Goal: Information Seeking & Learning: Learn about a topic

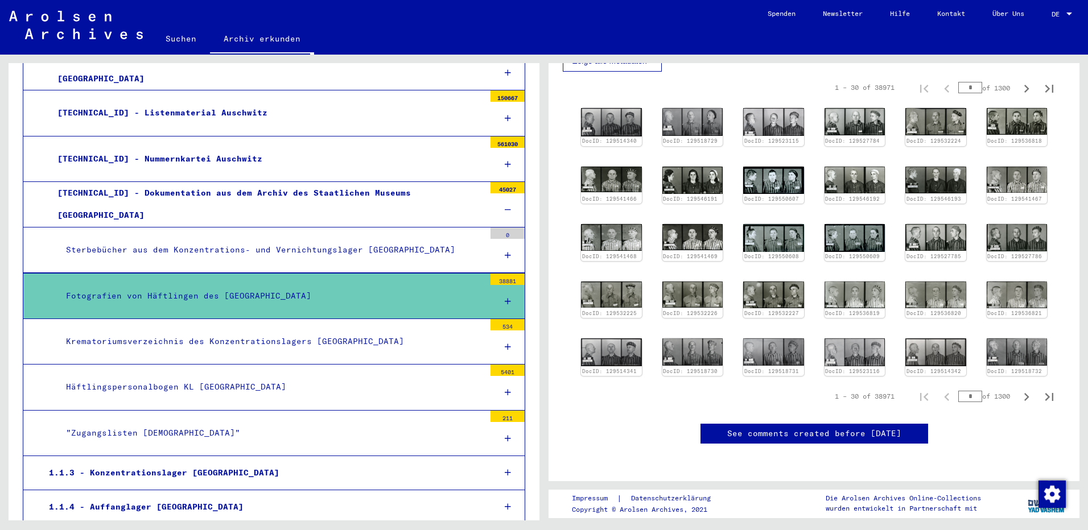
scroll to position [558, 0]
click at [1020, 389] on icon "Next page" at bounding box center [1027, 397] width 16 height 16
type input "*"
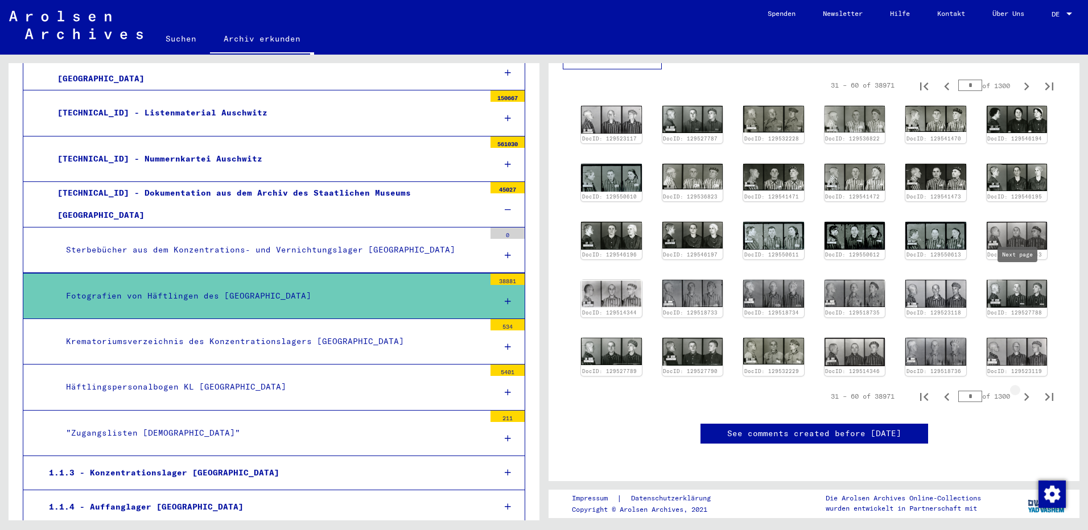
click at [1024, 393] on icon "Next page" at bounding box center [1026, 397] width 5 height 8
type input "*"
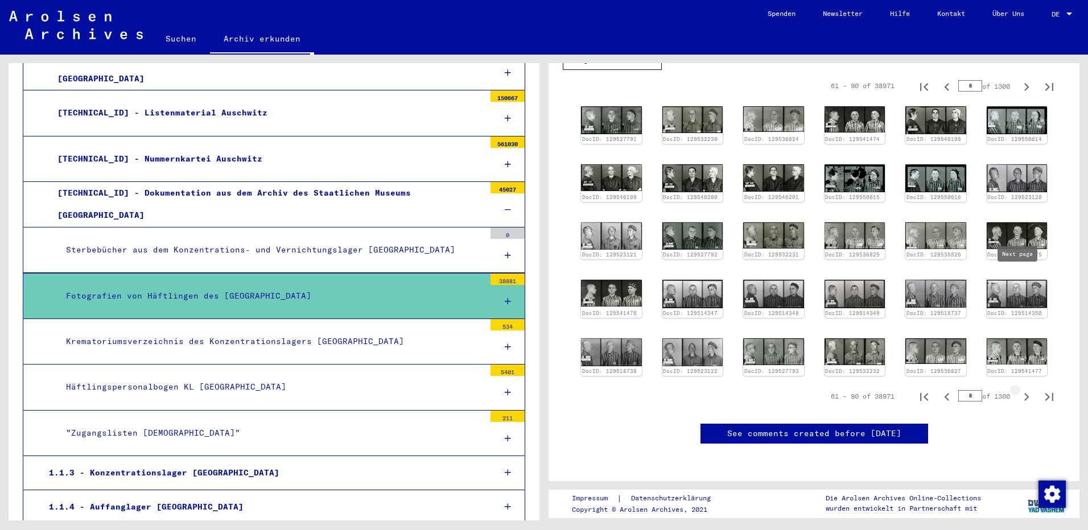
click at [1019, 389] on icon "Next page" at bounding box center [1027, 397] width 16 height 16
type input "*"
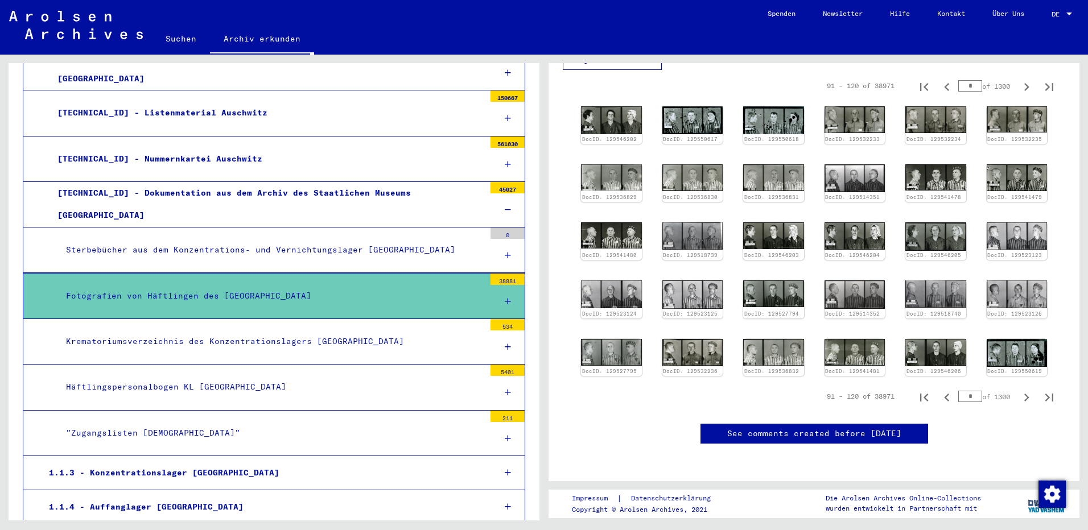
click at [1076, 309] on div "1 Inhaftierungsdokumente / 1.1 Lager und Ghettos / 1.1.2 Konzentrations- und Ve…" at bounding box center [817, 288] width 544 height 466
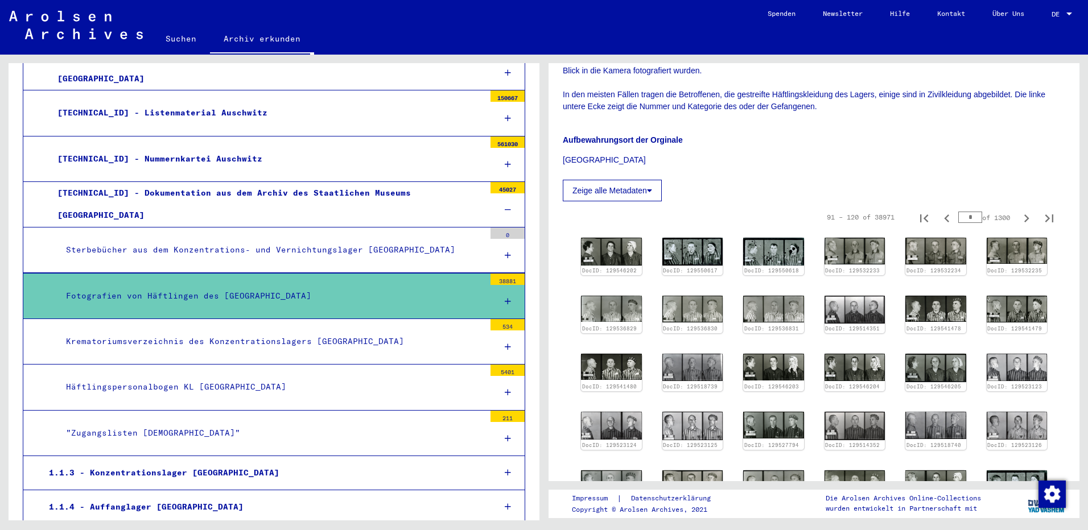
scroll to position [306, 0]
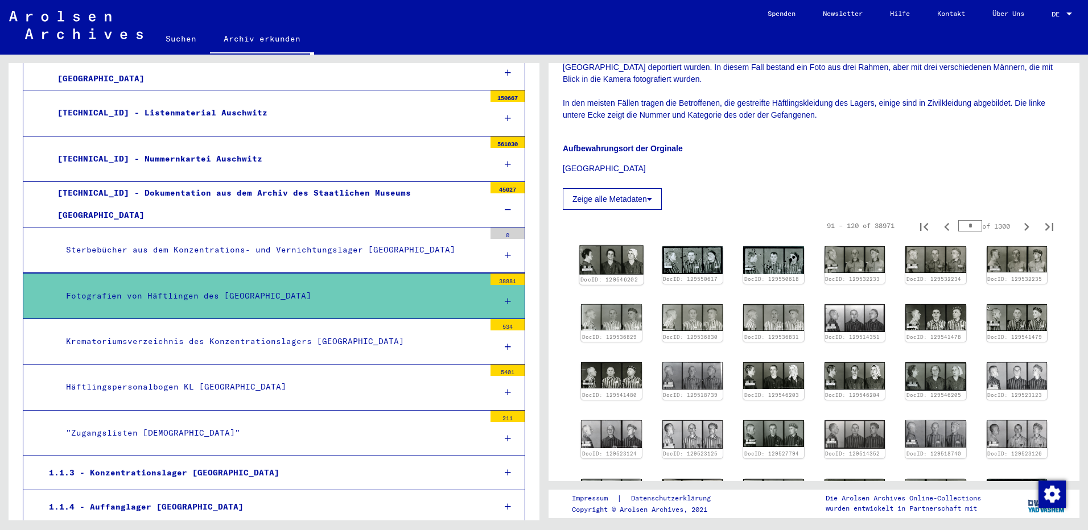
click at [608, 262] on img at bounding box center [611, 260] width 64 height 29
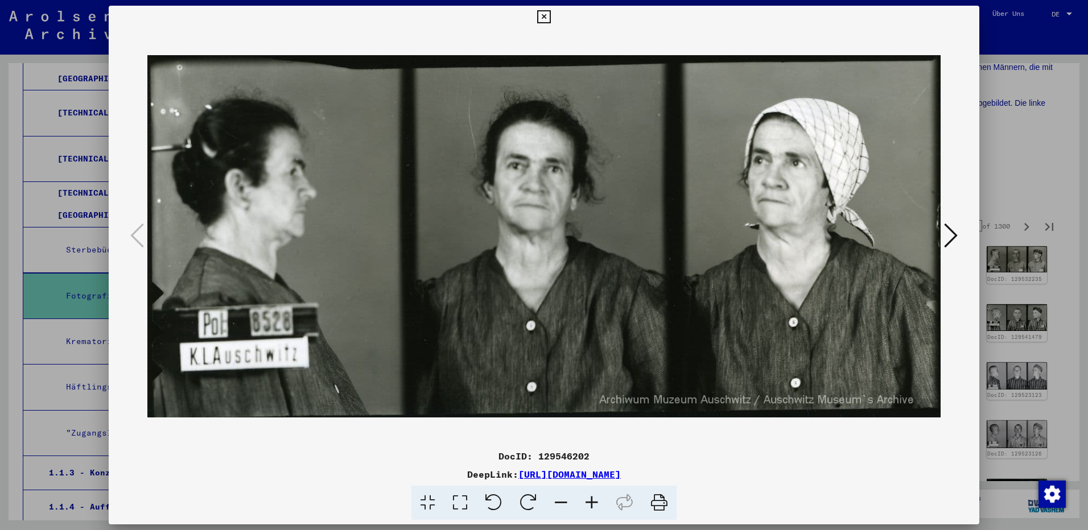
click at [952, 235] on icon at bounding box center [951, 235] width 14 height 27
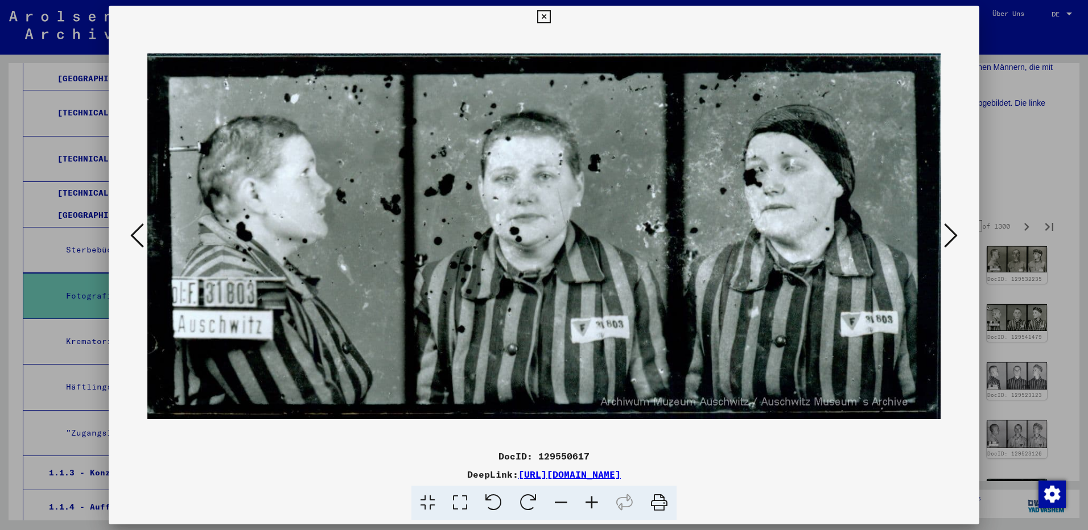
click at [952, 238] on icon at bounding box center [951, 235] width 14 height 27
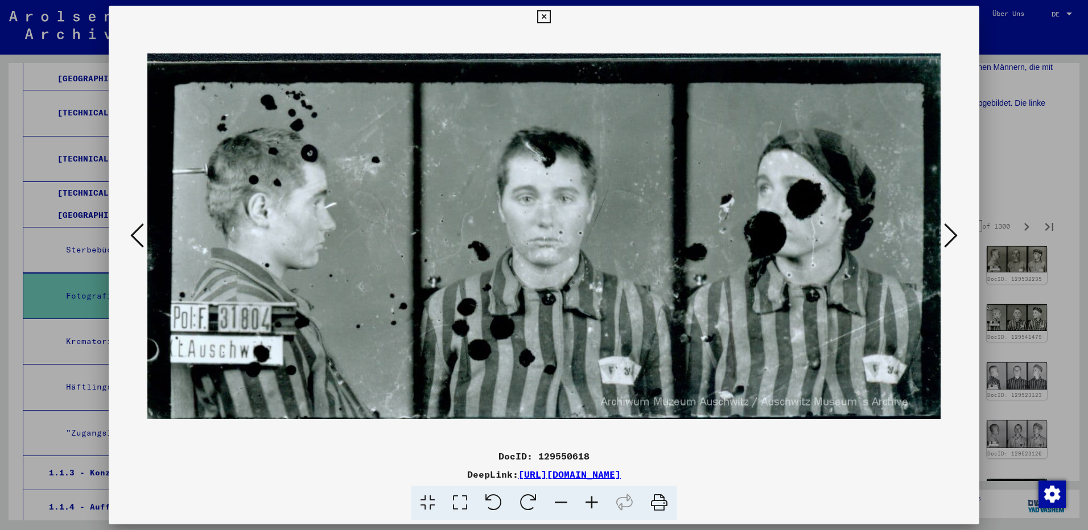
click at [952, 238] on icon at bounding box center [951, 235] width 14 height 27
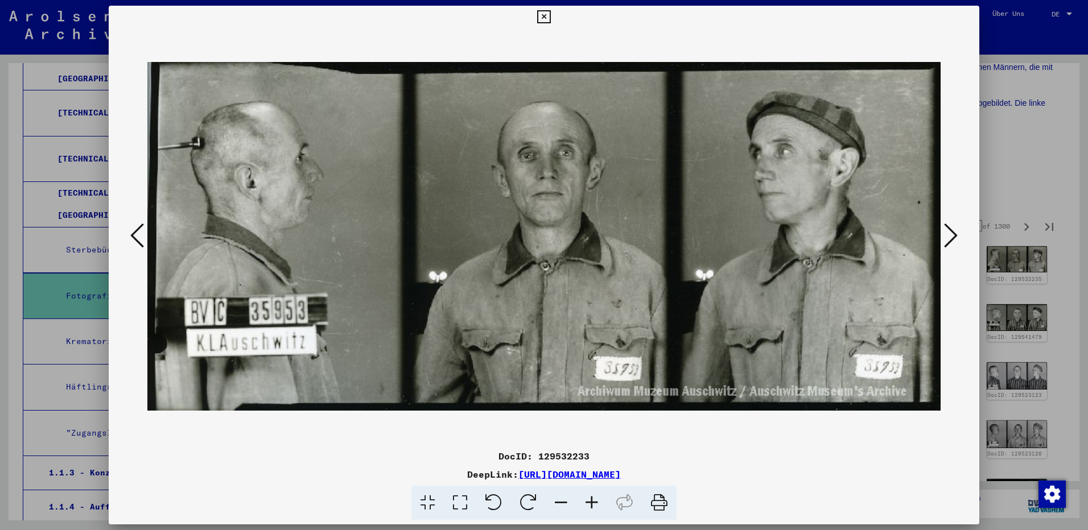
click at [952, 238] on icon at bounding box center [951, 235] width 14 height 27
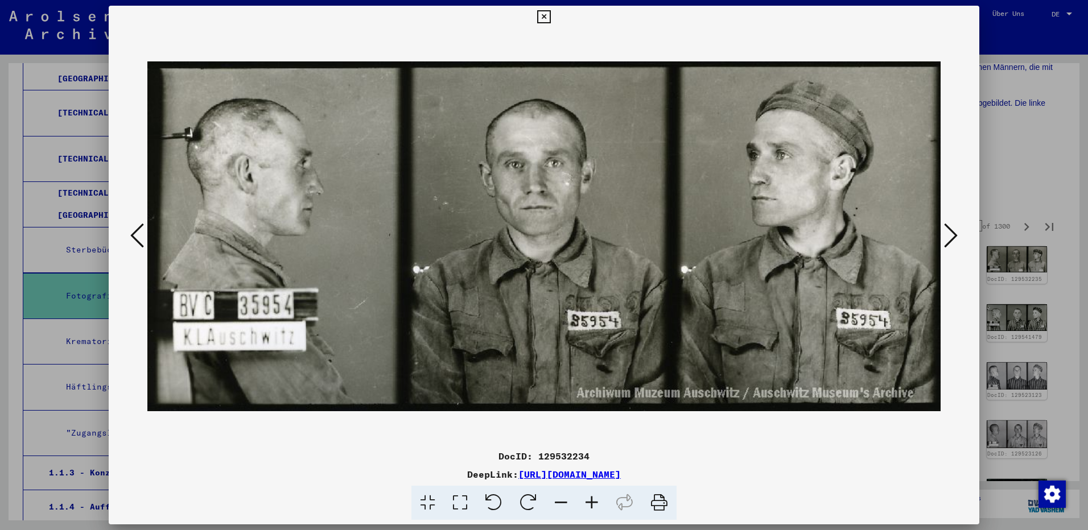
click at [952, 238] on icon at bounding box center [951, 235] width 14 height 27
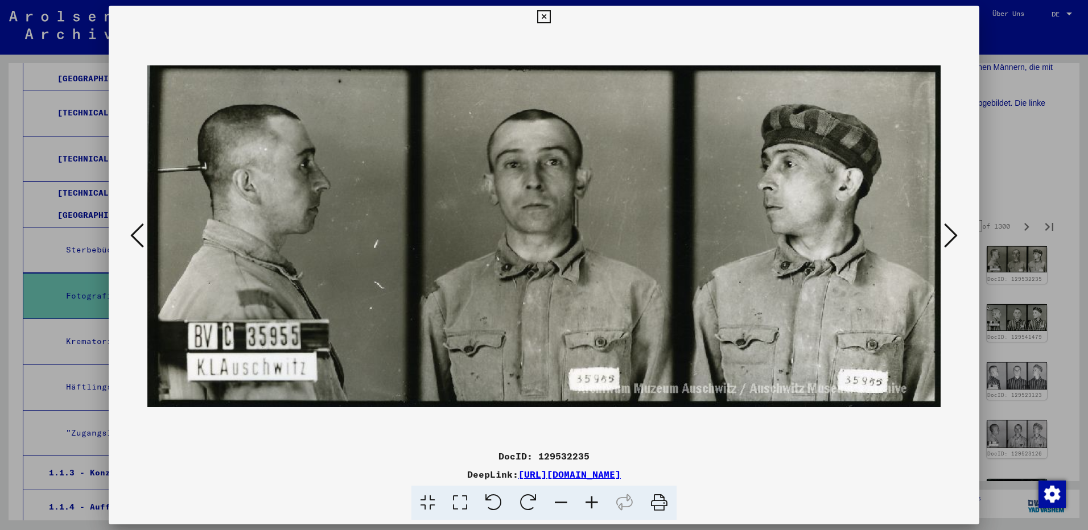
click at [952, 238] on icon at bounding box center [951, 235] width 14 height 27
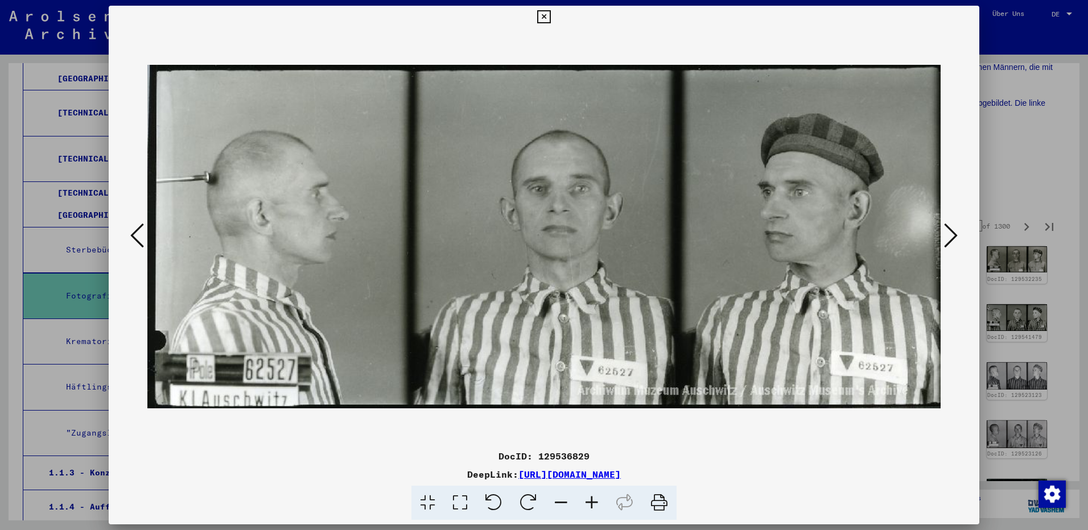
click at [952, 238] on icon at bounding box center [951, 235] width 14 height 27
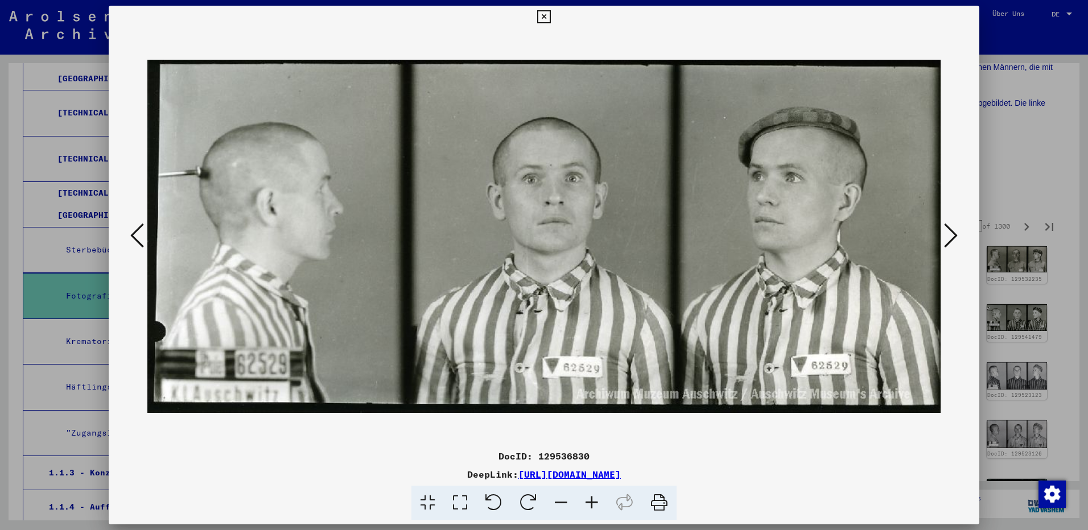
click at [952, 238] on icon at bounding box center [951, 235] width 14 height 27
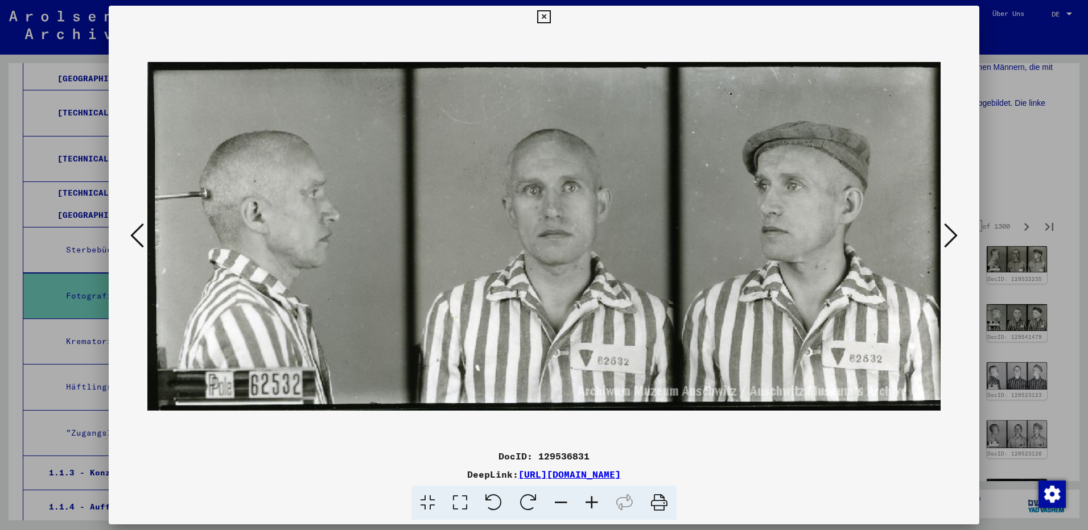
click at [952, 238] on icon at bounding box center [951, 235] width 14 height 27
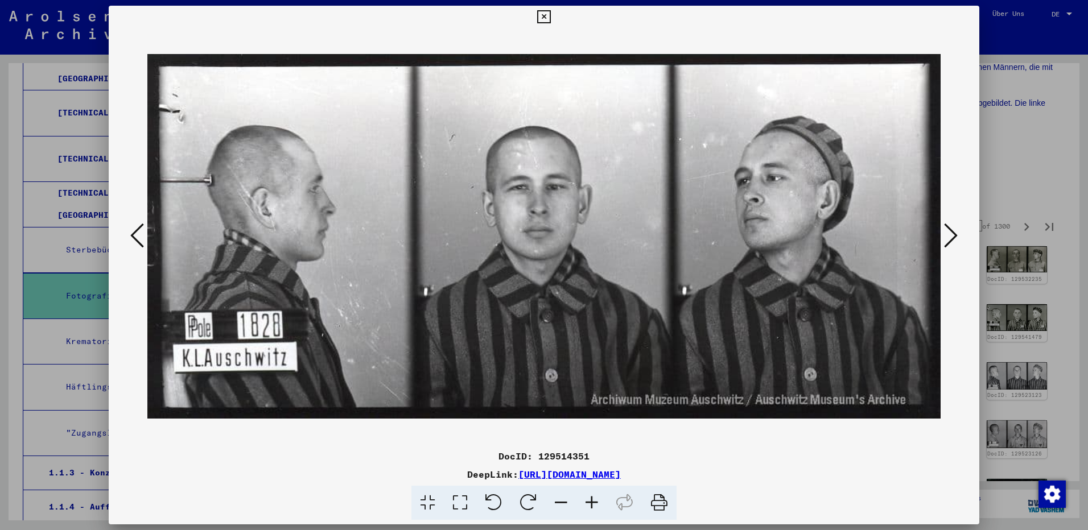
click at [952, 238] on icon at bounding box center [951, 235] width 14 height 27
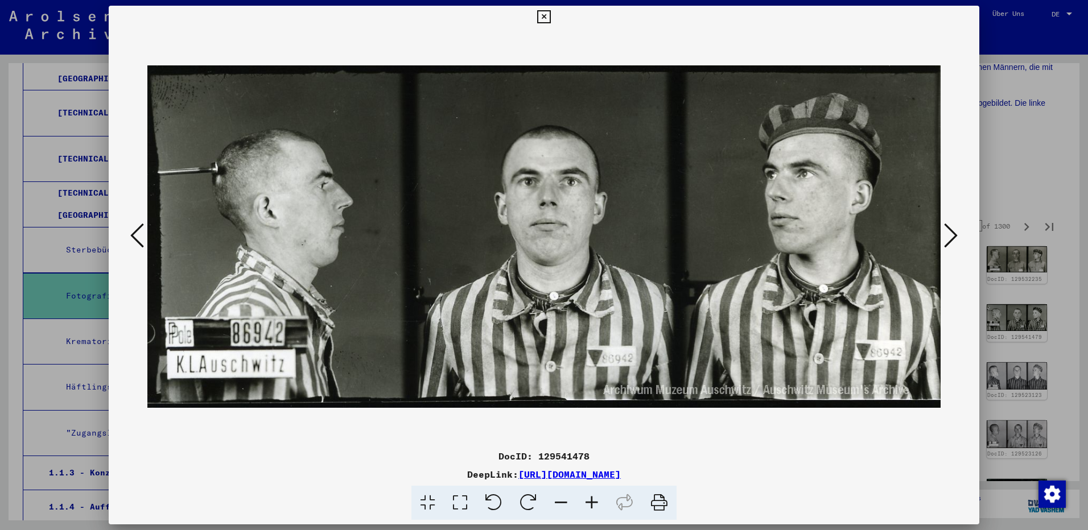
click at [952, 238] on icon at bounding box center [951, 235] width 14 height 27
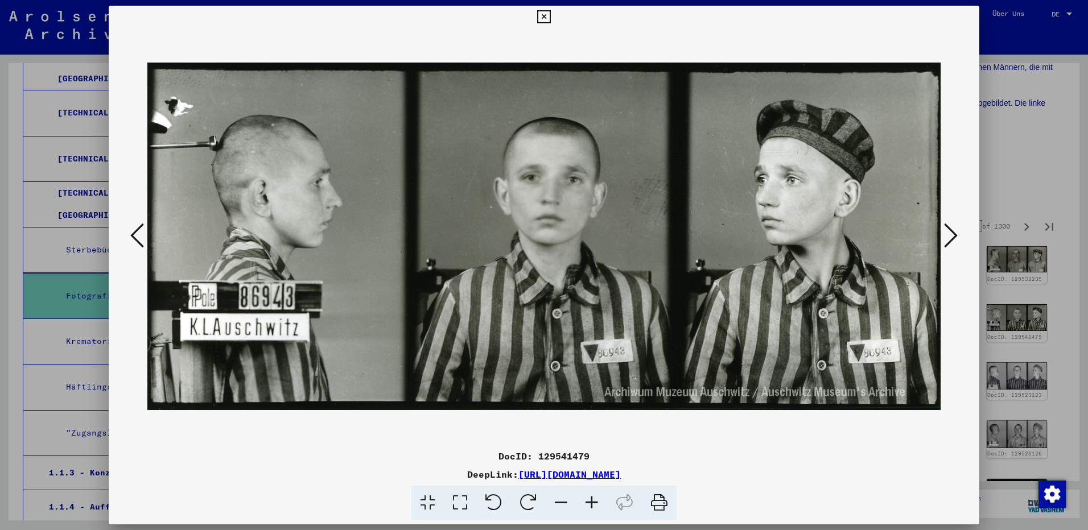
click at [952, 238] on icon at bounding box center [951, 235] width 14 height 27
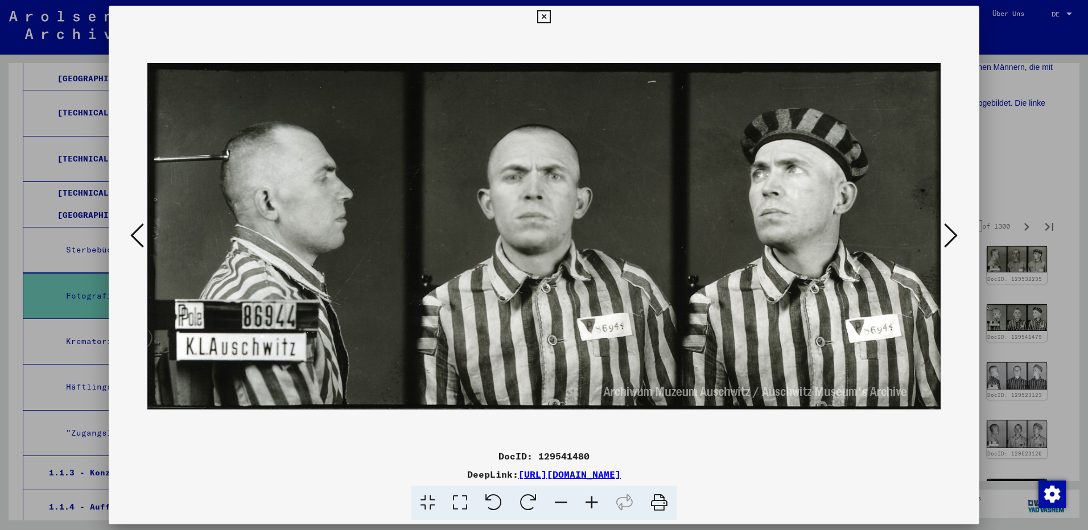
click at [952, 238] on icon at bounding box center [951, 235] width 14 height 27
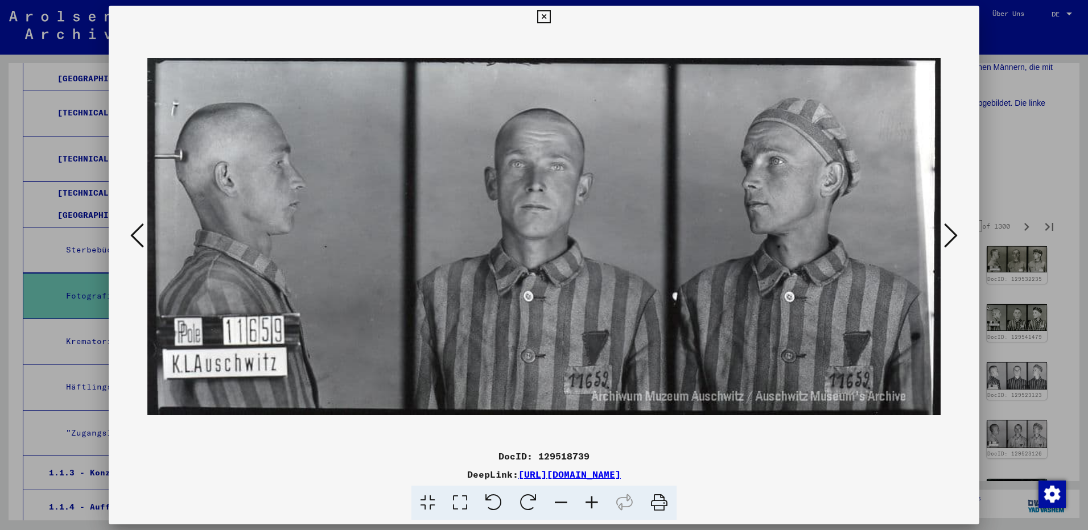
click at [952, 238] on icon at bounding box center [951, 235] width 14 height 27
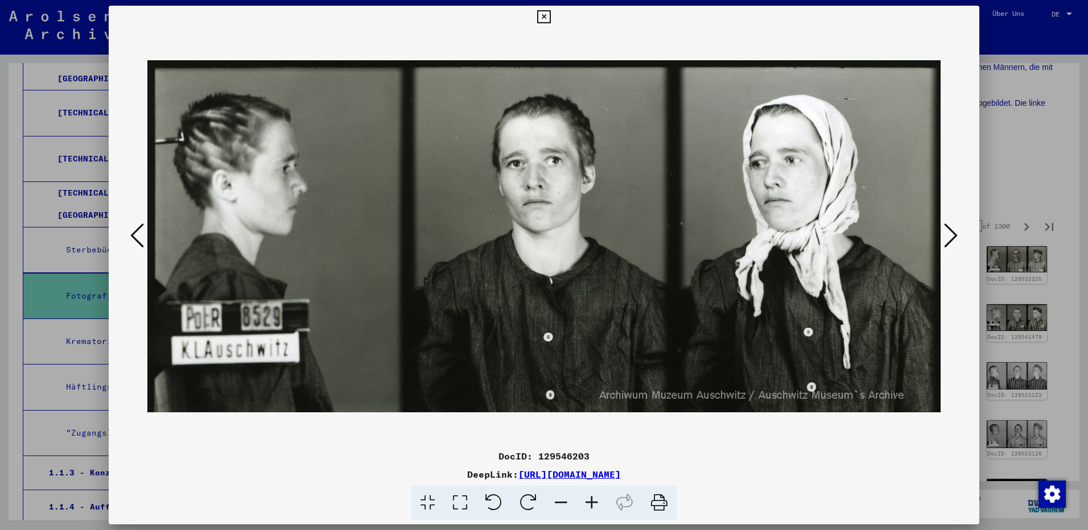
click at [952, 238] on icon at bounding box center [951, 235] width 14 height 27
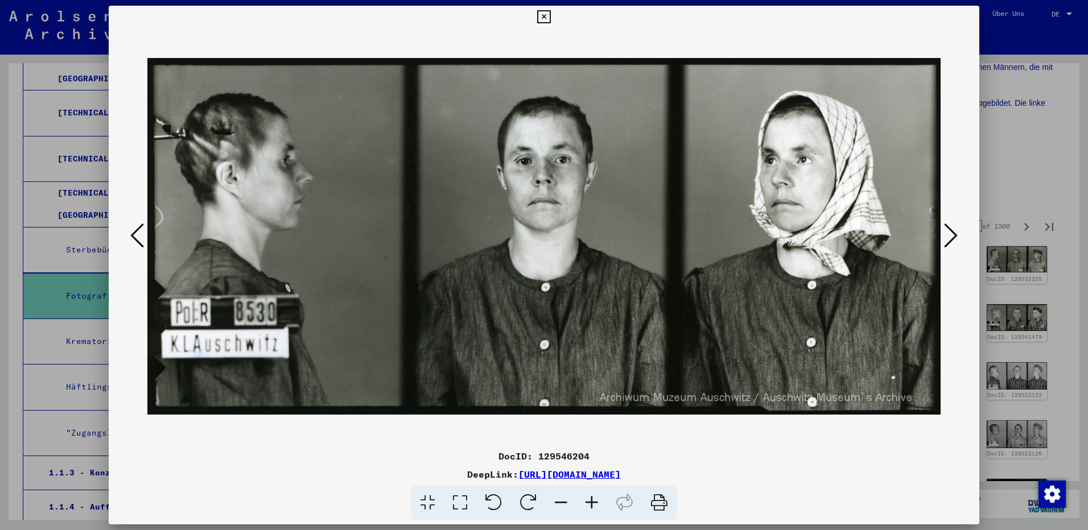
click at [952, 238] on icon at bounding box center [951, 235] width 14 height 27
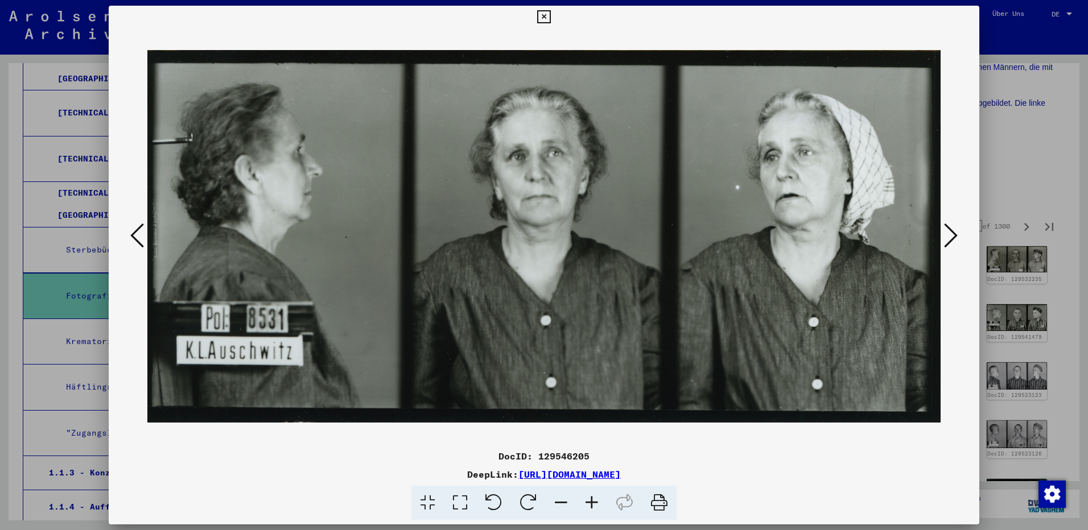
click at [952, 238] on icon at bounding box center [951, 235] width 14 height 27
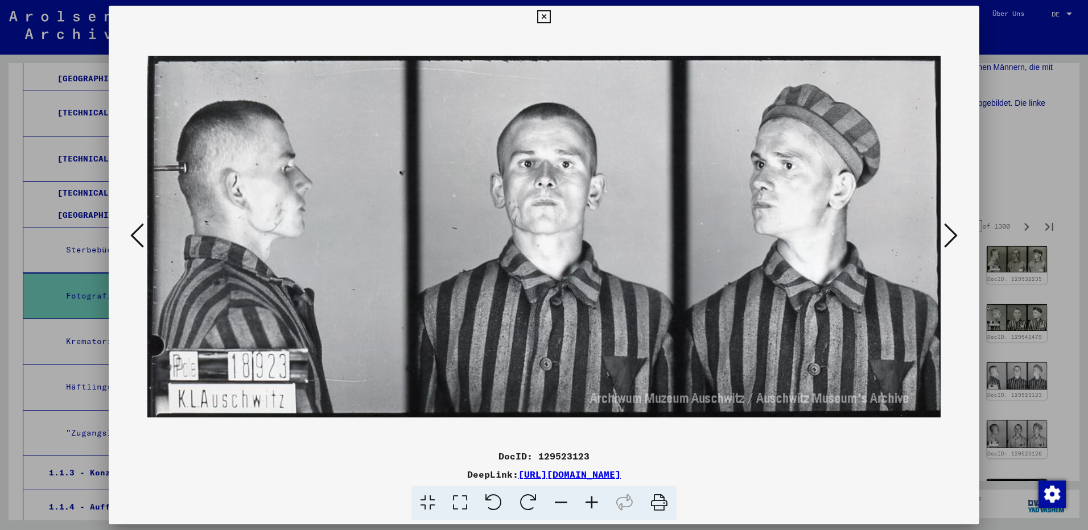
click at [952, 238] on icon at bounding box center [951, 235] width 14 height 27
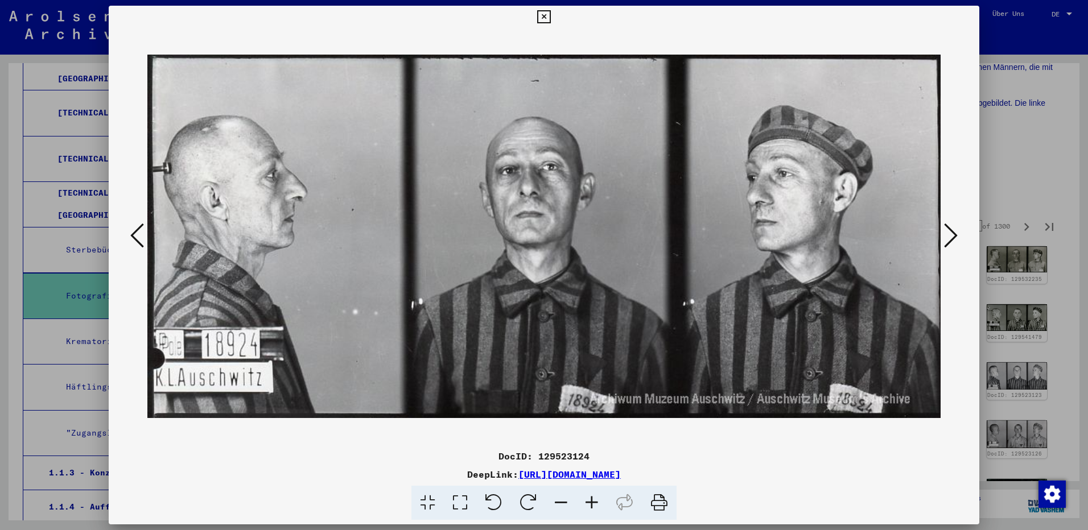
click at [952, 238] on icon at bounding box center [951, 235] width 14 height 27
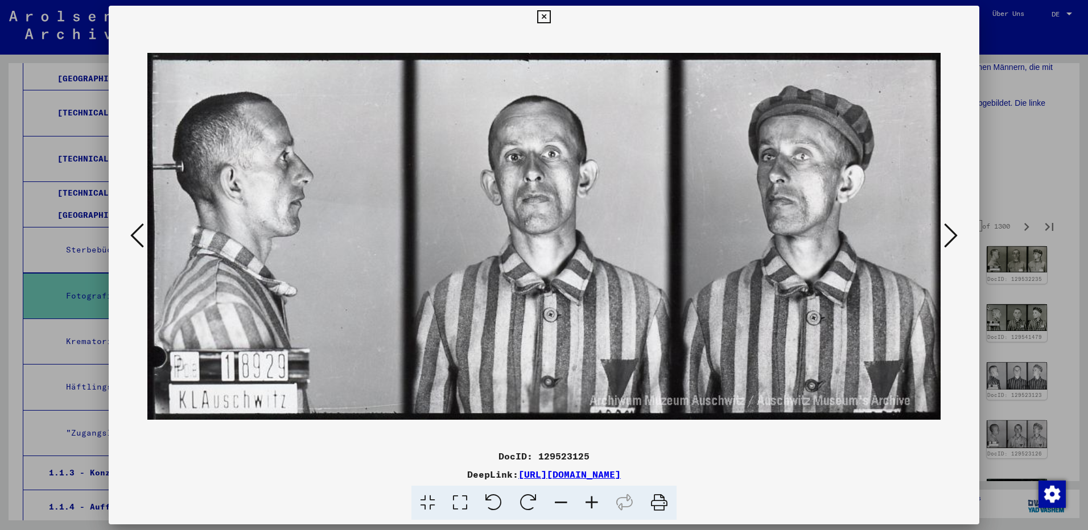
click at [952, 238] on icon at bounding box center [951, 235] width 14 height 27
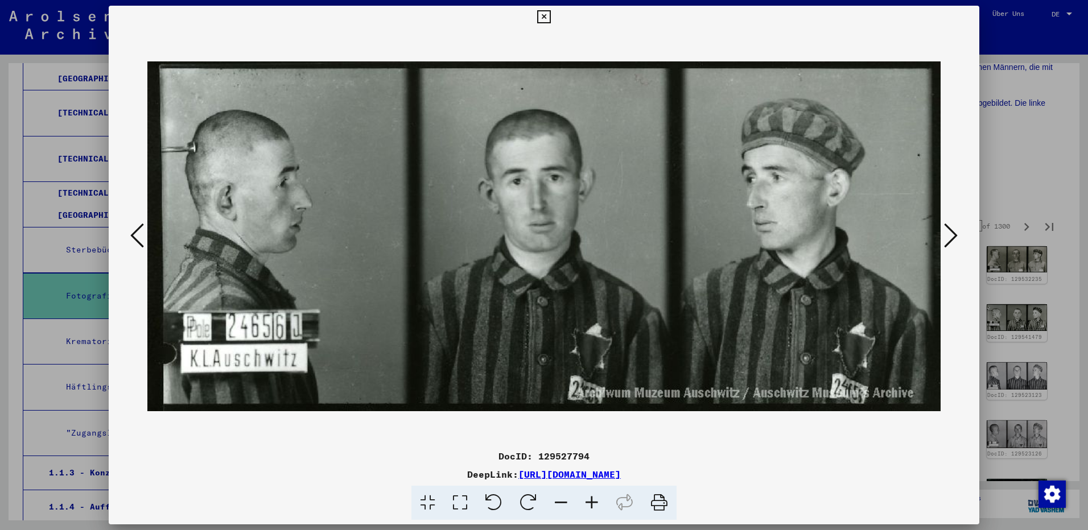
click at [952, 238] on icon at bounding box center [951, 235] width 14 height 27
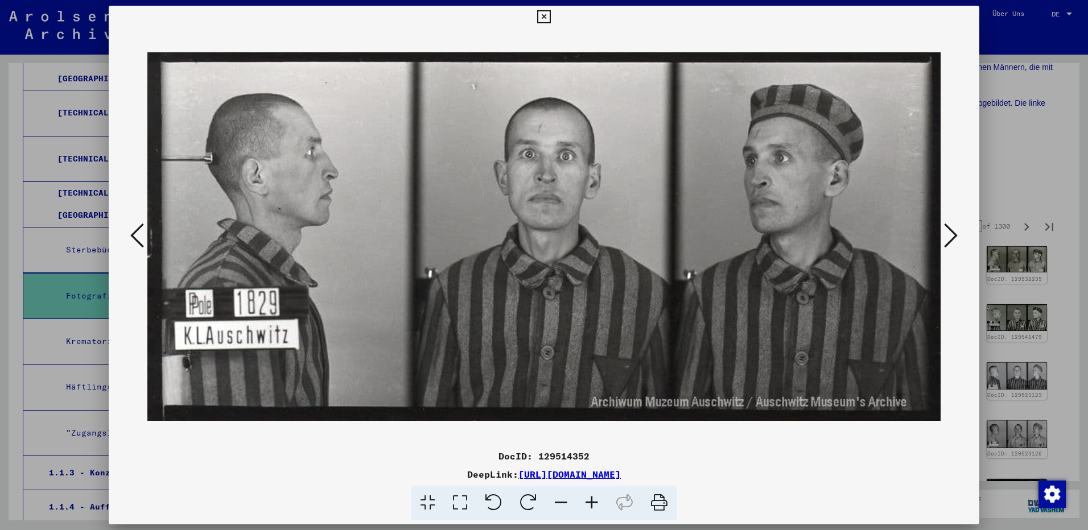
click at [952, 238] on icon at bounding box center [951, 235] width 14 height 27
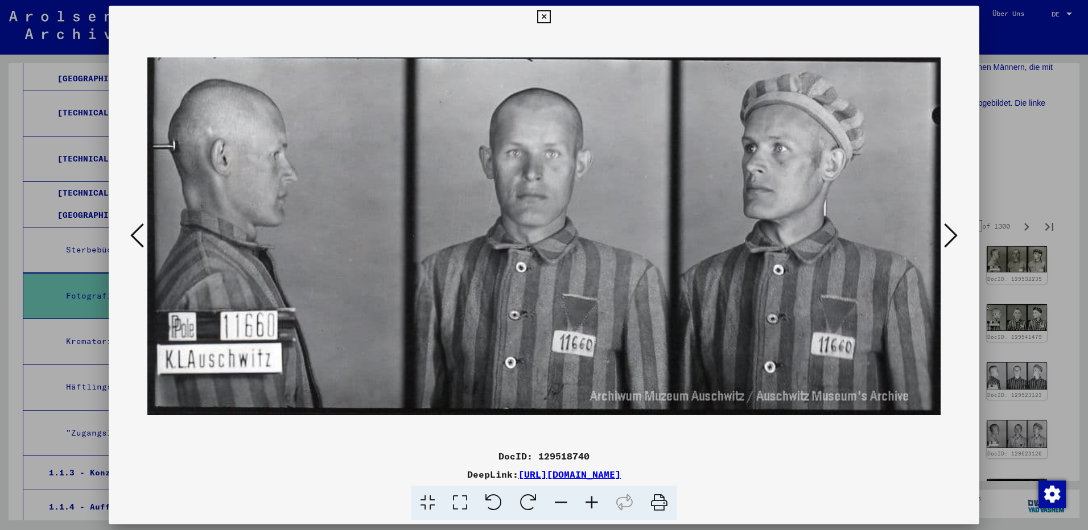
click at [142, 241] on icon at bounding box center [137, 235] width 14 height 27
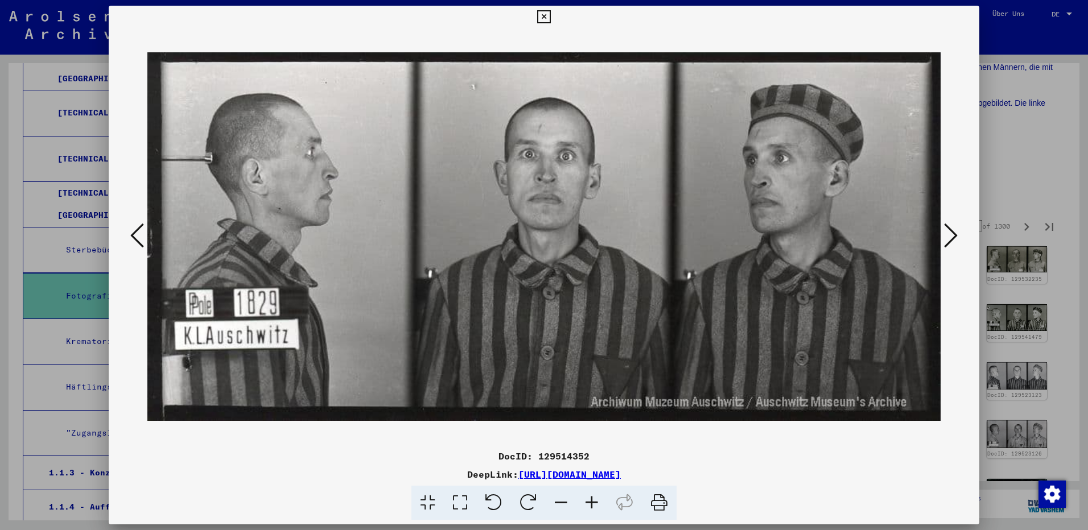
click at [951, 233] on icon at bounding box center [951, 235] width 14 height 27
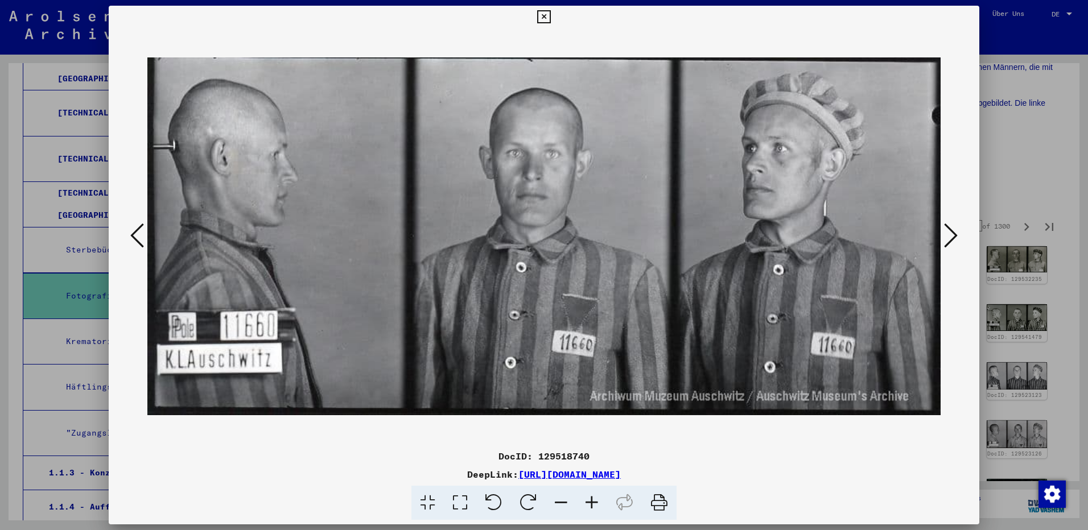
click at [951, 233] on icon at bounding box center [951, 235] width 14 height 27
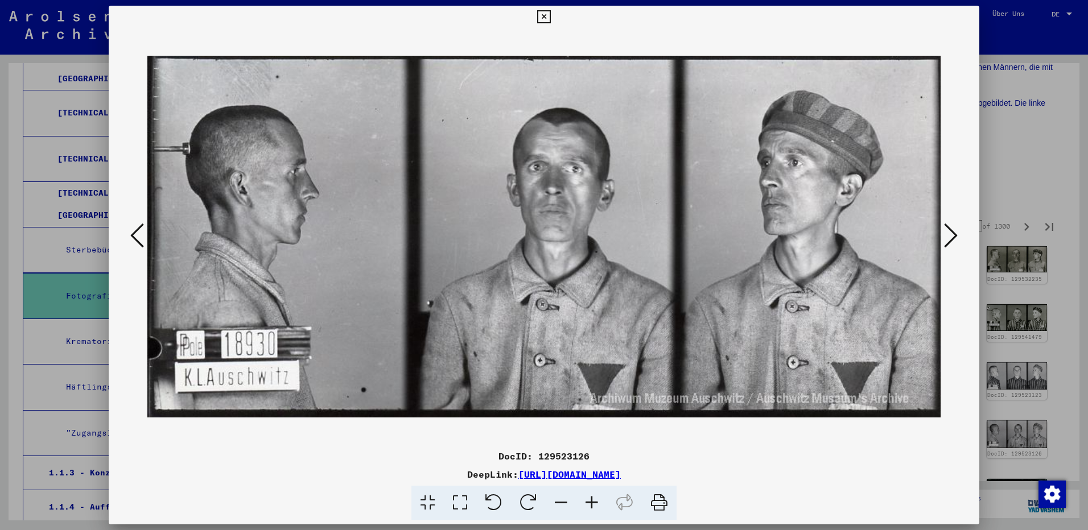
click at [951, 233] on icon at bounding box center [951, 235] width 14 height 27
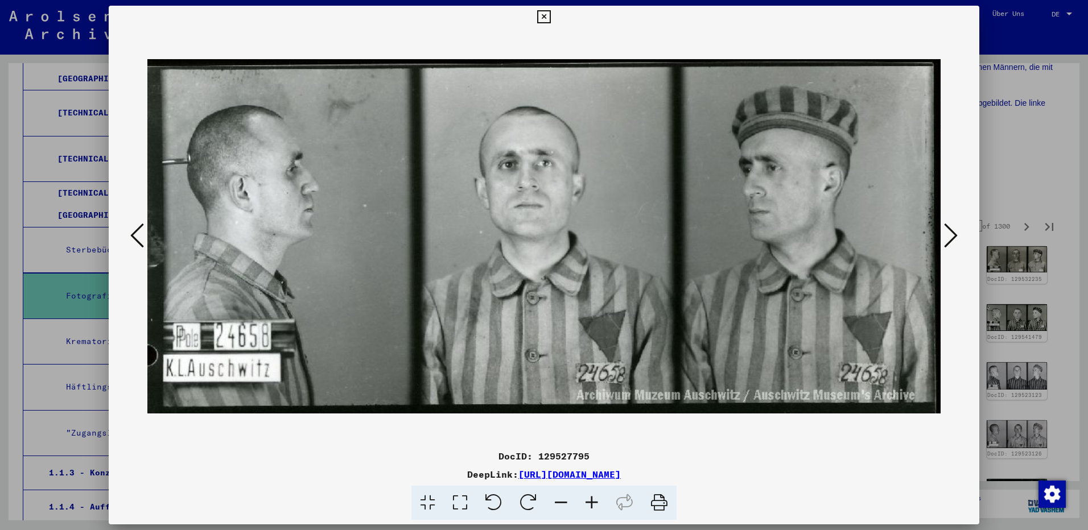
click at [951, 233] on icon at bounding box center [951, 235] width 14 height 27
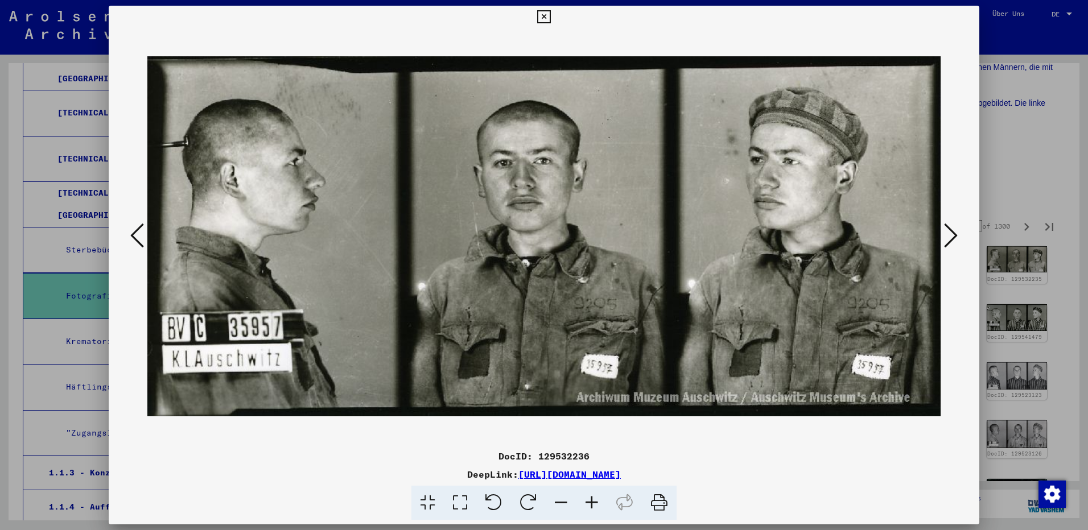
click at [951, 233] on icon at bounding box center [951, 235] width 14 height 27
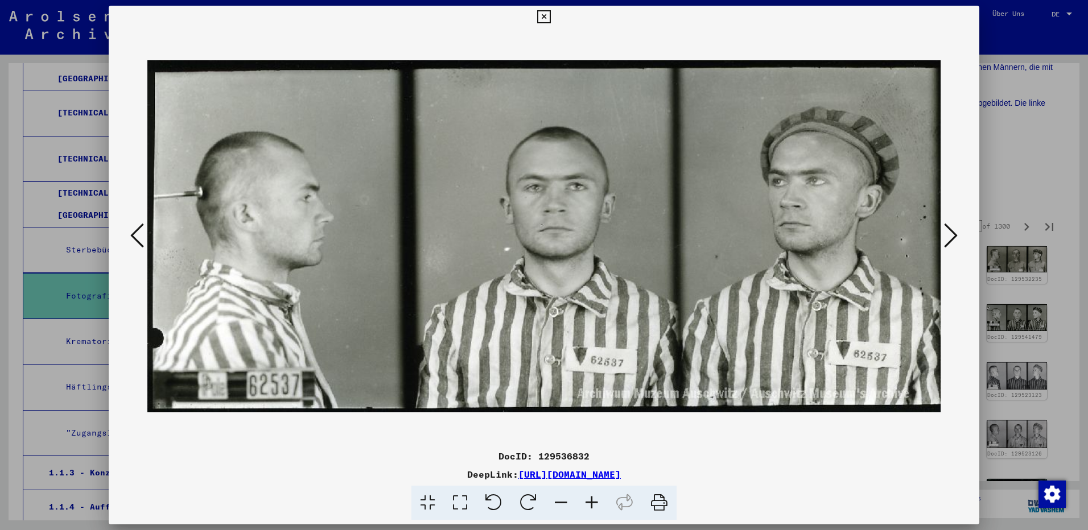
click at [951, 233] on icon at bounding box center [951, 235] width 14 height 27
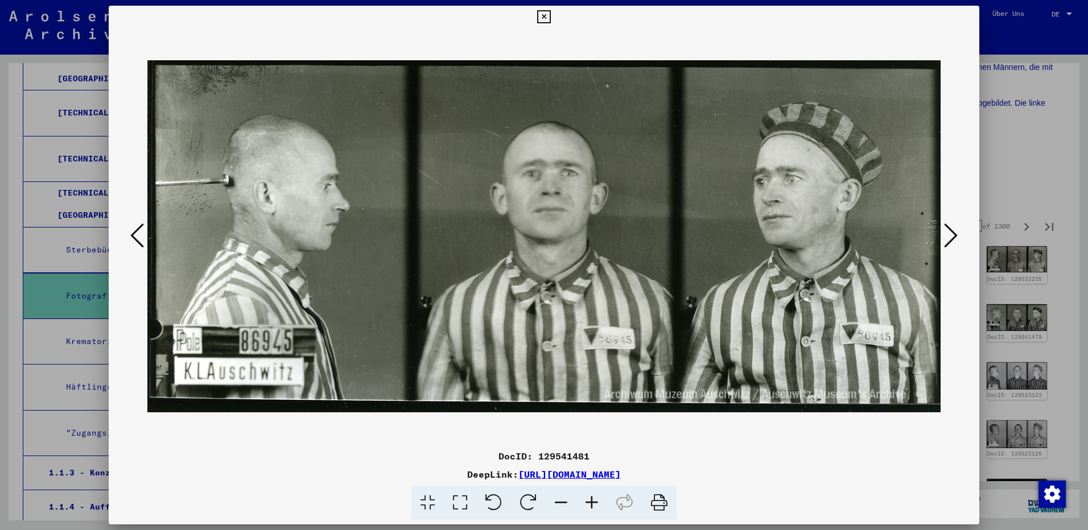
click at [951, 233] on icon at bounding box center [951, 235] width 14 height 27
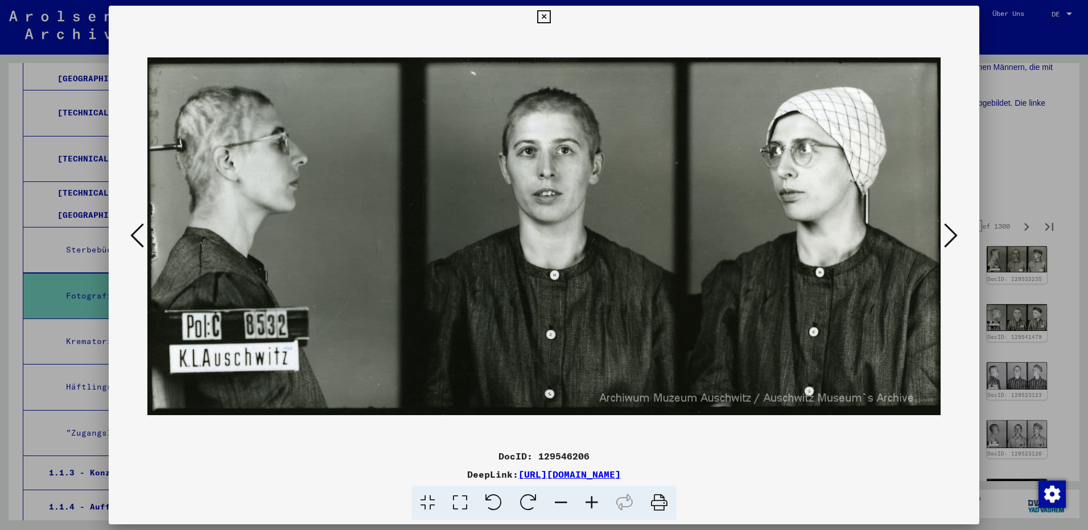
click at [951, 233] on icon at bounding box center [951, 235] width 14 height 27
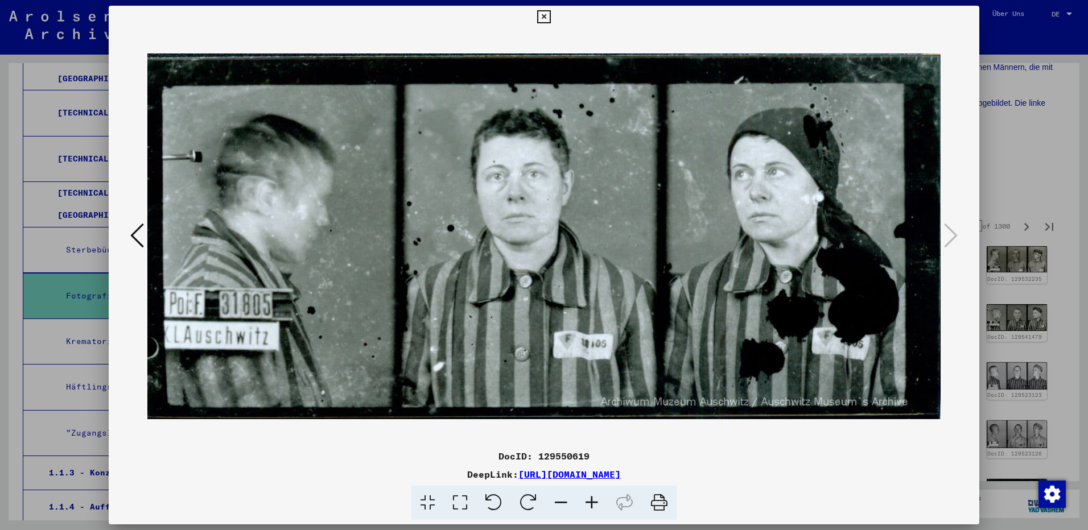
click at [545, 13] on icon at bounding box center [543, 17] width 13 height 14
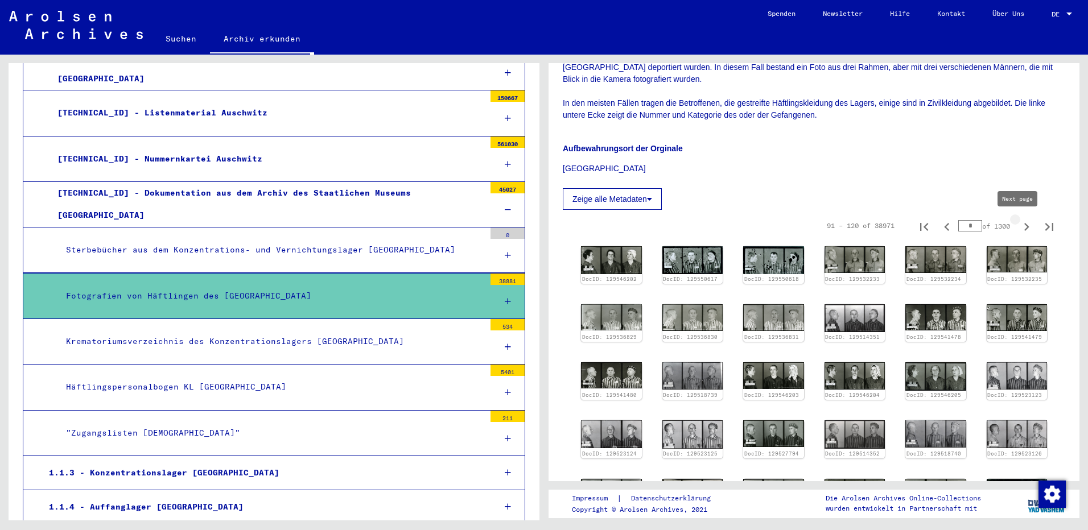
click at [1019, 225] on icon "Next page" at bounding box center [1027, 227] width 16 height 16
type input "*"
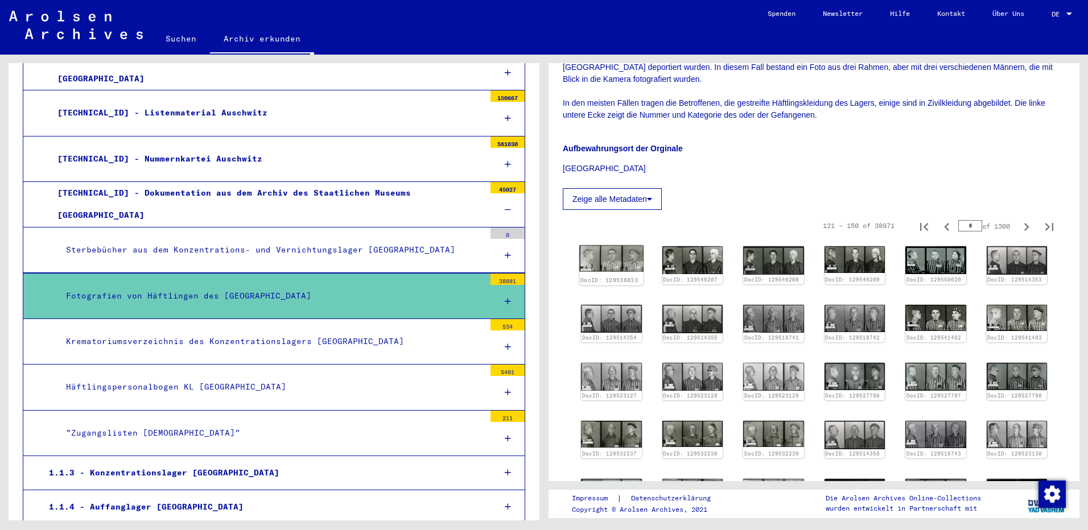
click at [615, 260] on img at bounding box center [611, 259] width 64 height 27
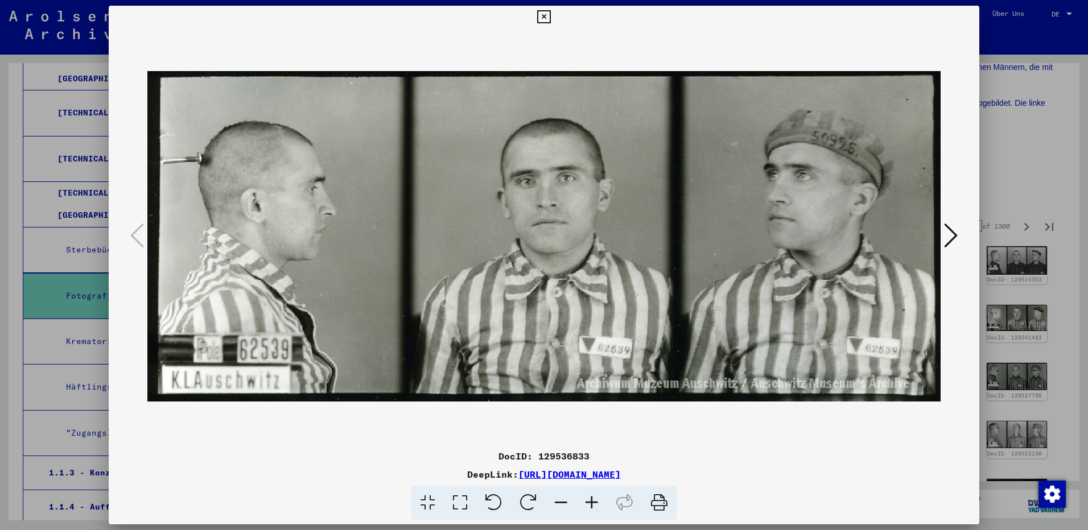
click at [951, 237] on icon at bounding box center [951, 235] width 14 height 27
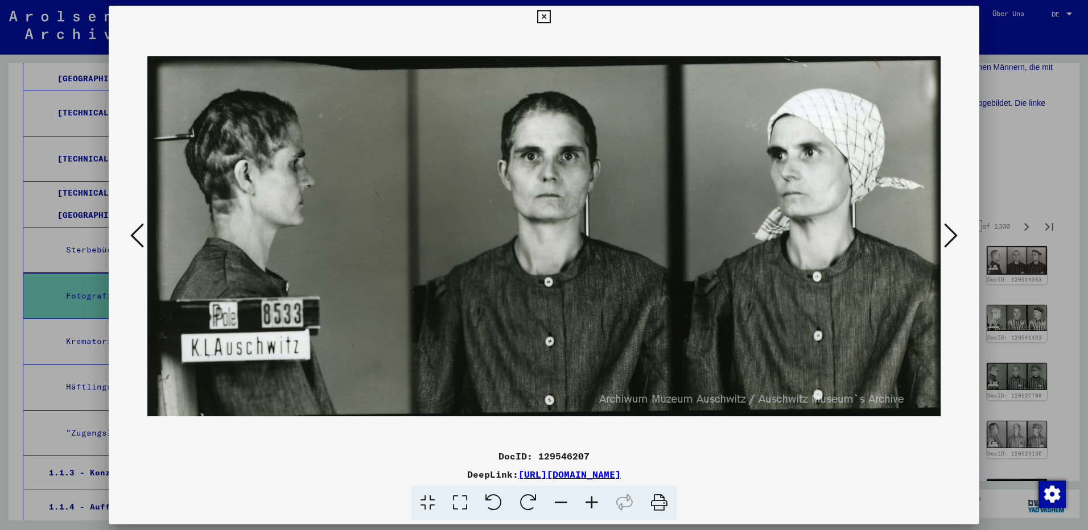
click at [951, 237] on icon at bounding box center [951, 235] width 14 height 27
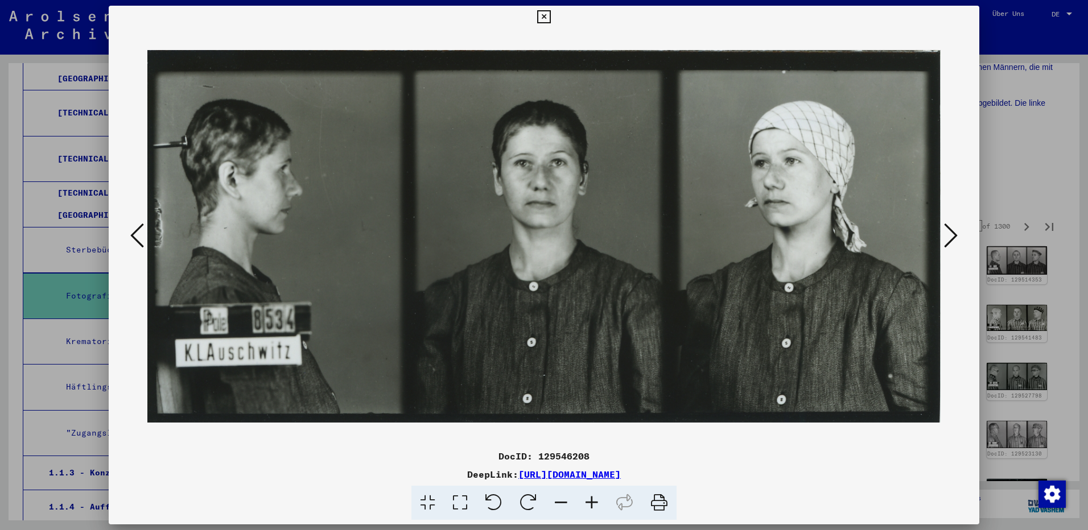
click at [951, 237] on icon at bounding box center [951, 235] width 14 height 27
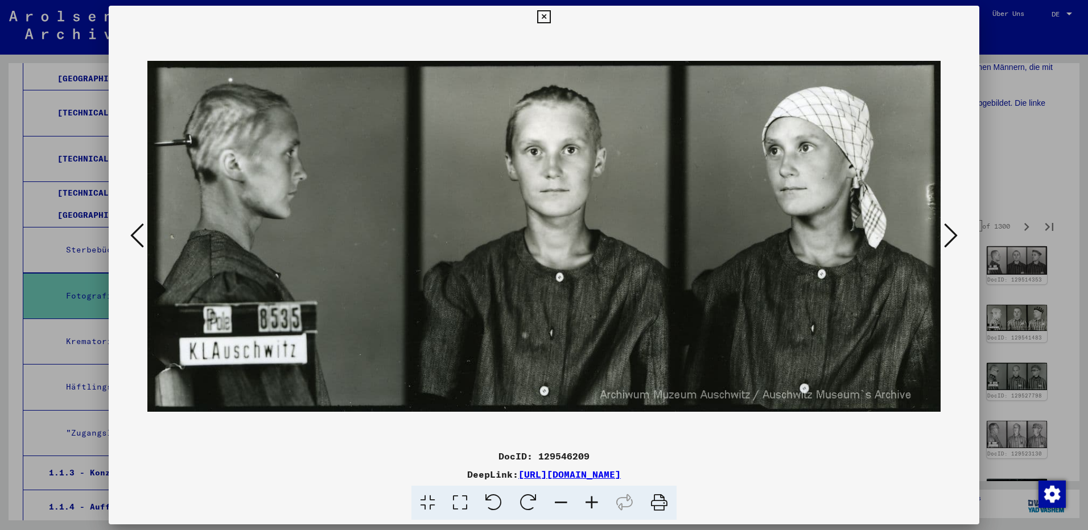
click at [951, 237] on icon at bounding box center [951, 235] width 14 height 27
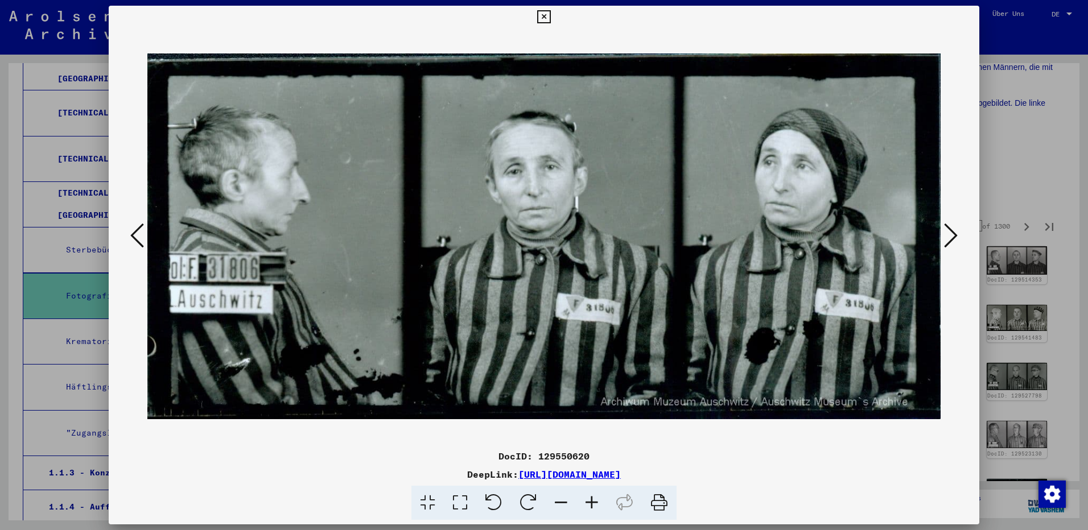
click at [951, 237] on icon at bounding box center [951, 235] width 14 height 27
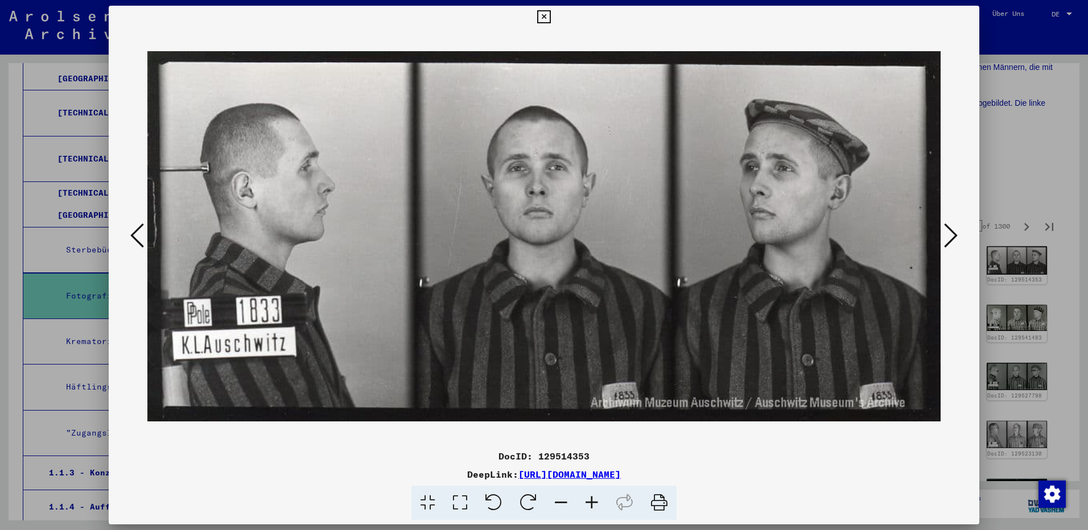
click at [951, 237] on icon at bounding box center [951, 235] width 14 height 27
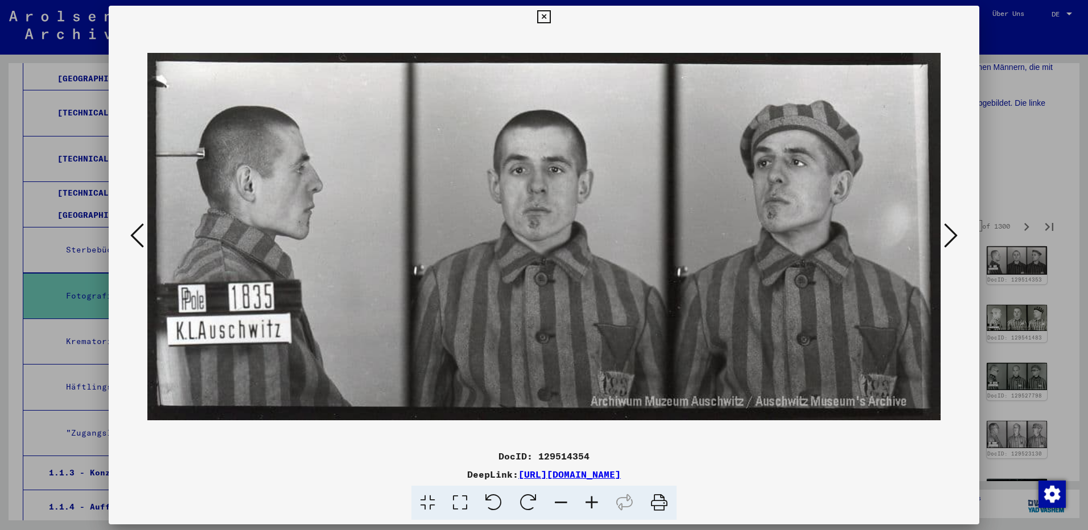
click at [951, 237] on icon at bounding box center [951, 235] width 14 height 27
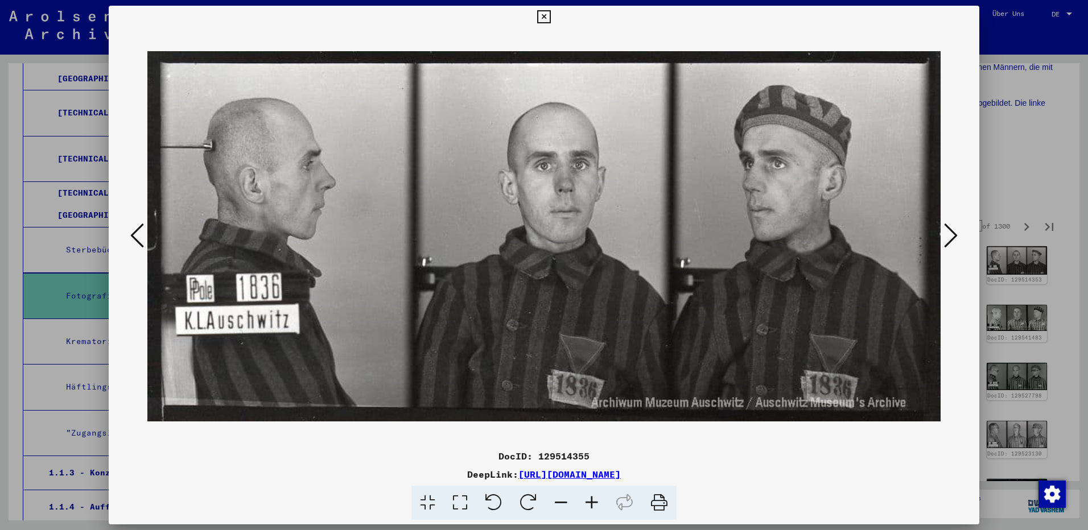
click at [951, 237] on icon at bounding box center [951, 235] width 14 height 27
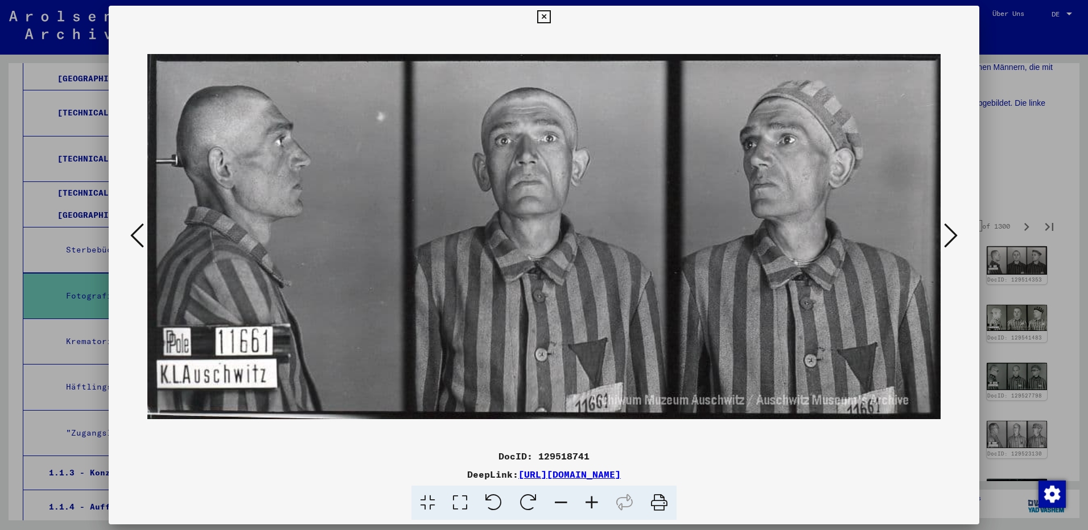
click at [951, 237] on icon at bounding box center [951, 235] width 14 height 27
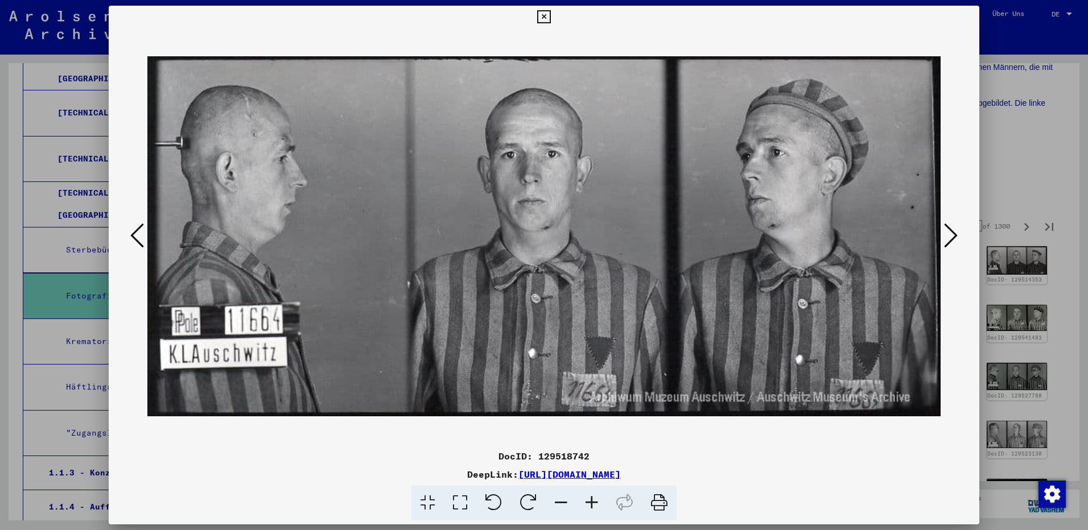
click at [951, 237] on icon at bounding box center [951, 235] width 14 height 27
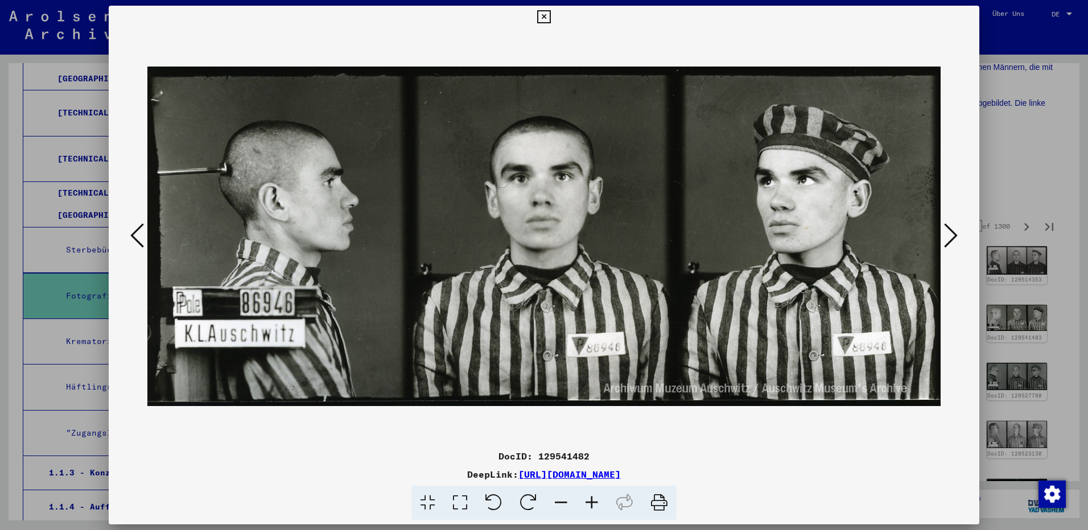
click at [951, 237] on icon at bounding box center [951, 235] width 14 height 27
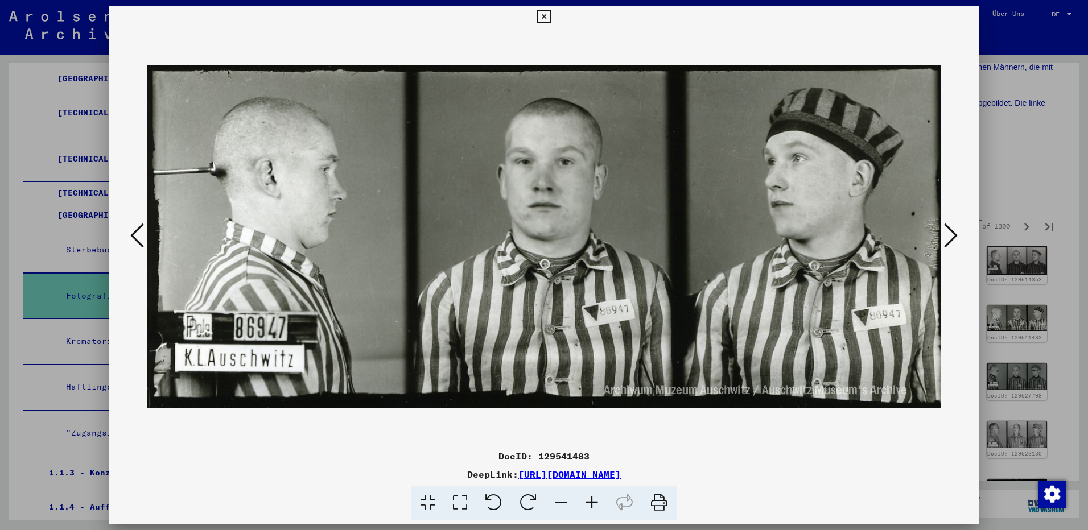
click at [951, 237] on icon at bounding box center [951, 235] width 14 height 27
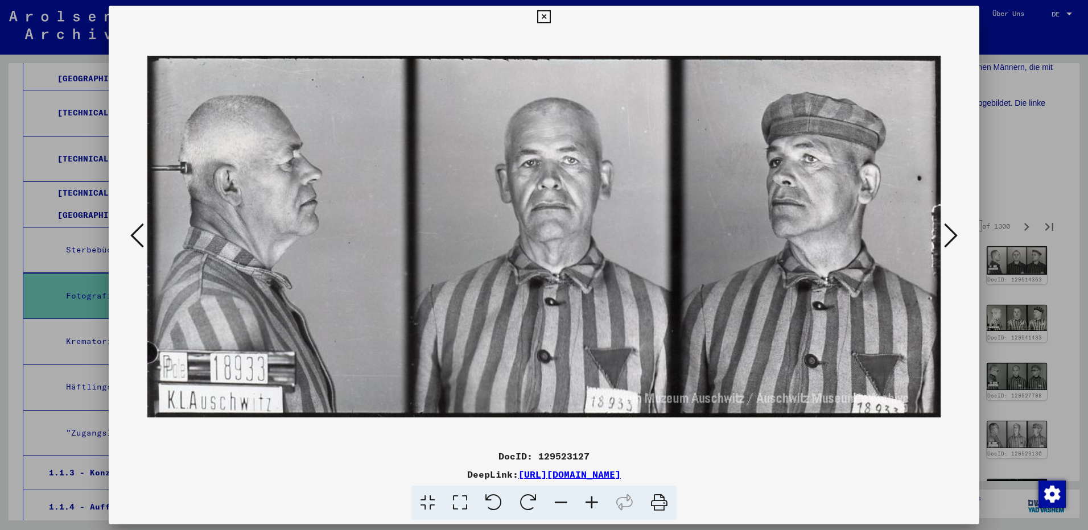
click at [954, 233] on icon at bounding box center [951, 235] width 14 height 27
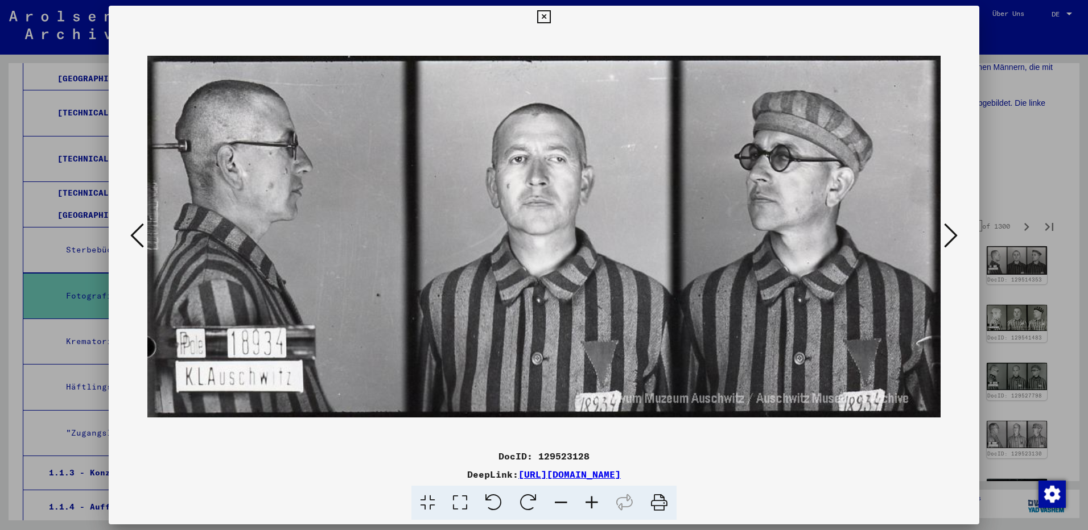
click at [954, 233] on icon at bounding box center [951, 235] width 14 height 27
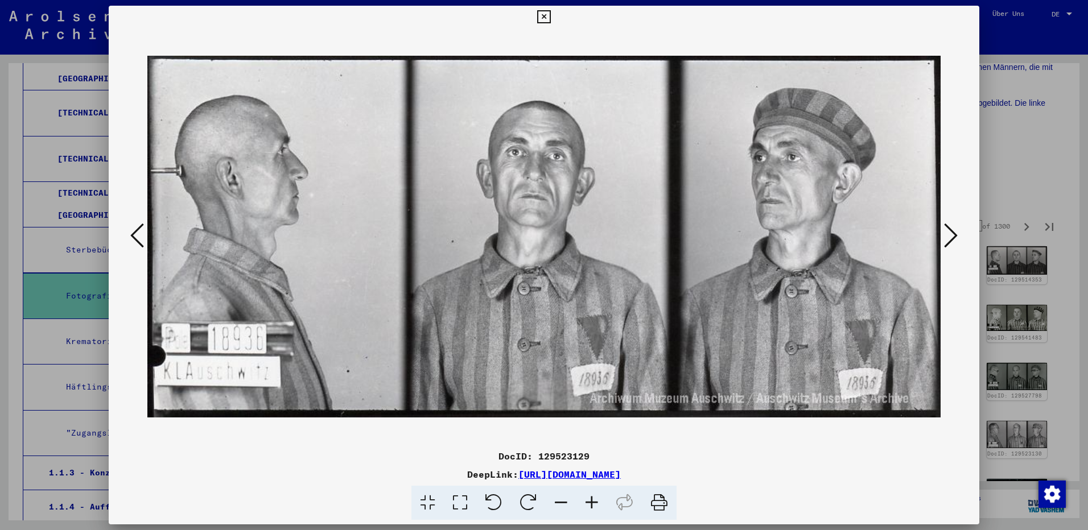
click at [954, 233] on icon at bounding box center [951, 235] width 14 height 27
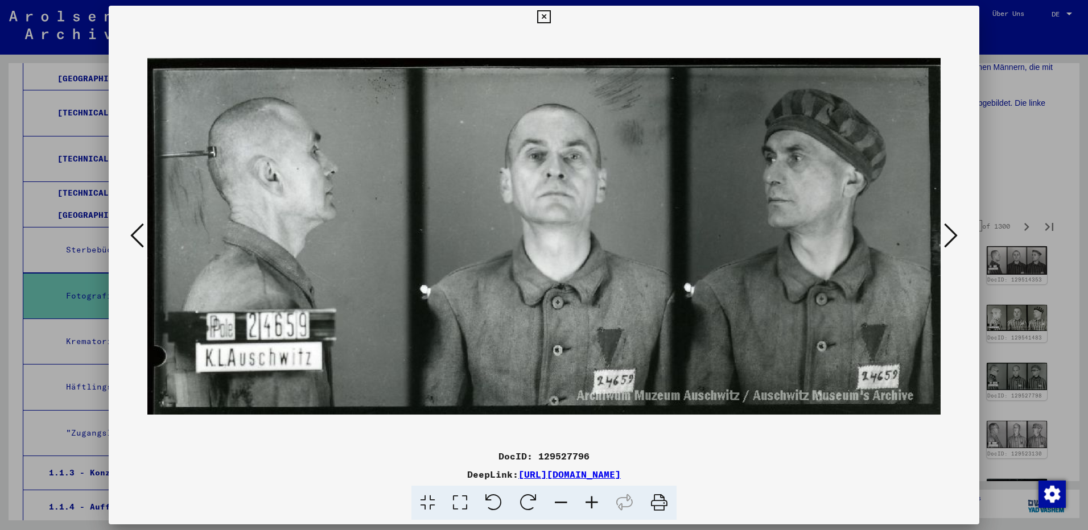
click at [954, 233] on icon at bounding box center [951, 235] width 14 height 27
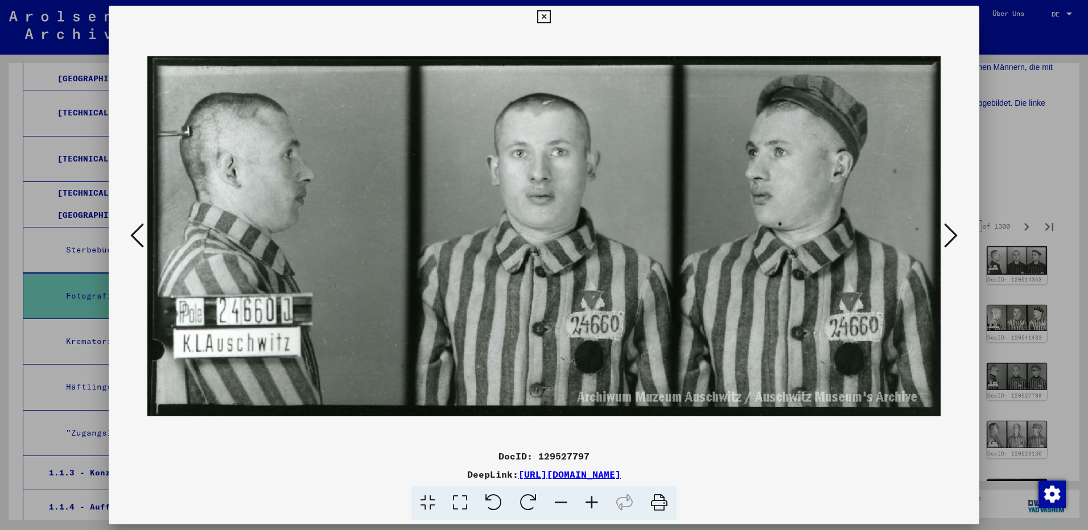
click at [954, 233] on icon at bounding box center [951, 235] width 14 height 27
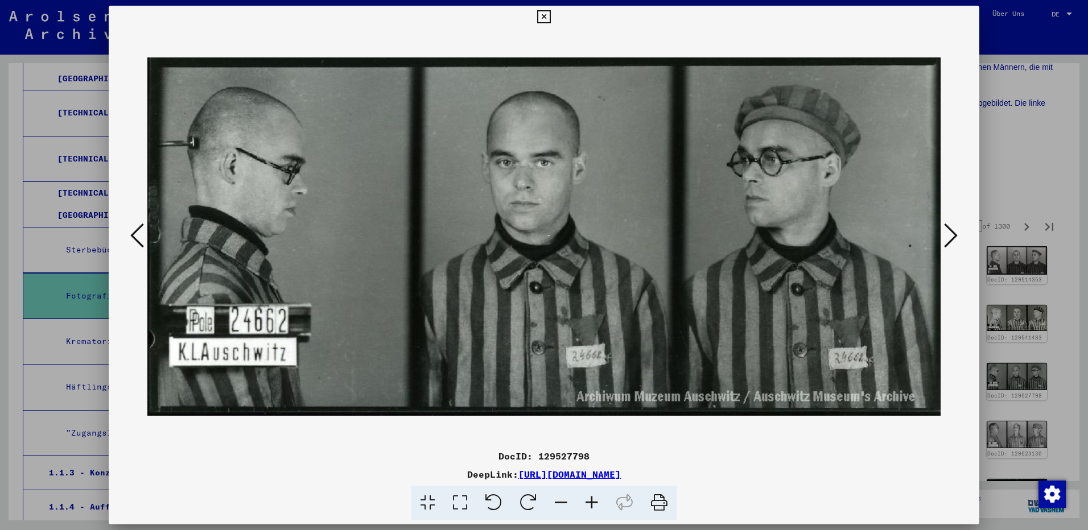
click at [954, 233] on icon at bounding box center [951, 235] width 14 height 27
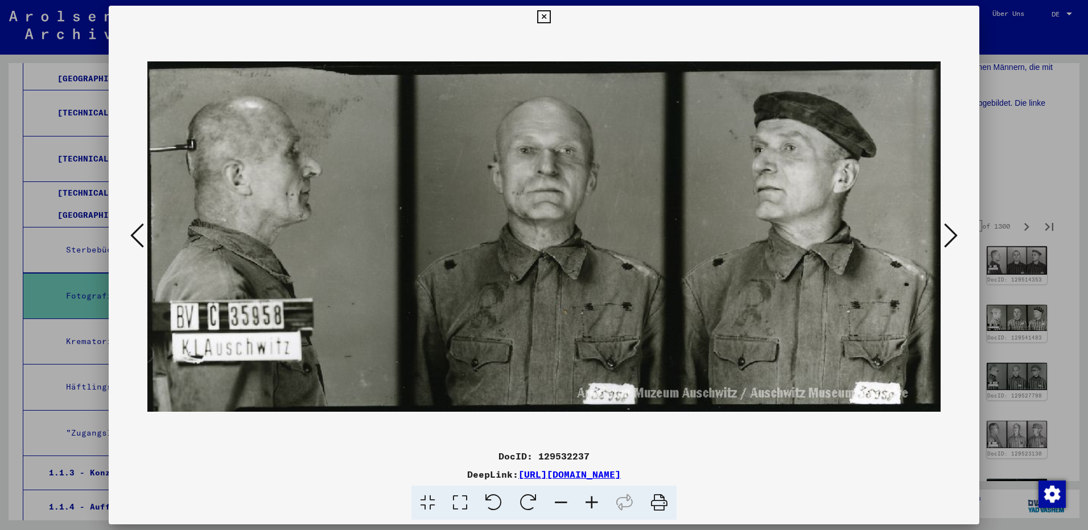
click at [954, 233] on icon at bounding box center [951, 235] width 14 height 27
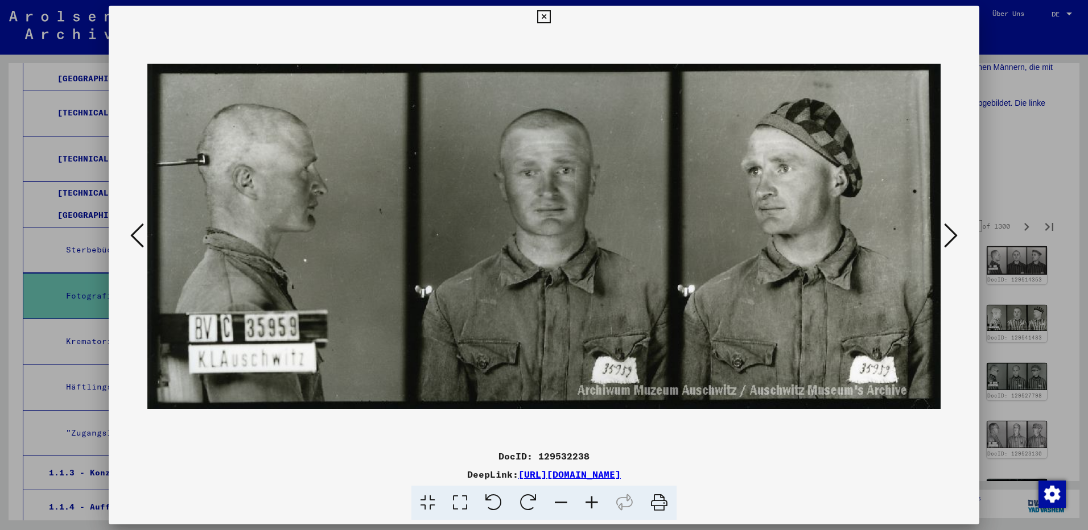
click at [954, 233] on icon at bounding box center [951, 235] width 14 height 27
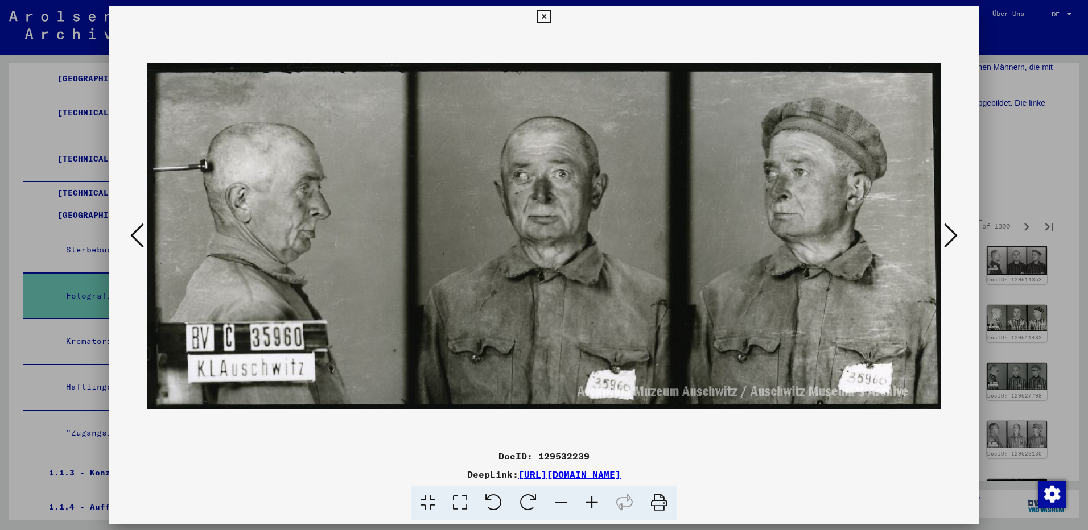
click at [954, 233] on icon at bounding box center [951, 235] width 14 height 27
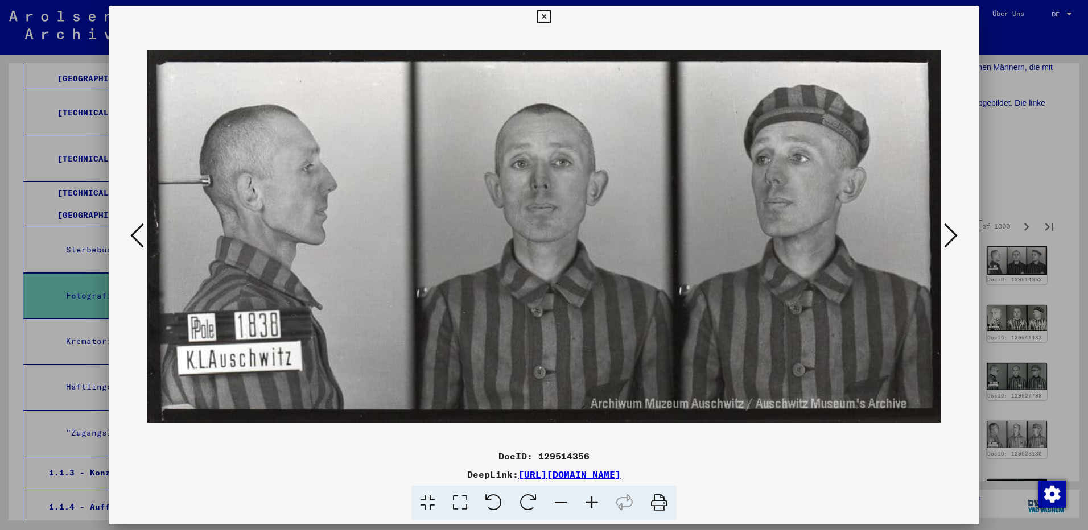
click at [954, 233] on icon at bounding box center [951, 235] width 14 height 27
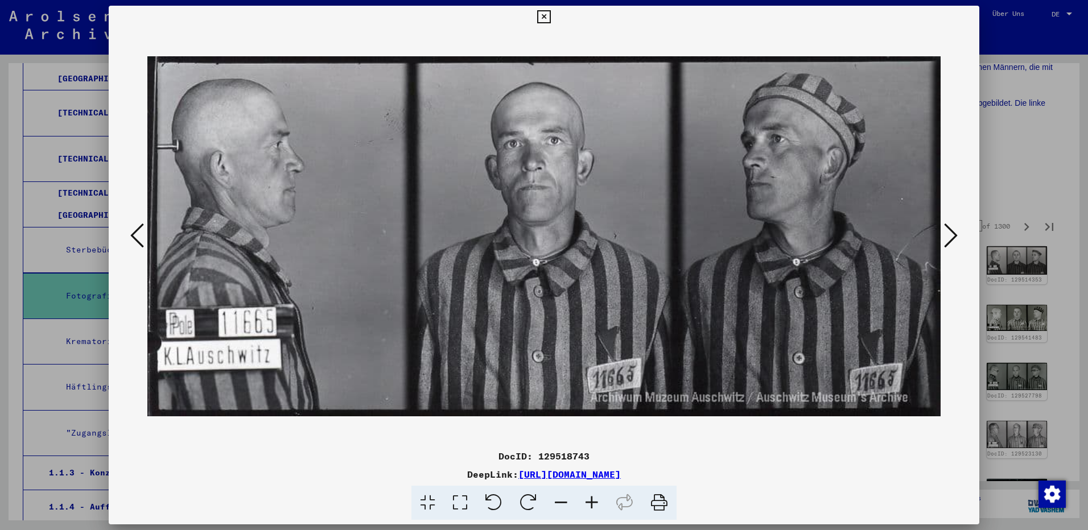
click at [954, 233] on icon at bounding box center [951, 235] width 14 height 27
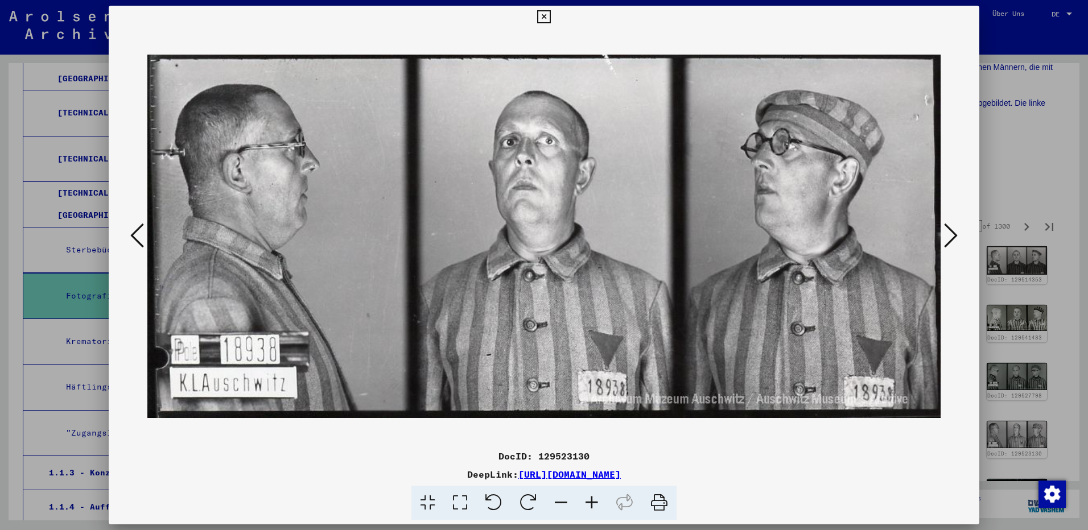
click at [954, 233] on icon at bounding box center [951, 235] width 14 height 27
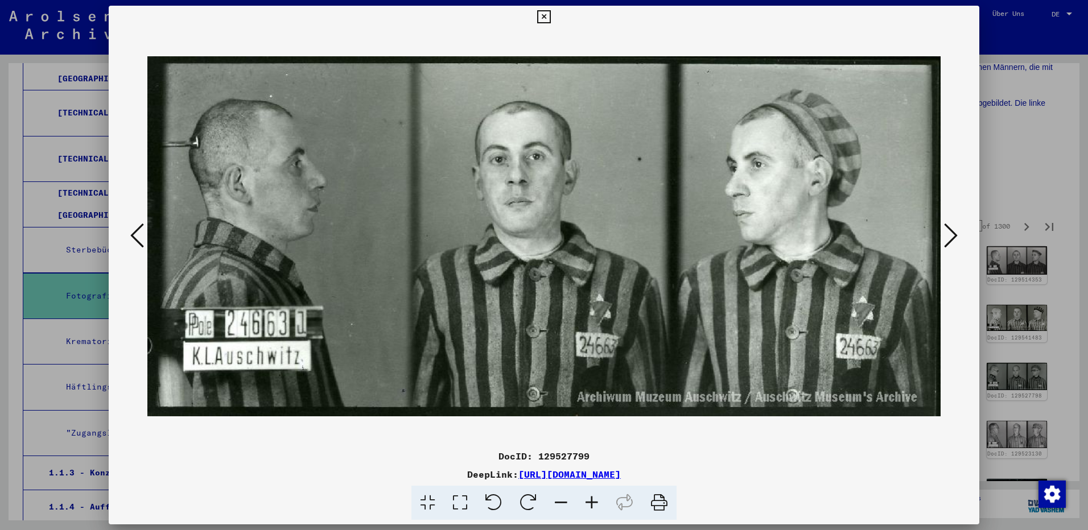
click at [954, 233] on icon at bounding box center [951, 235] width 14 height 27
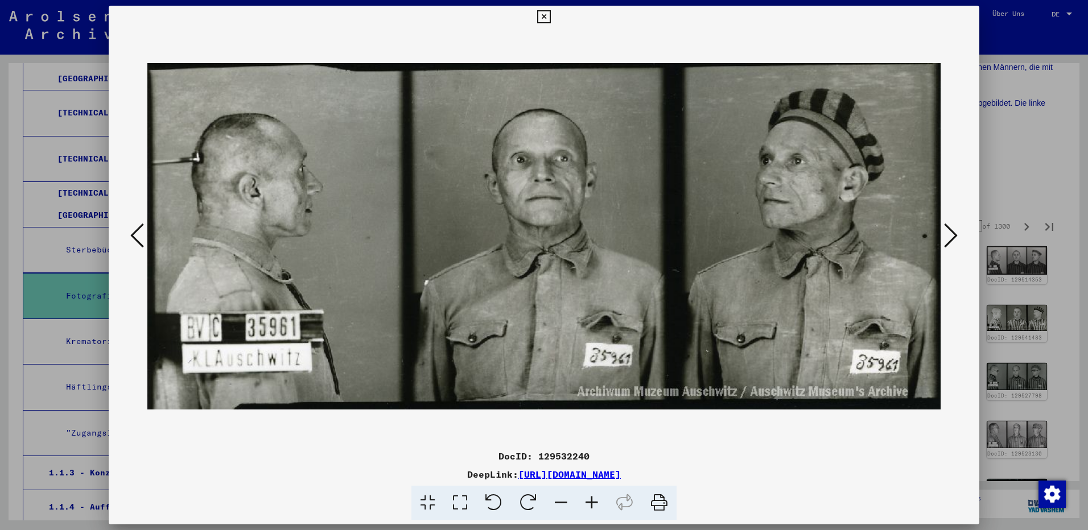
click at [953, 236] on icon at bounding box center [951, 235] width 14 height 27
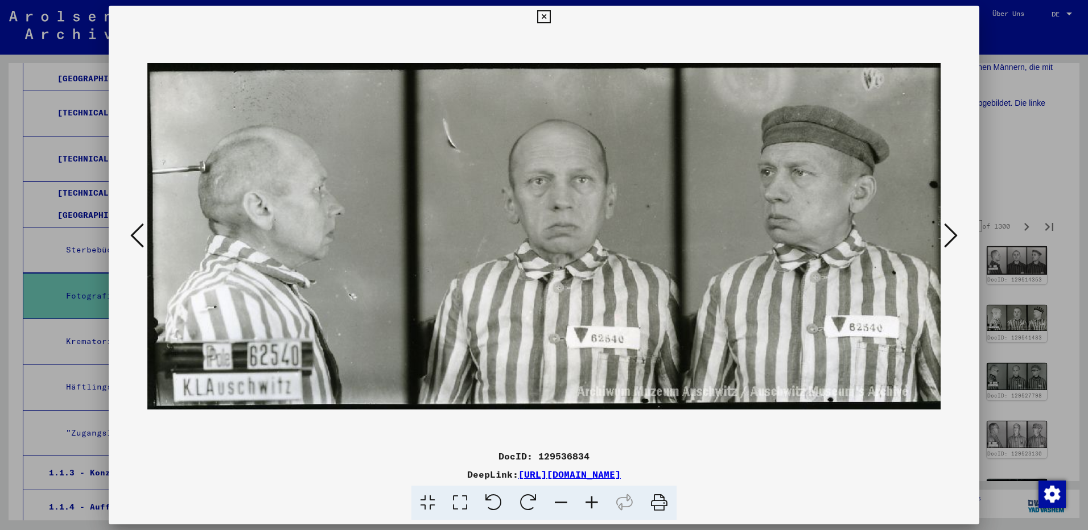
click at [953, 236] on icon at bounding box center [951, 235] width 14 height 27
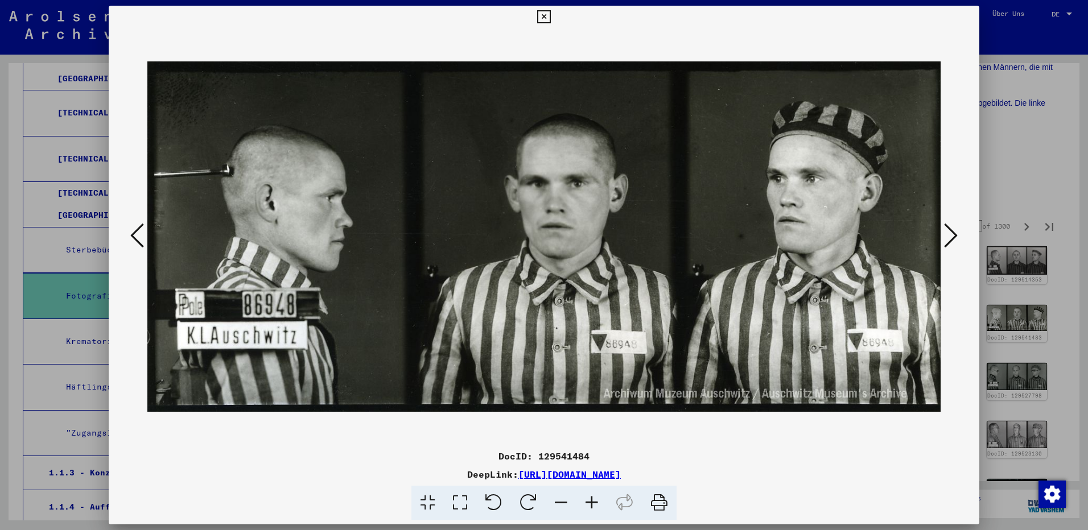
click at [953, 236] on icon at bounding box center [951, 235] width 14 height 27
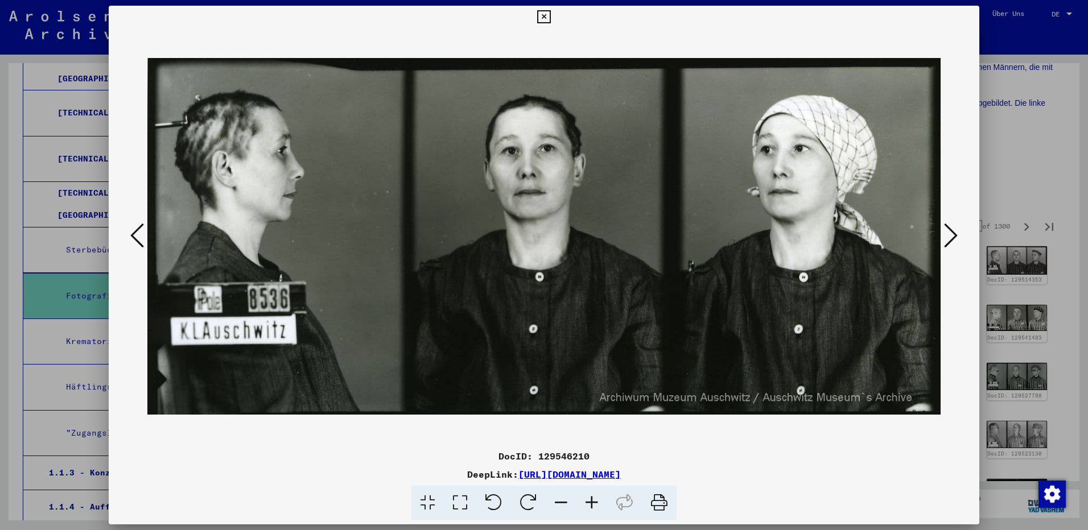
click at [953, 236] on icon at bounding box center [951, 235] width 14 height 27
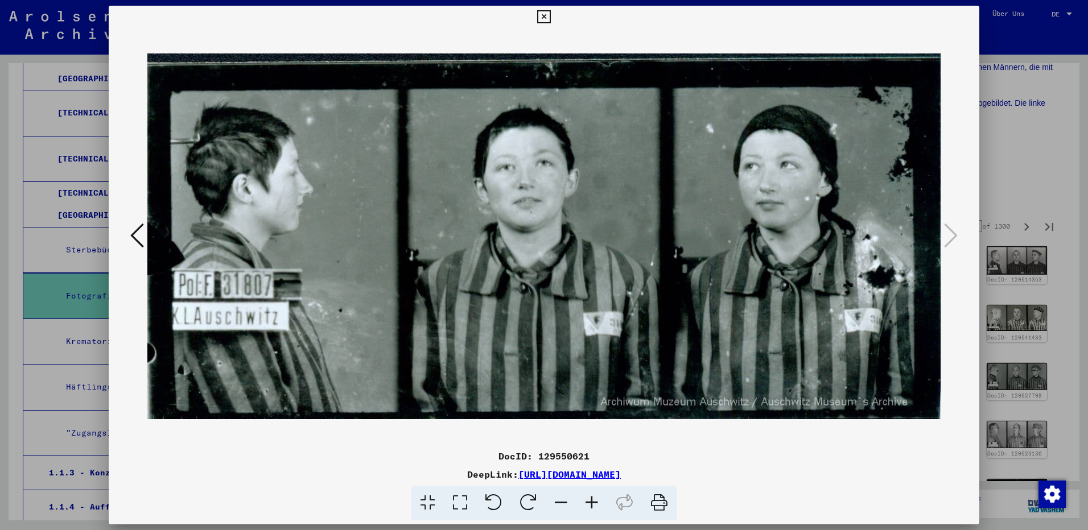
click at [546, 11] on icon at bounding box center [543, 17] width 13 height 14
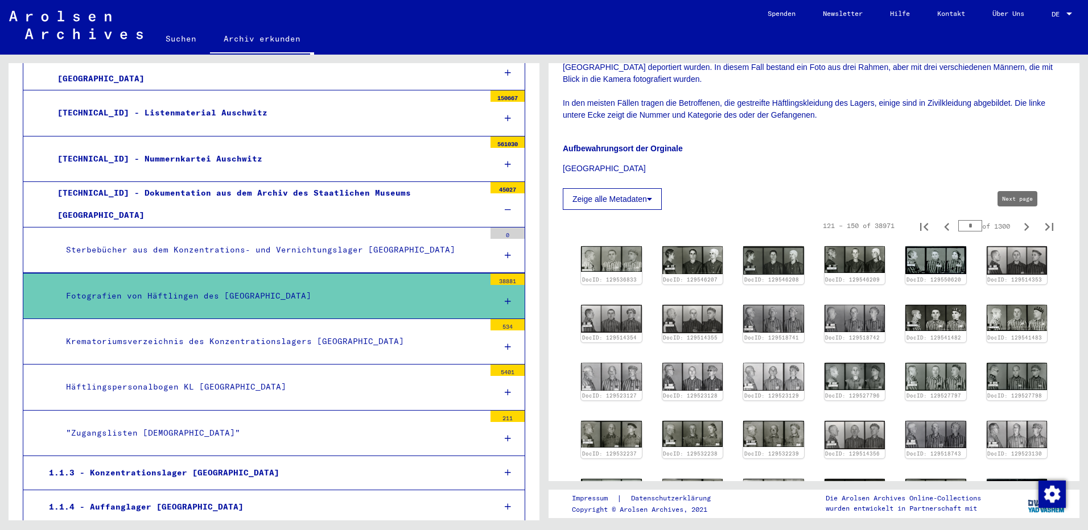
click at [1020, 225] on icon "Next page" at bounding box center [1027, 227] width 16 height 16
type input "*"
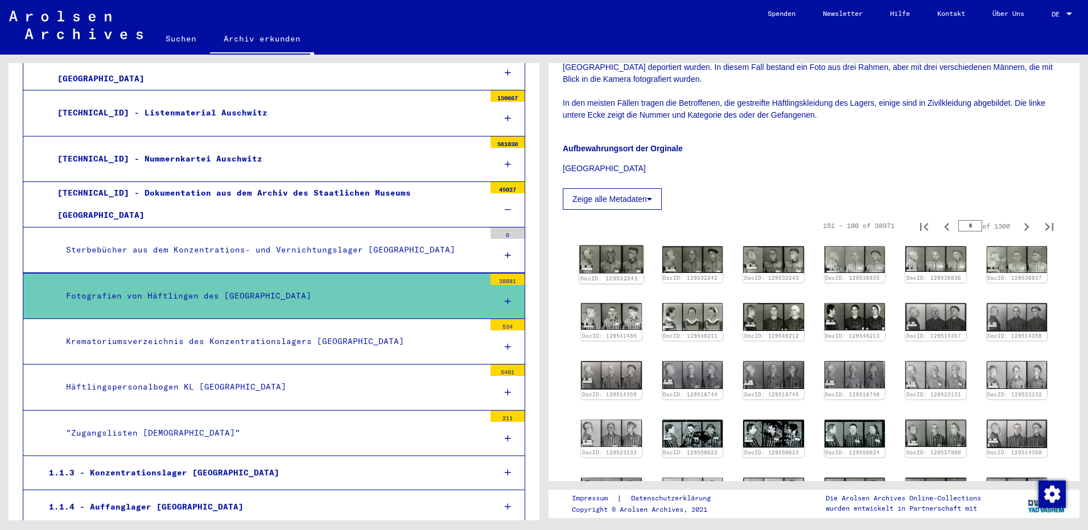
click at [616, 259] on img at bounding box center [611, 260] width 64 height 28
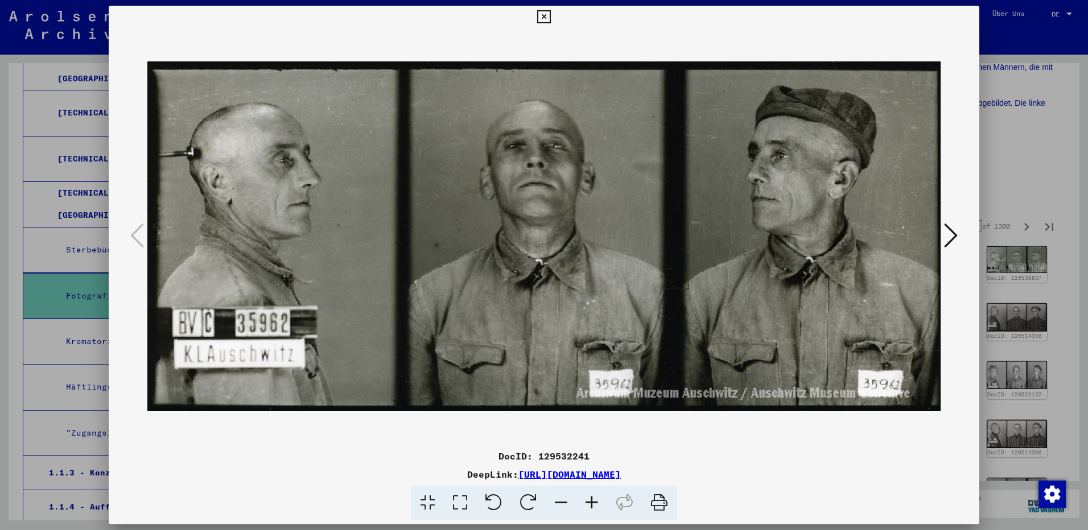
click at [950, 238] on icon at bounding box center [951, 235] width 14 height 27
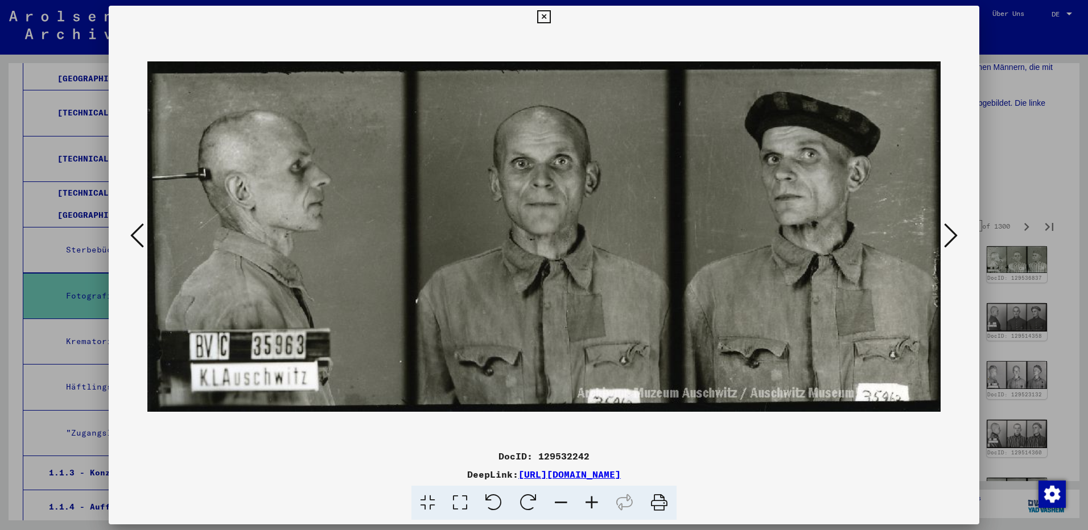
click at [950, 238] on icon at bounding box center [951, 235] width 14 height 27
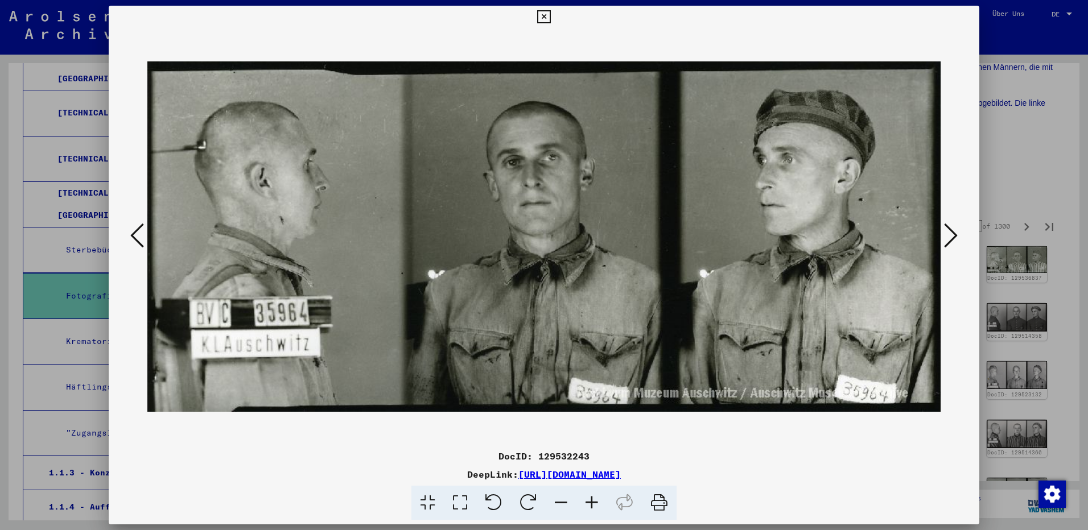
click at [950, 238] on icon at bounding box center [951, 235] width 14 height 27
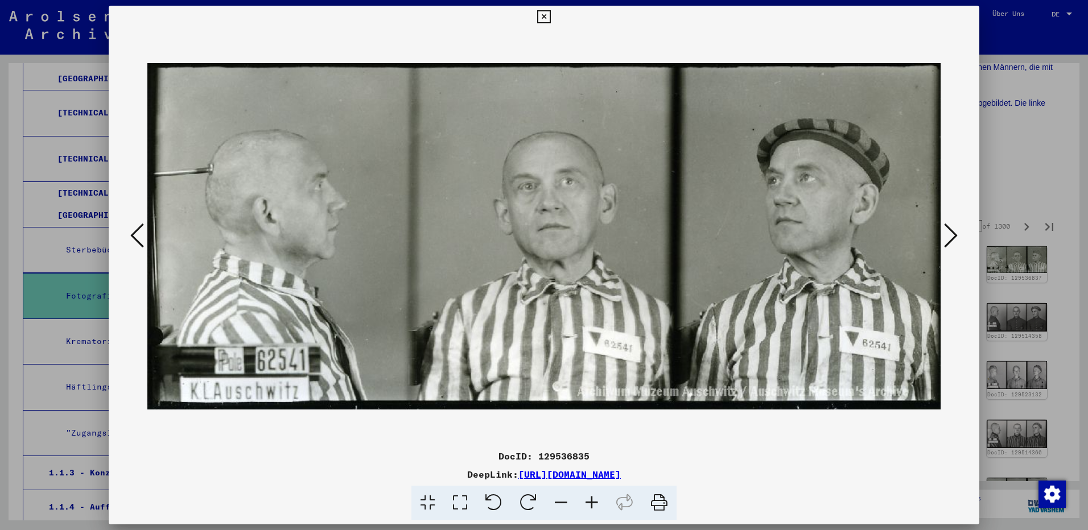
click at [954, 233] on icon at bounding box center [951, 235] width 14 height 27
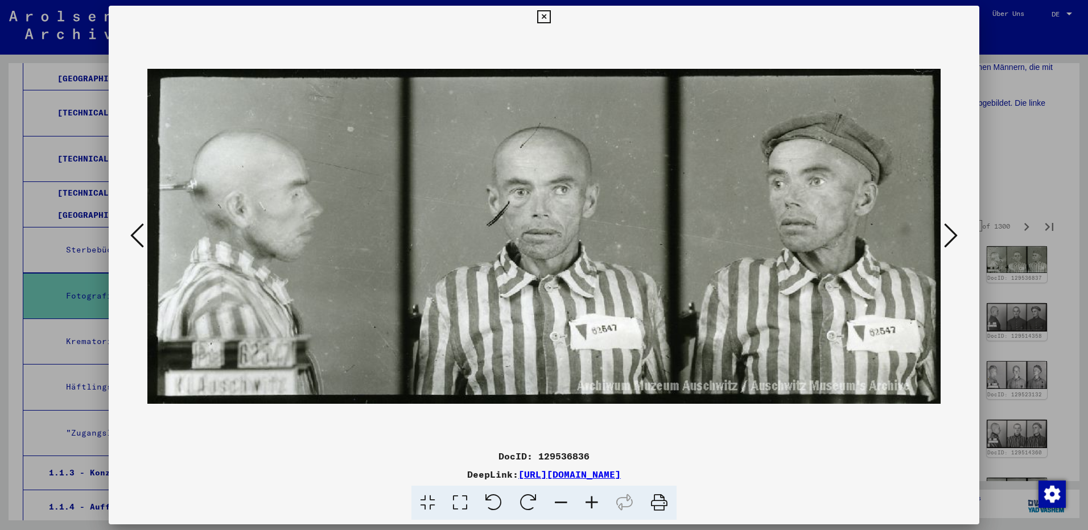
click at [954, 233] on icon at bounding box center [951, 235] width 14 height 27
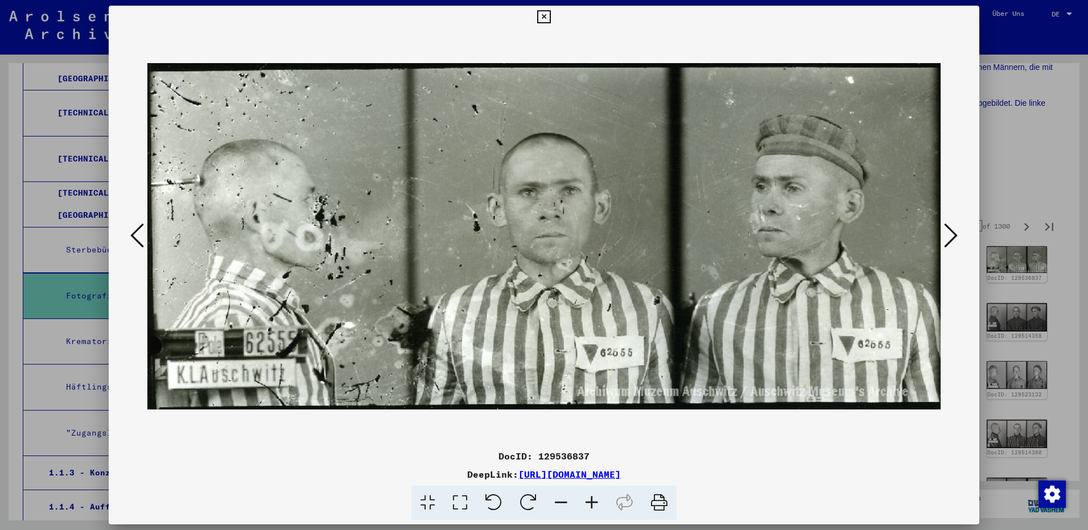
click at [954, 233] on icon at bounding box center [951, 235] width 14 height 27
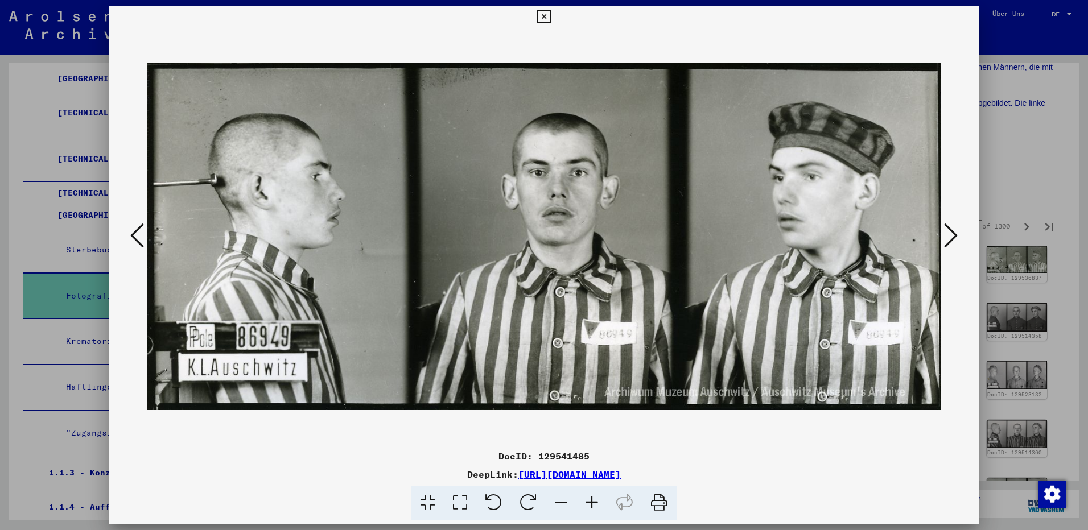
click at [954, 233] on icon at bounding box center [951, 235] width 14 height 27
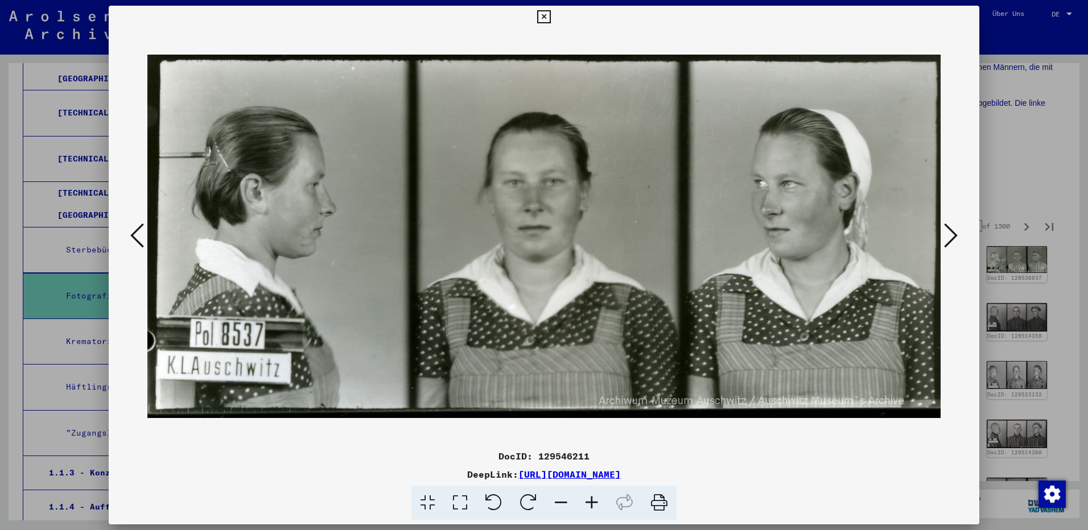
click at [954, 233] on icon at bounding box center [951, 235] width 14 height 27
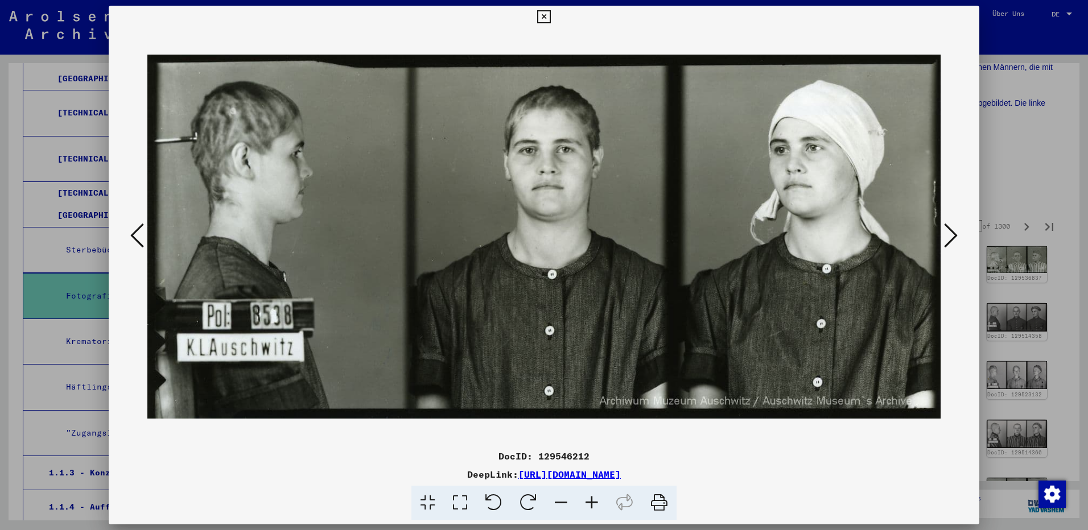
click at [954, 233] on icon at bounding box center [951, 235] width 14 height 27
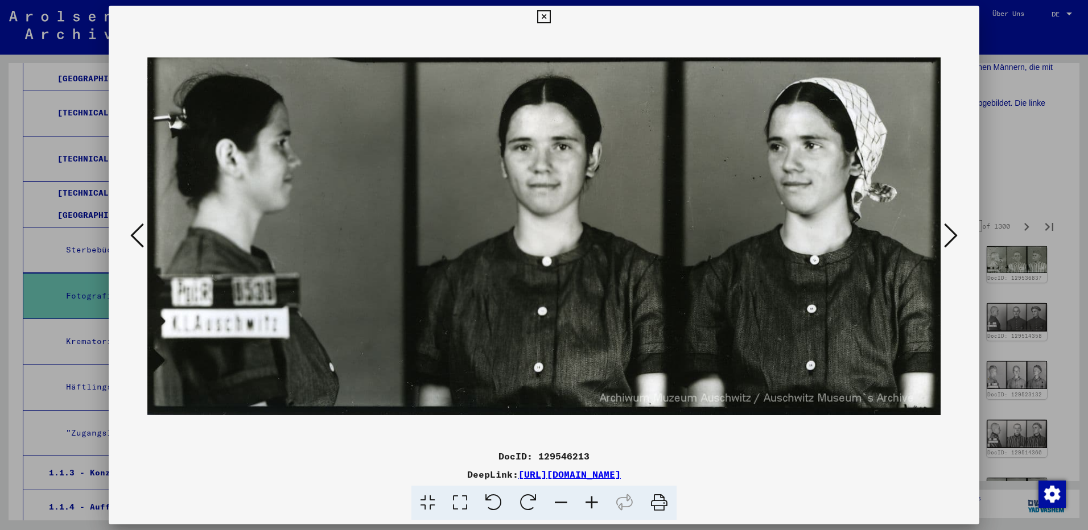
click at [954, 233] on icon at bounding box center [951, 235] width 14 height 27
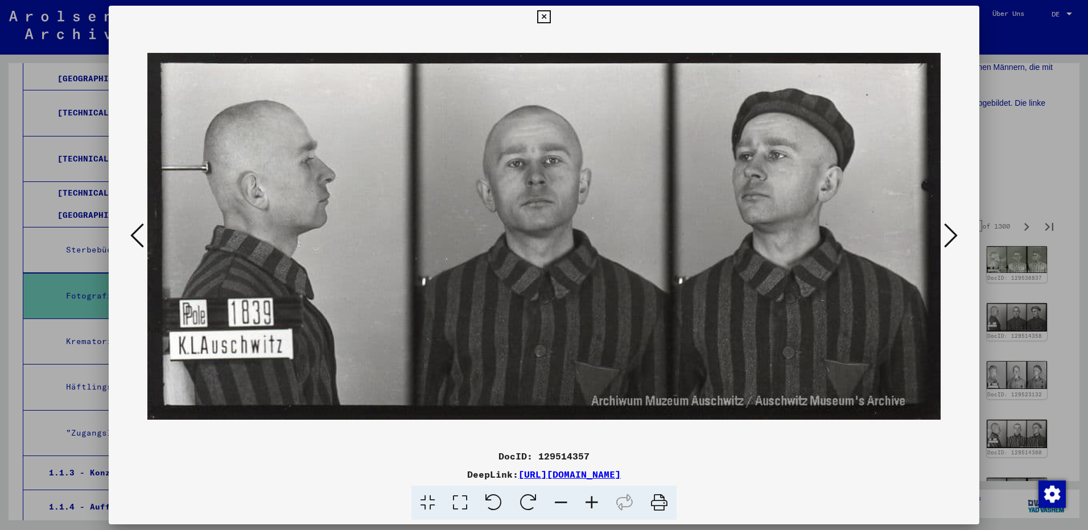
click at [954, 233] on icon at bounding box center [951, 235] width 14 height 27
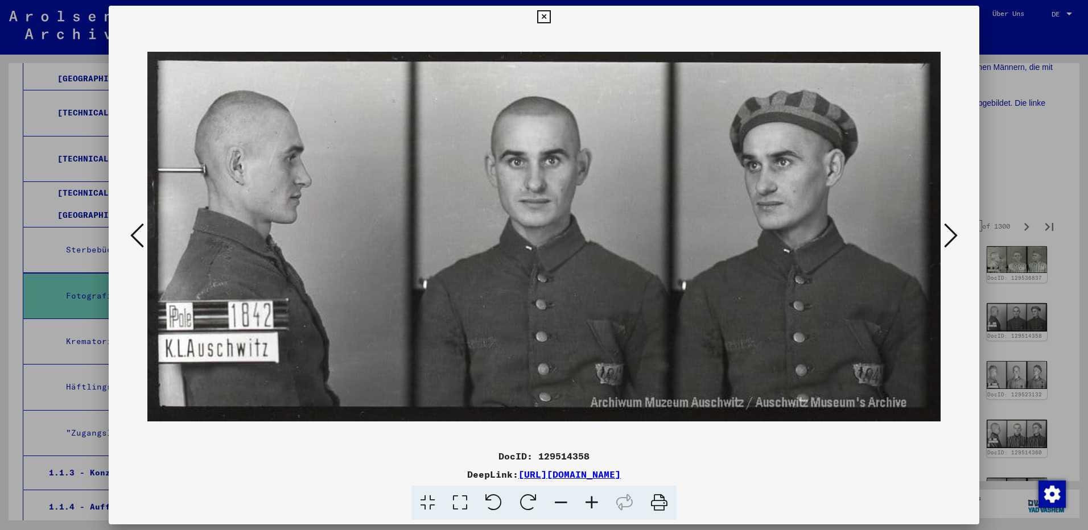
click at [954, 233] on icon at bounding box center [951, 235] width 14 height 27
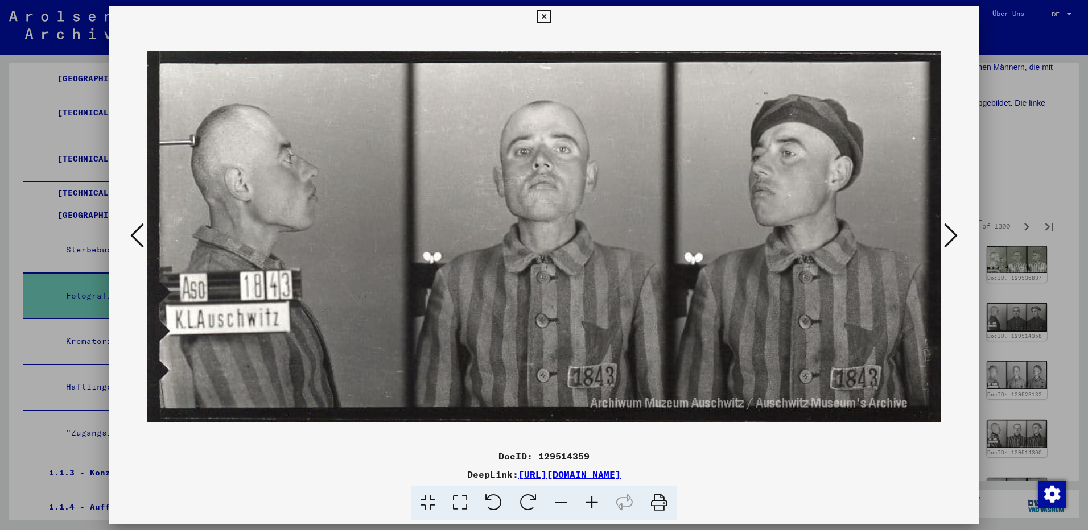
click at [954, 233] on icon at bounding box center [951, 235] width 14 height 27
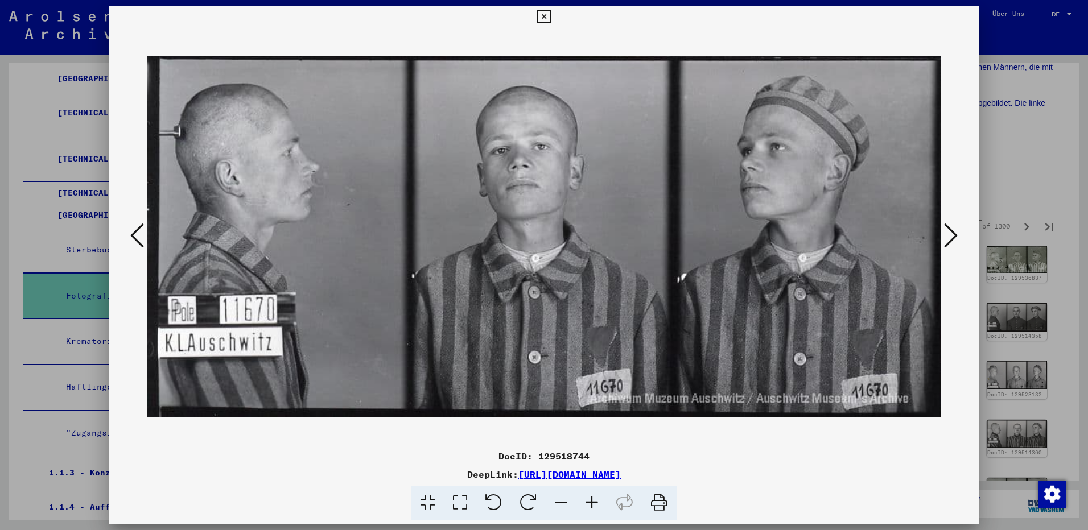
click at [954, 233] on icon at bounding box center [951, 235] width 14 height 27
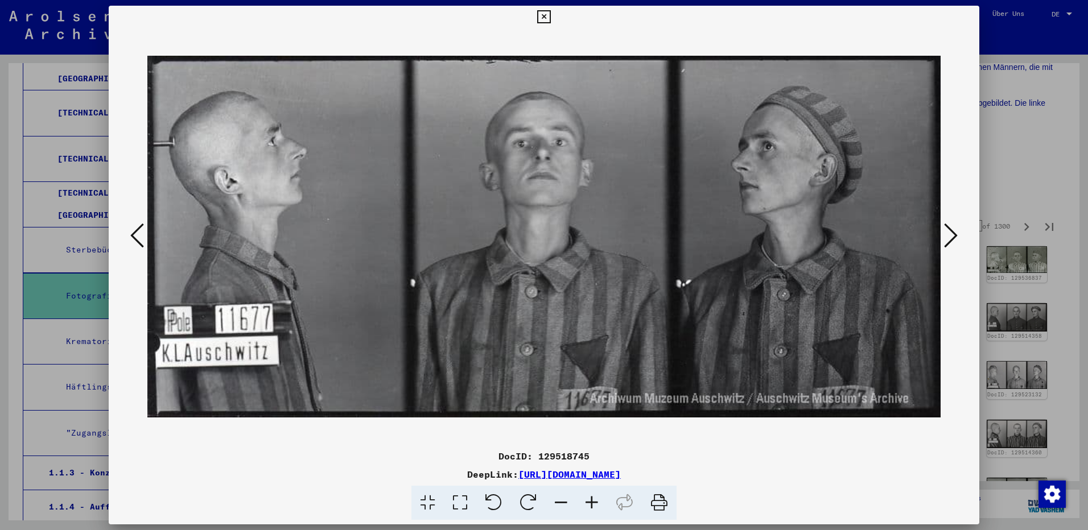
click at [954, 233] on icon at bounding box center [951, 235] width 14 height 27
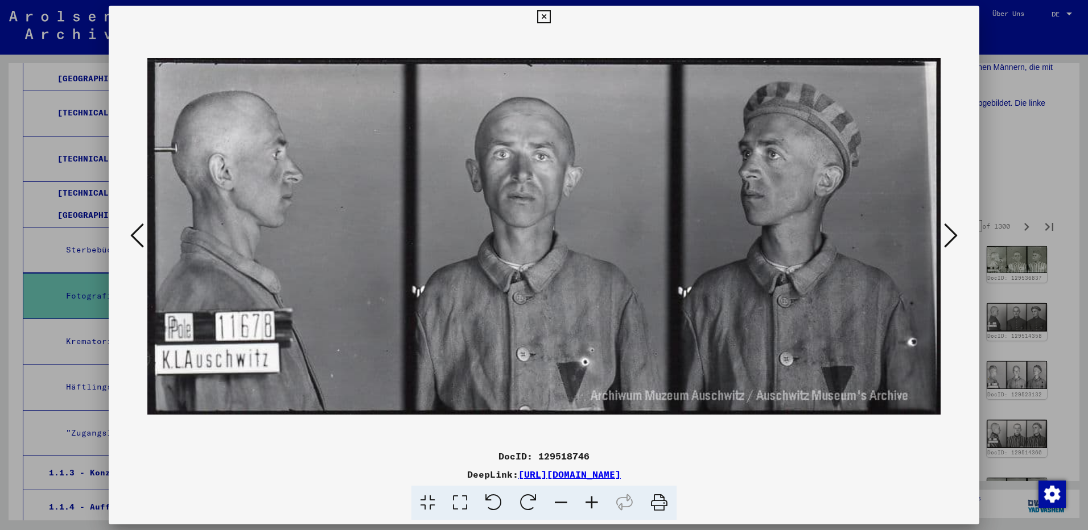
click at [954, 233] on icon at bounding box center [951, 235] width 14 height 27
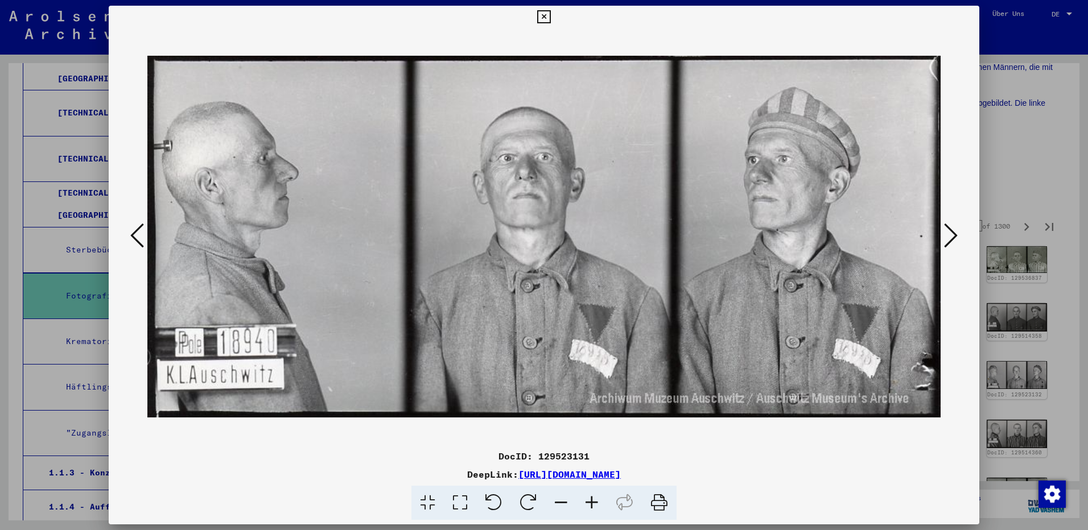
click at [954, 233] on icon at bounding box center [951, 235] width 14 height 27
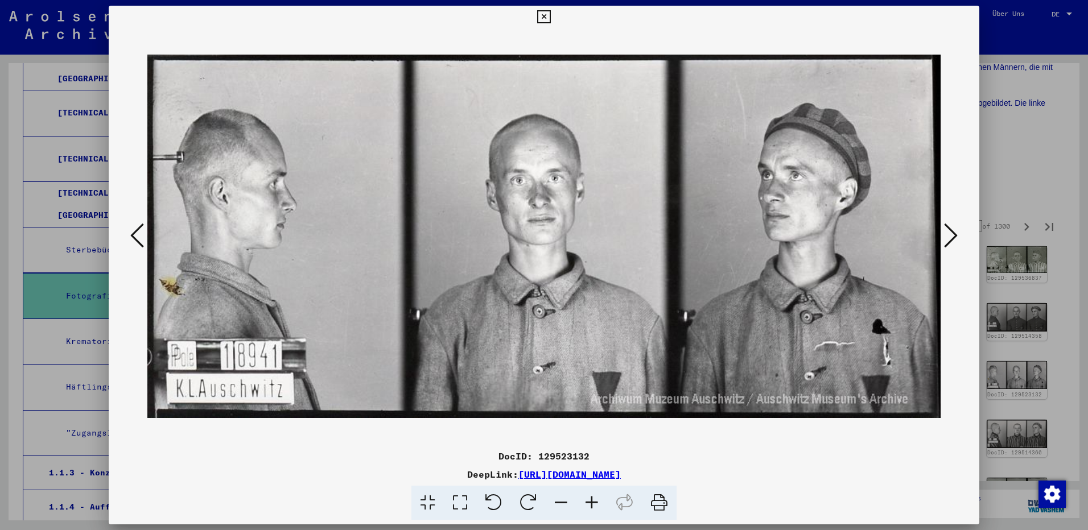
click at [954, 233] on icon at bounding box center [951, 235] width 14 height 27
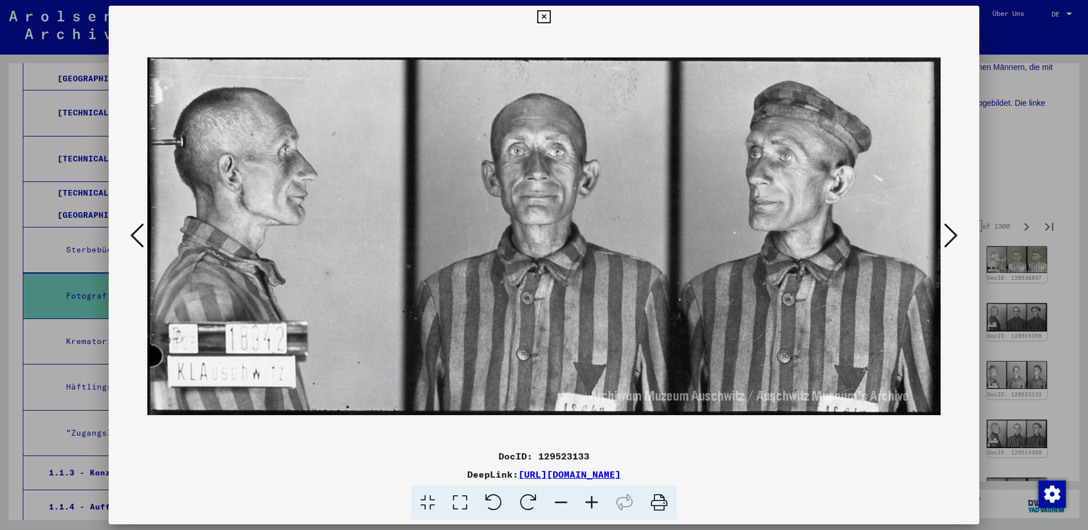
click at [954, 233] on icon at bounding box center [951, 235] width 14 height 27
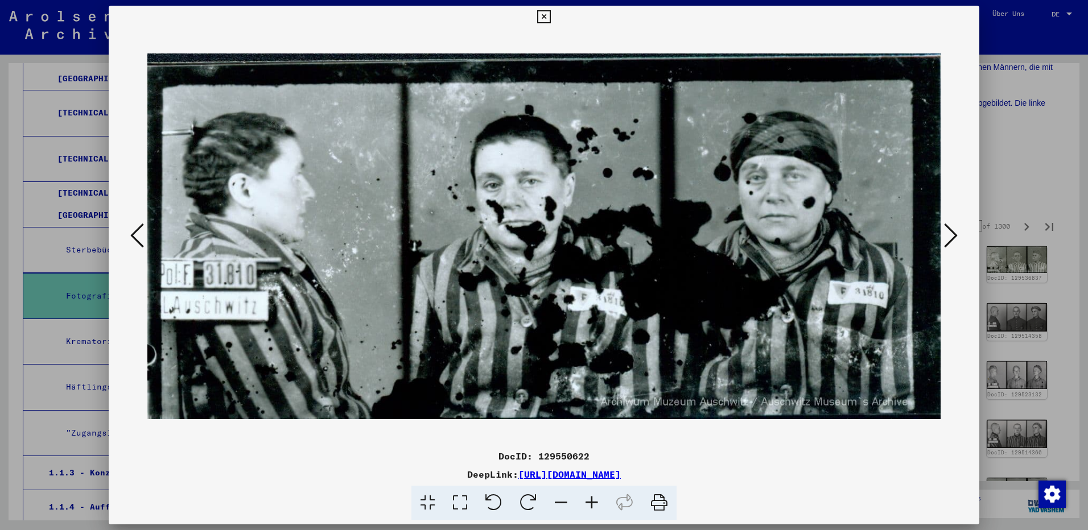
click at [954, 233] on icon at bounding box center [951, 235] width 14 height 27
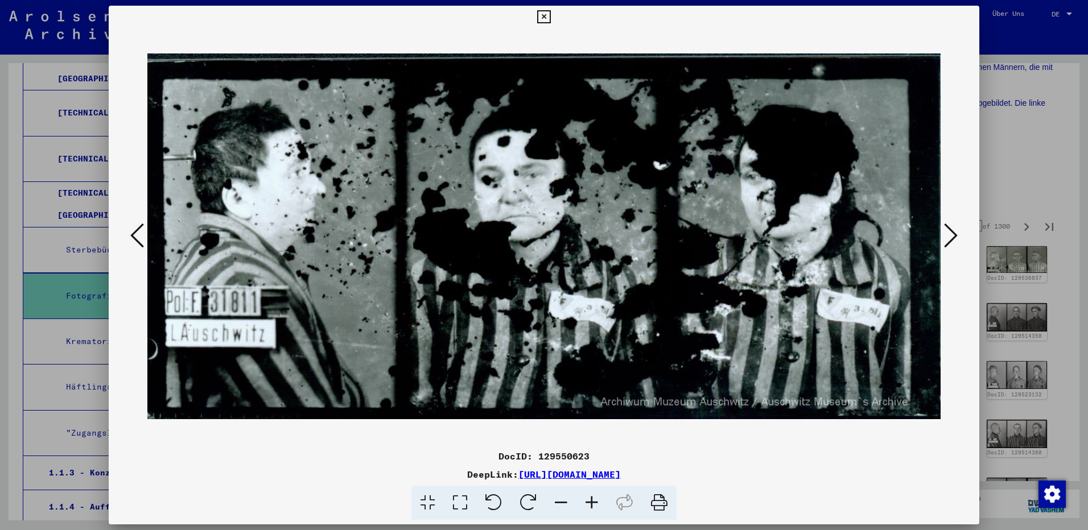
click at [954, 233] on icon at bounding box center [951, 235] width 14 height 27
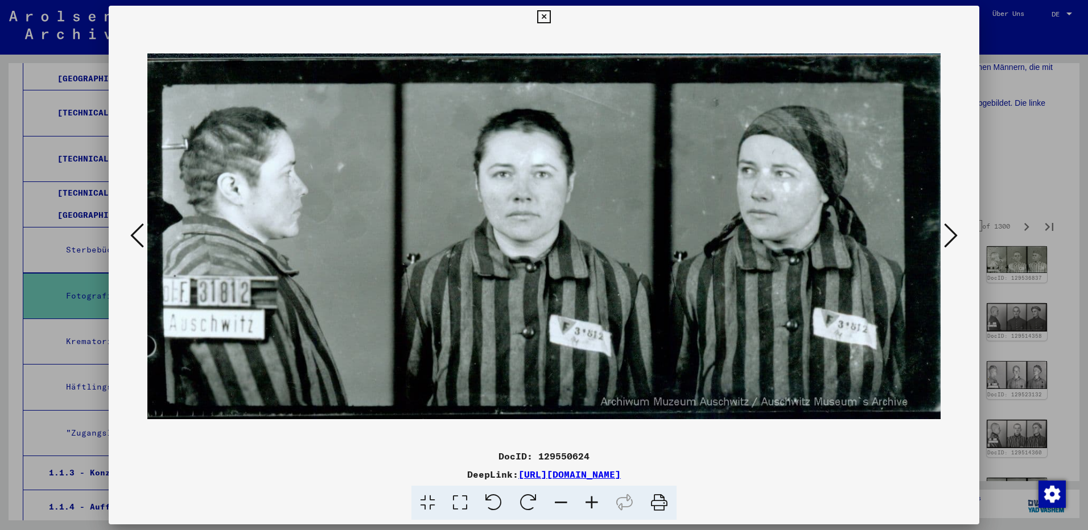
click at [954, 233] on icon at bounding box center [951, 235] width 14 height 27
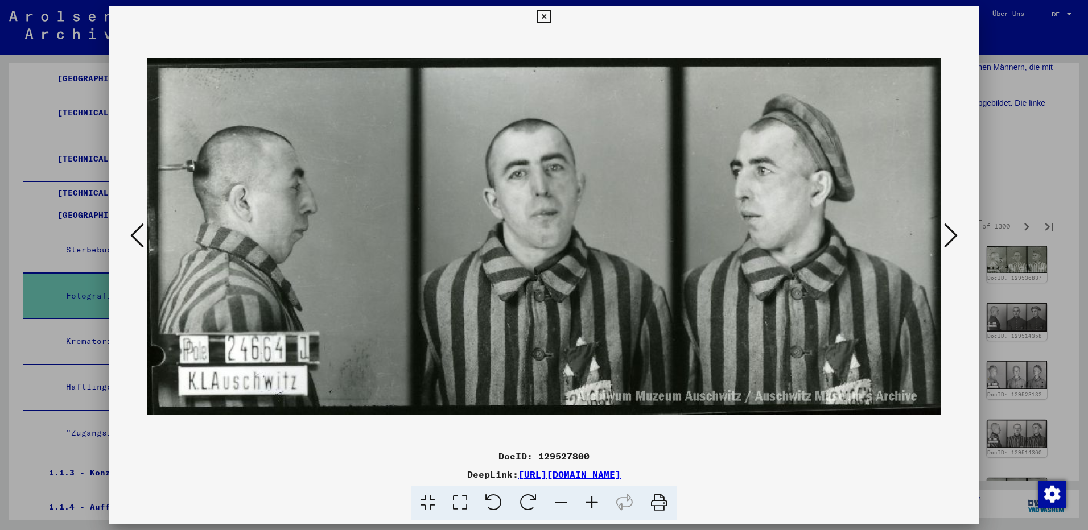
click at [954, 233] on icon at bounding box center [951, 235] width 14 height 27
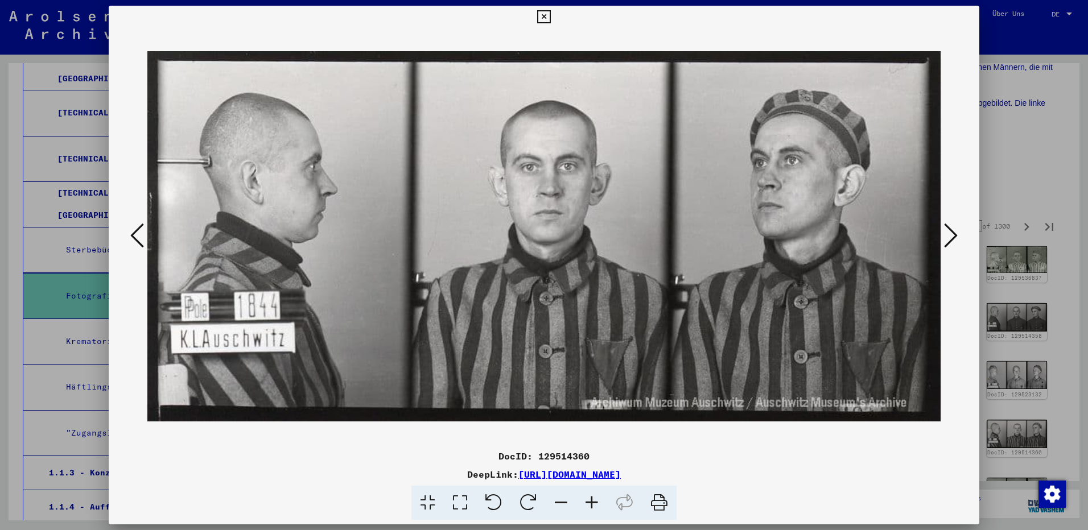
click at [954, 233] on icon at bounding box center [951, 235] width 14 height 27
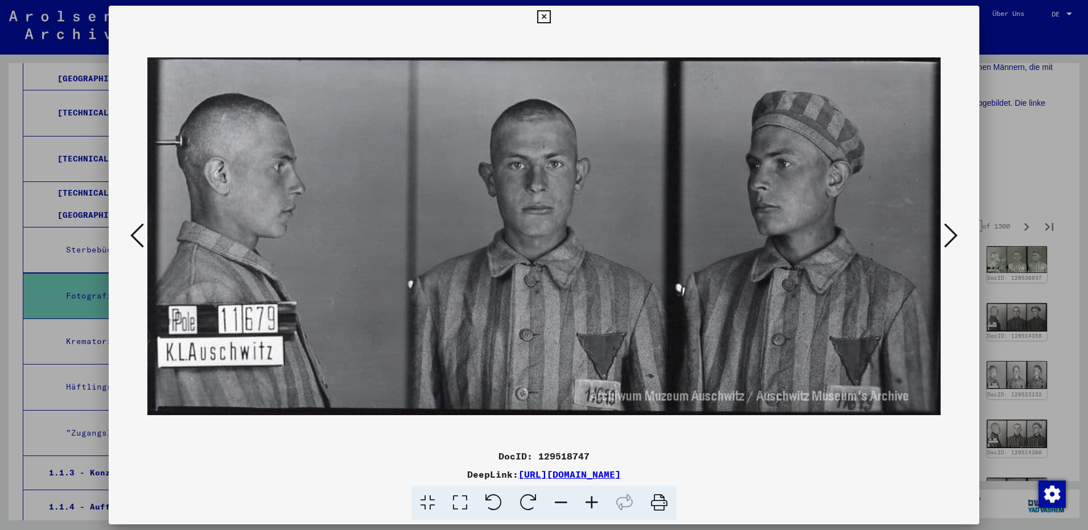
click at [954, 233] on icon at bounding box center [951, 235] width 14 height 27
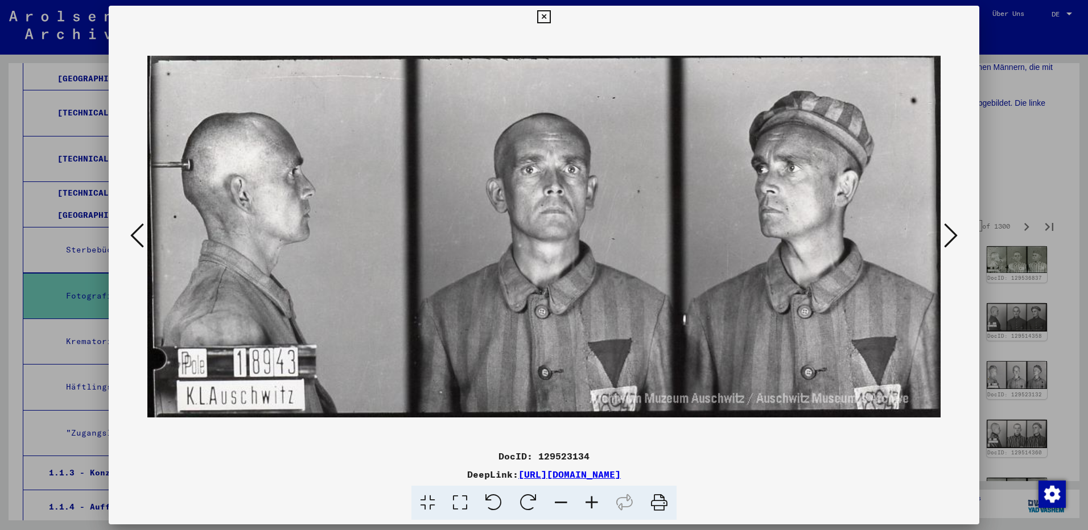
click at [954, 233] on icon at bounding box center [951, 235] width 14 height 27
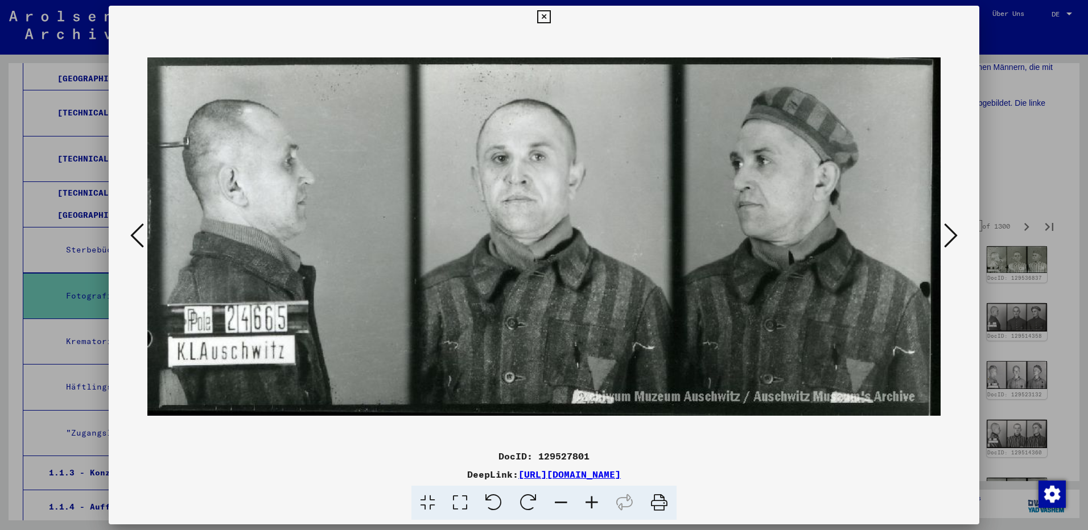
click at [954, 233] on icon at bounding box center [951, 235] width 14 height 27
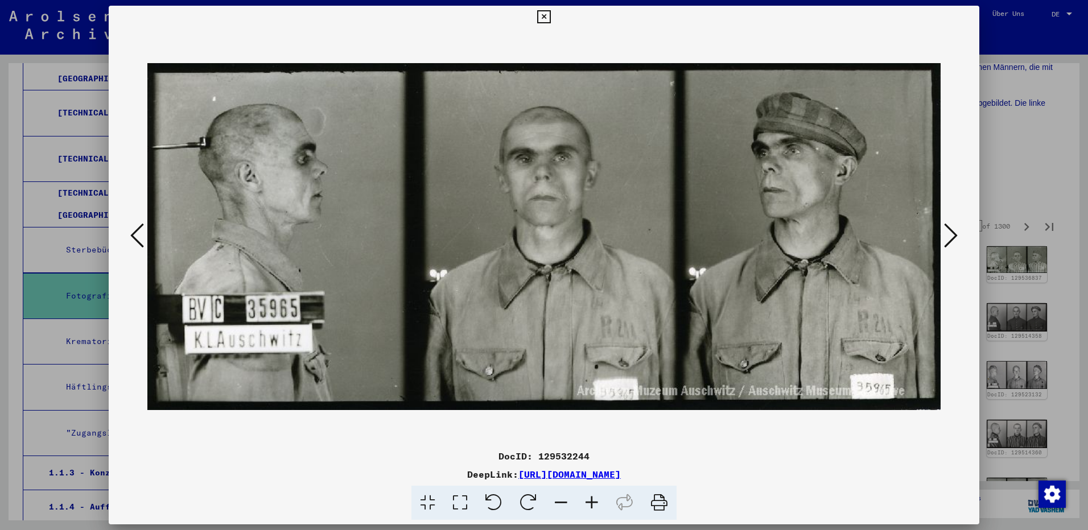
click at [954, 233] on icon at bounding box center [951, 235] width 14 height 27
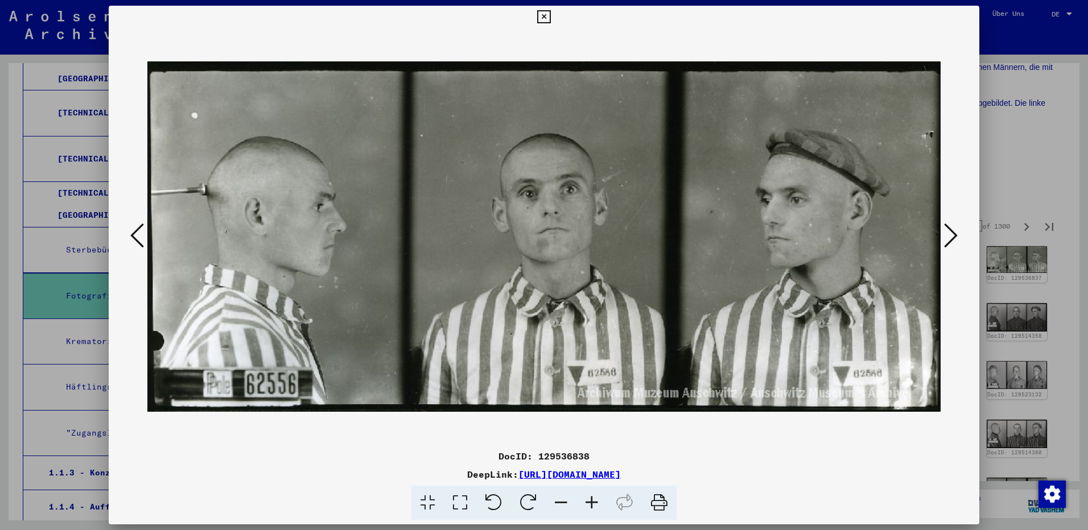
click at [954, 233] on icon at bounding box center [951, 235] width 14 height 27
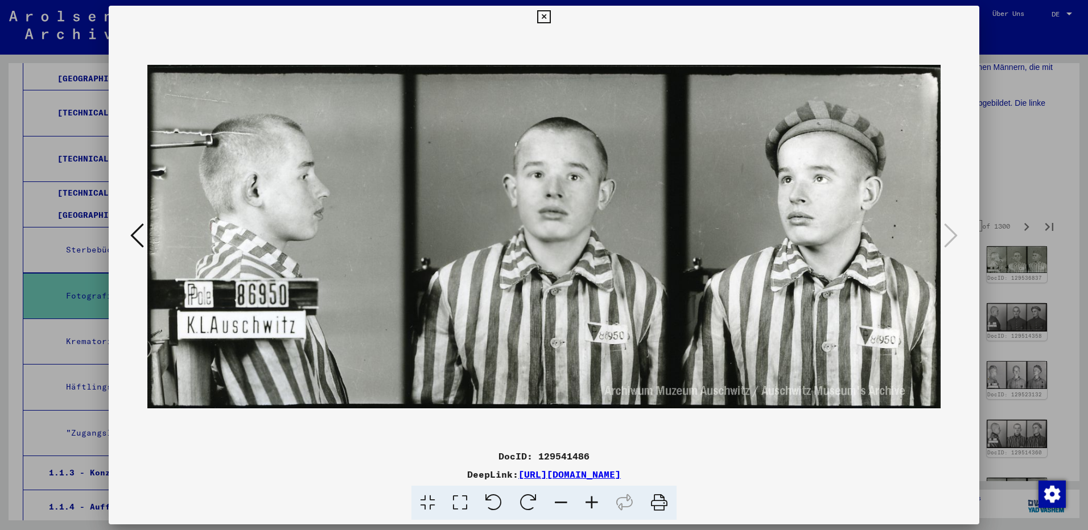
click at [542, 14] on icon at bounding box center [543, 17] width 13 height 14
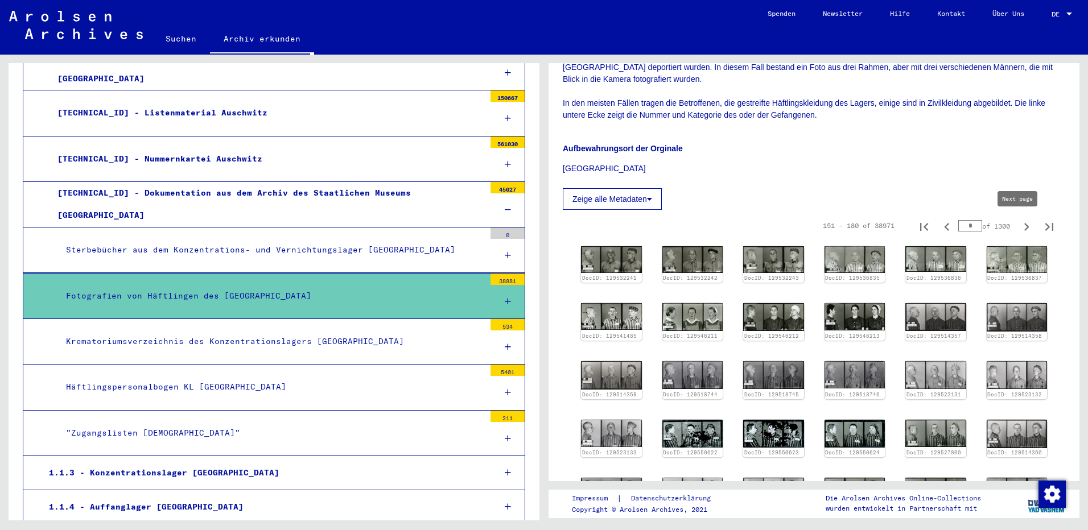
click at [1024, 227] on icon "Next page" at bounding box center [1026, 227] width 5 height 8
type input "*"
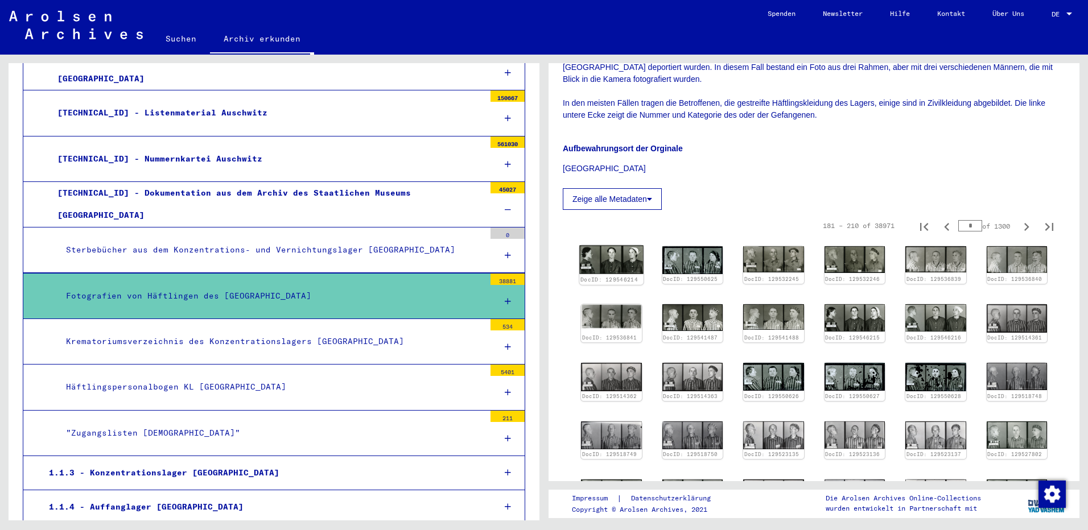
click at [620, 263] on img at bounding box center [611, 260] width 64 height 28
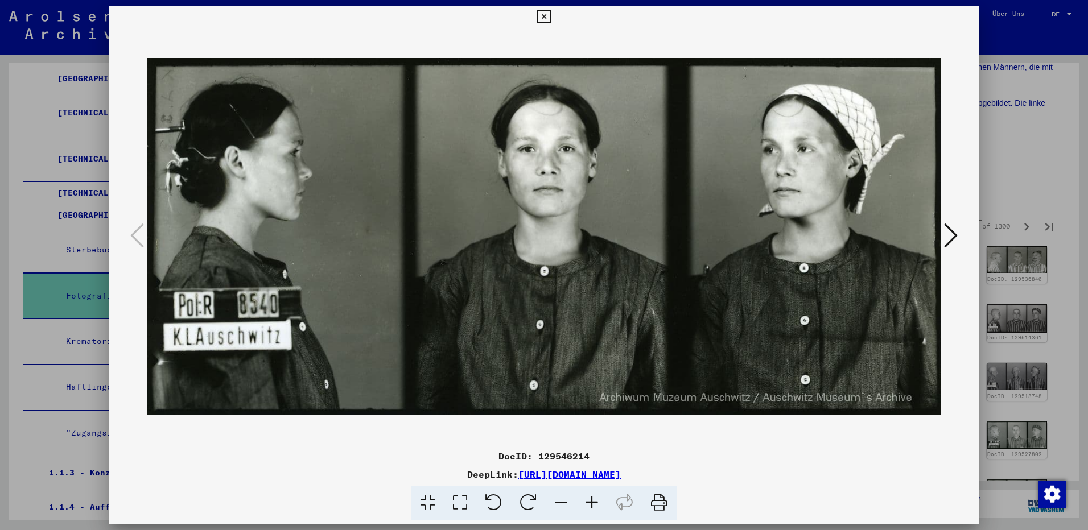
click at [949, 238] on icon at bounding box center [951, 235] width 14 height 27
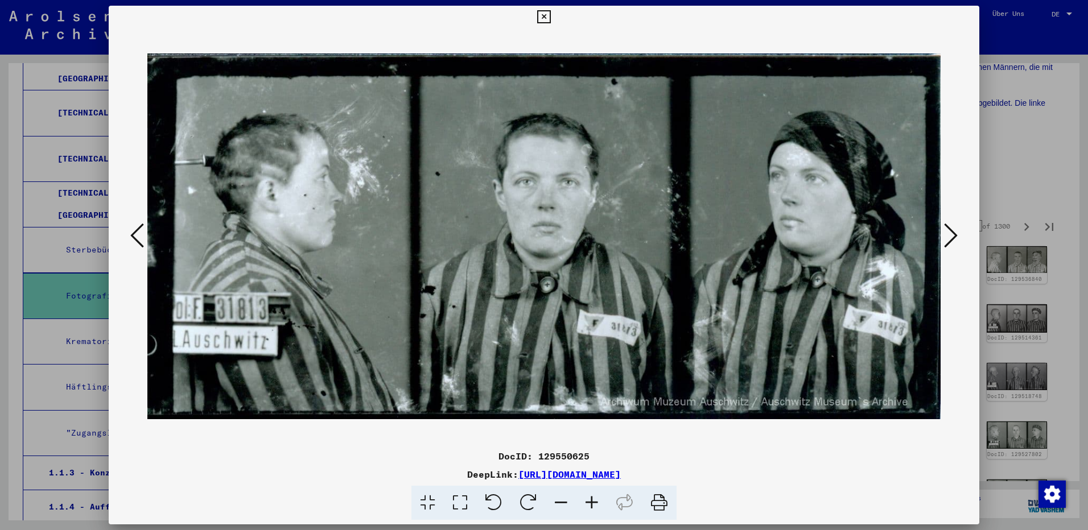
click at [949, 238] on icon at bounding box center [951, 235] width 14 height 27
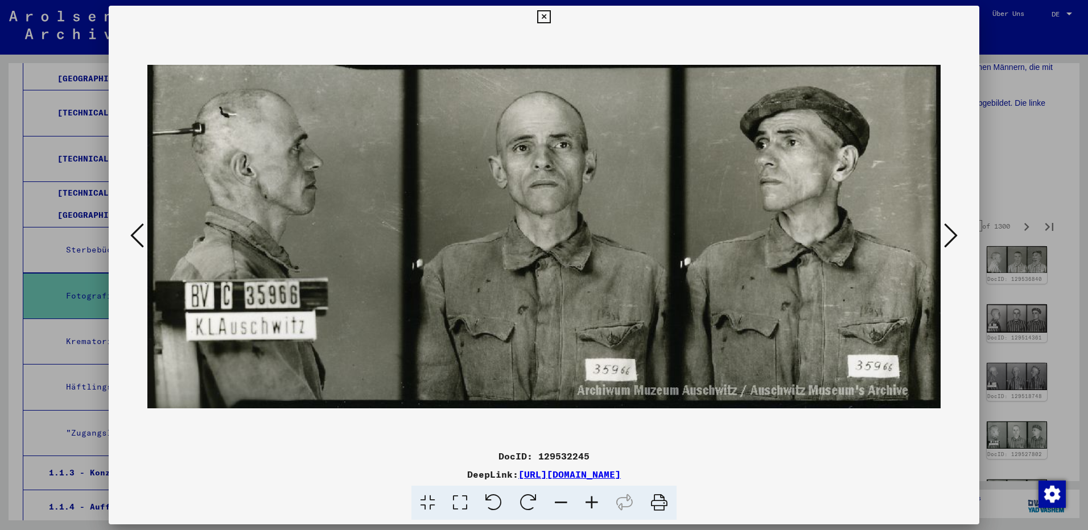
click at [949, 238] on icon at bounding box center [951, 235] width 14 height 27
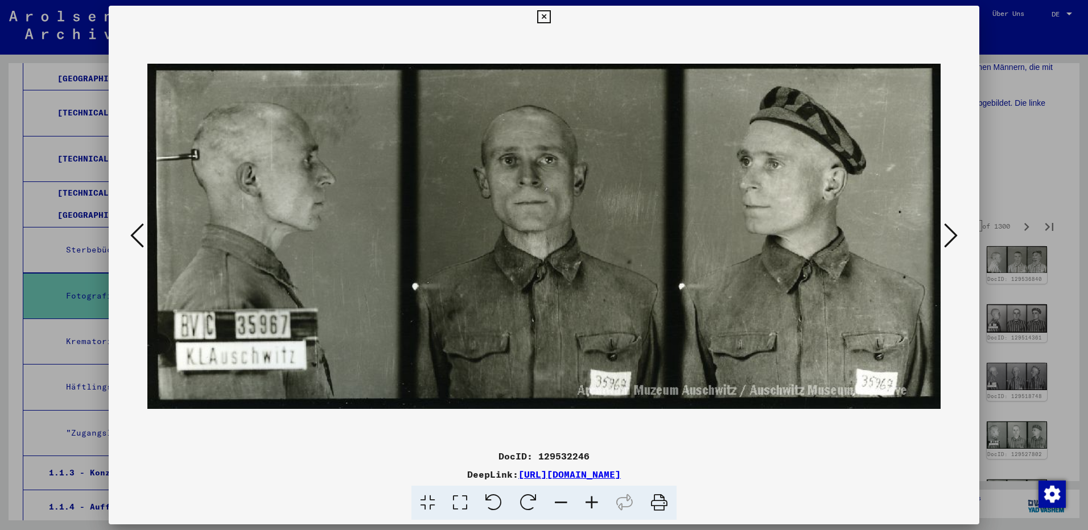
click at [949, 238] on icon at bounding box center [951, 235] width 14 height 27
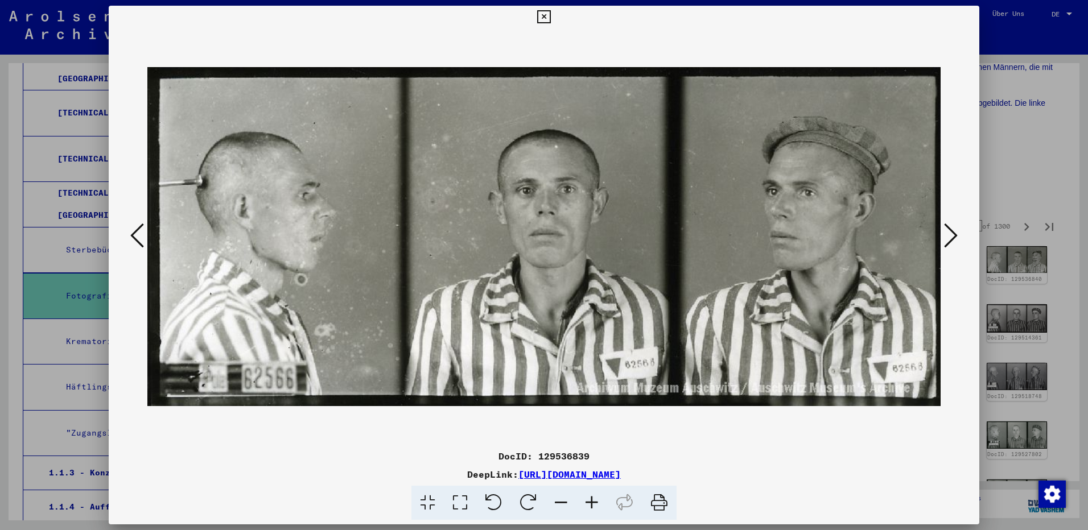
click at [949, 238] on icon at bounding box center [951, 235] width 14 height 27
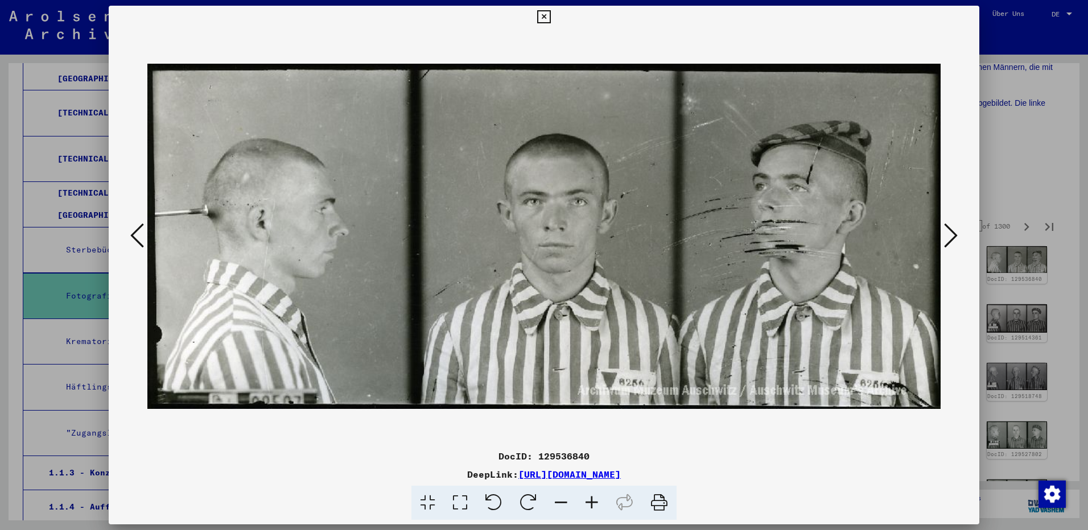
click at [949, 238] on icon at bounding box center [951, 235] width 14 height 27
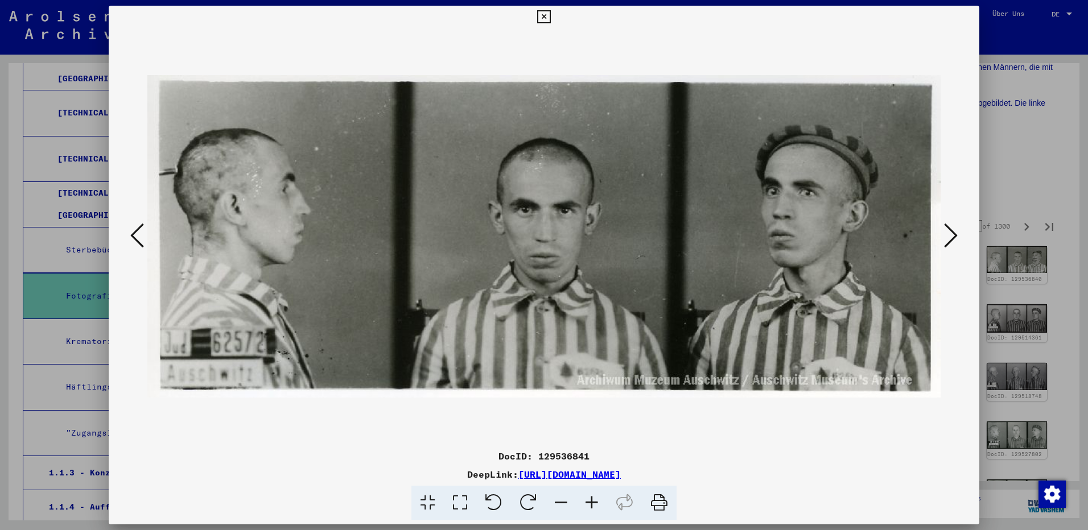
click at [949, 238] on icon at bounding box center [951, 235] width 14 height 27
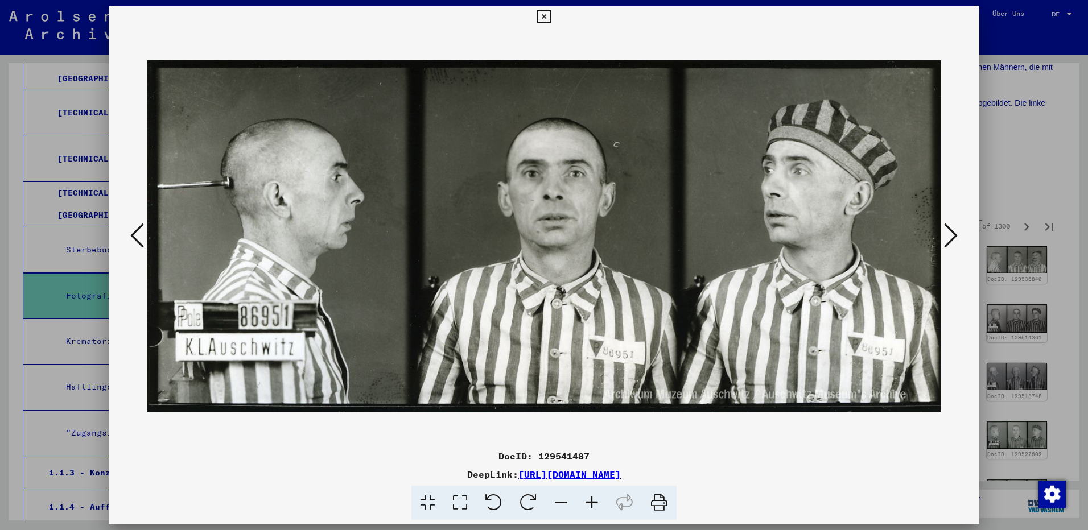
click at [949, 238] on icon at bounding box center [951, 235] width 14 height 27
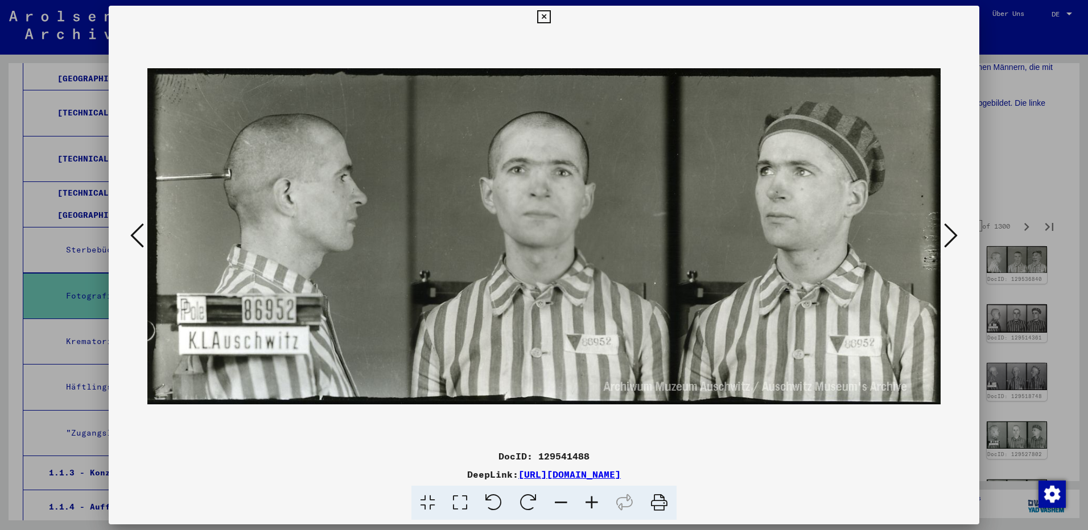
click at [949, 238] on icon at bounding box center [951, 235] width 14 height 27
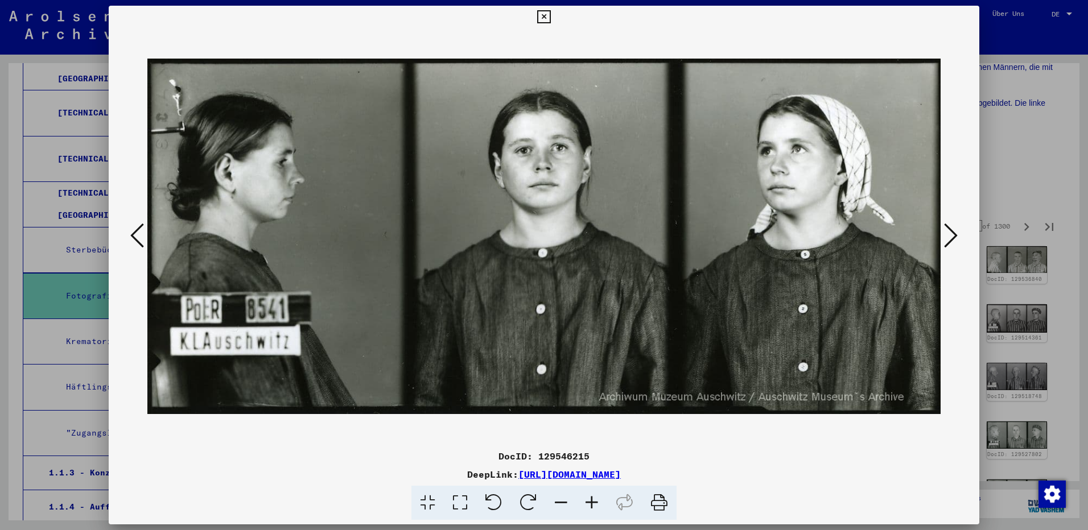
click at [949, 238] on icon at bounding box center [951, 235] width 14 height 27
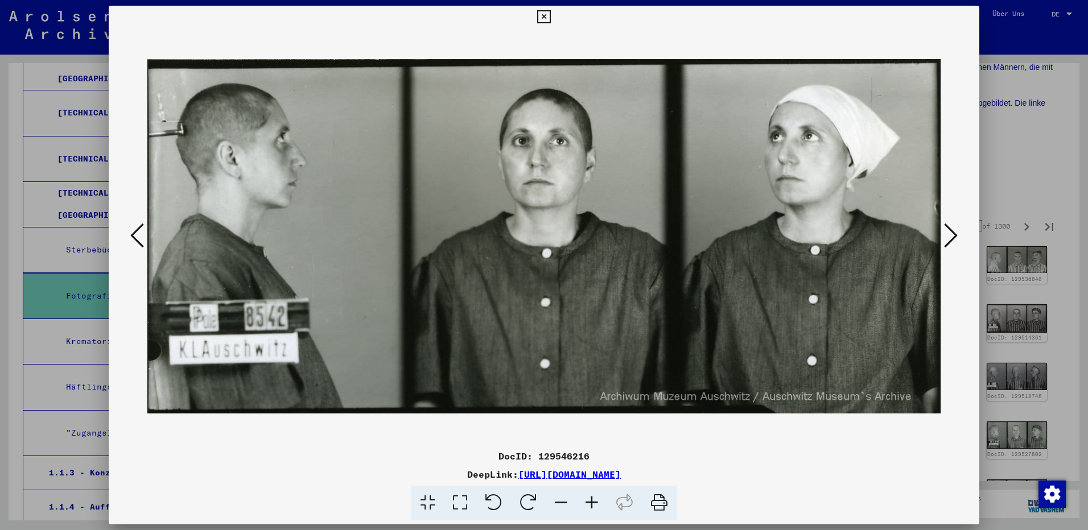
click at [949, 238] on icon at bounding box center [951, 235] width 14 height 27
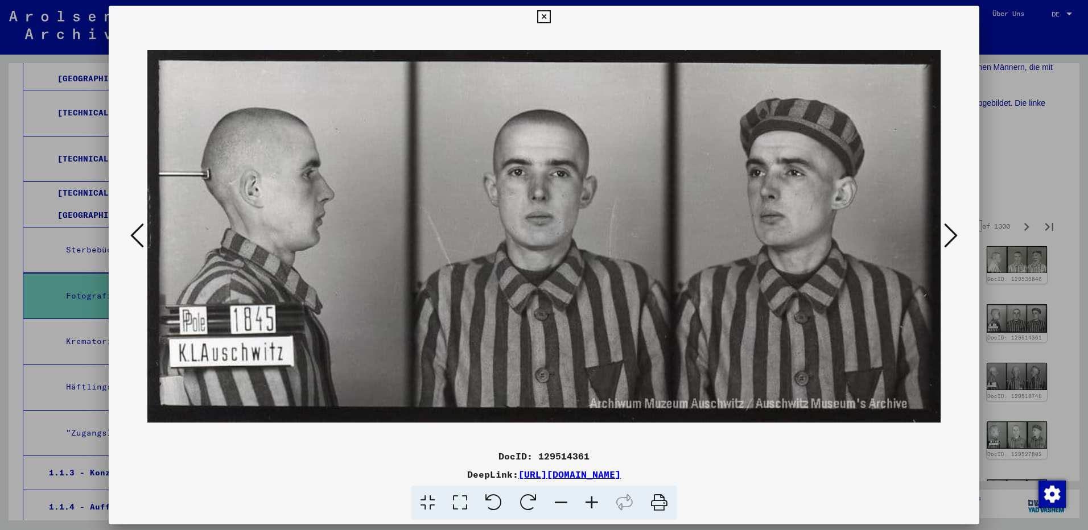
click at [949, 238] on icon at bounding box center [951, 235] width 14 height 27
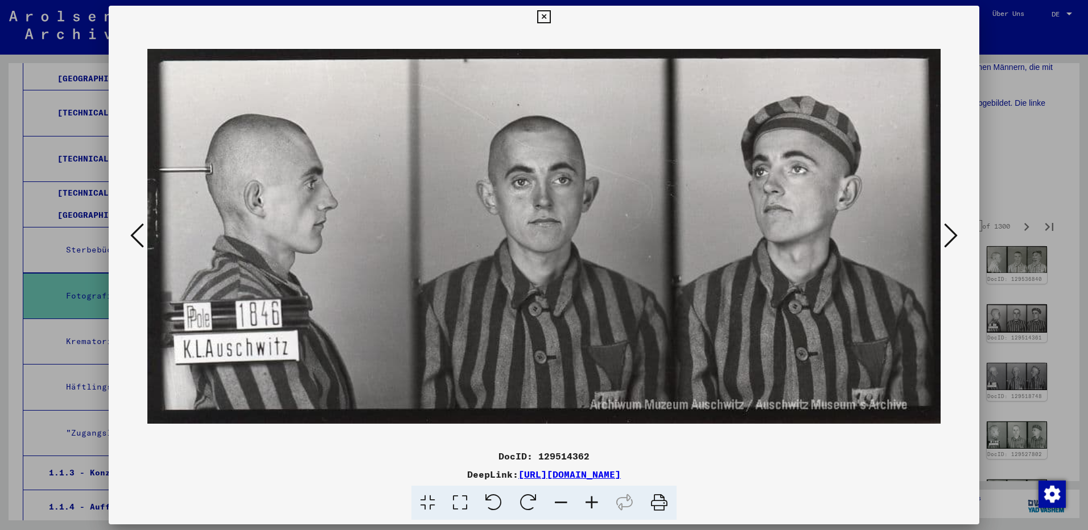
click at [949, 238] on icon at bounding box center [951, 235] width 14 height 27
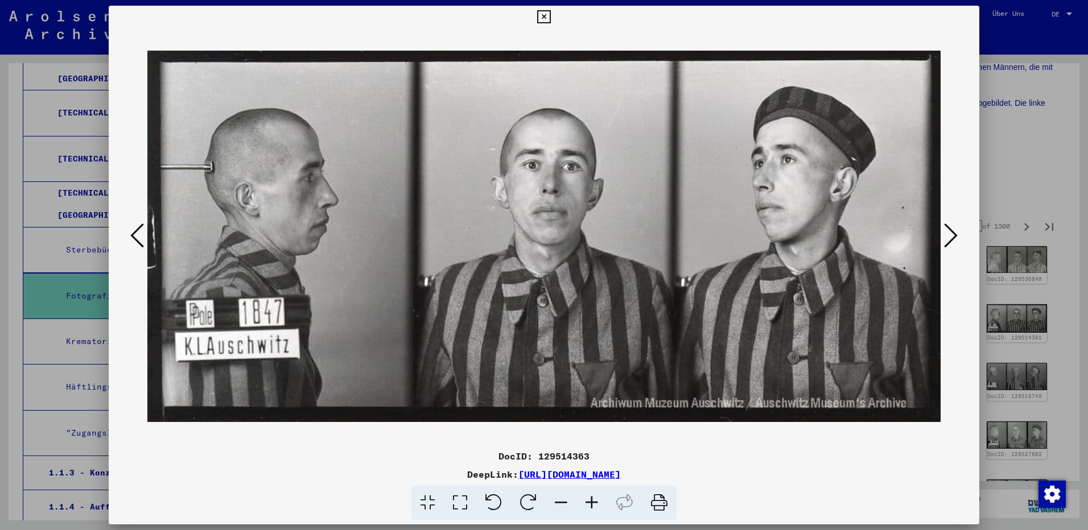
click at [949, 238] on icon at bounding box center [951, 235] width 14 height 27
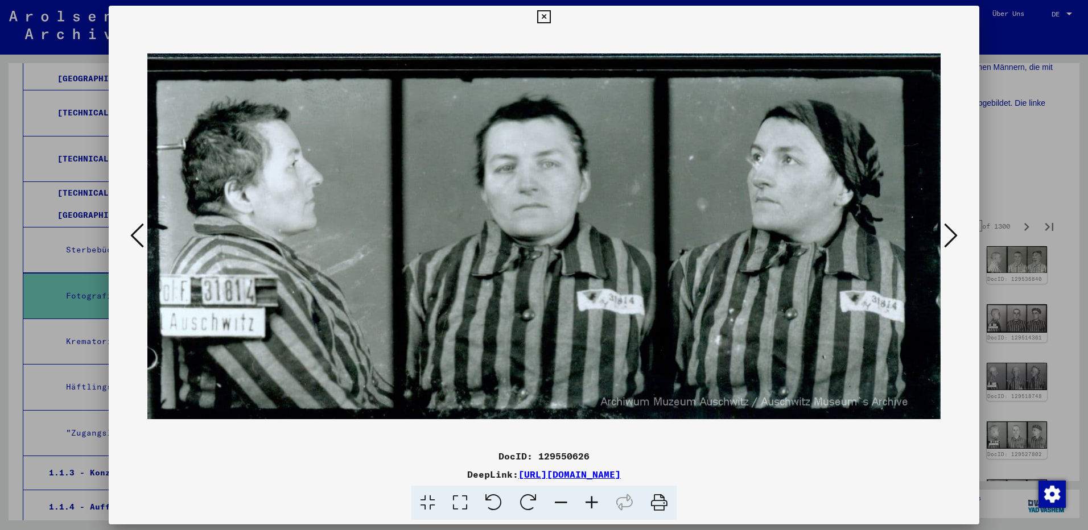
click at [949, 238] on icon at bounding box center [951, 235] width 14 height 27
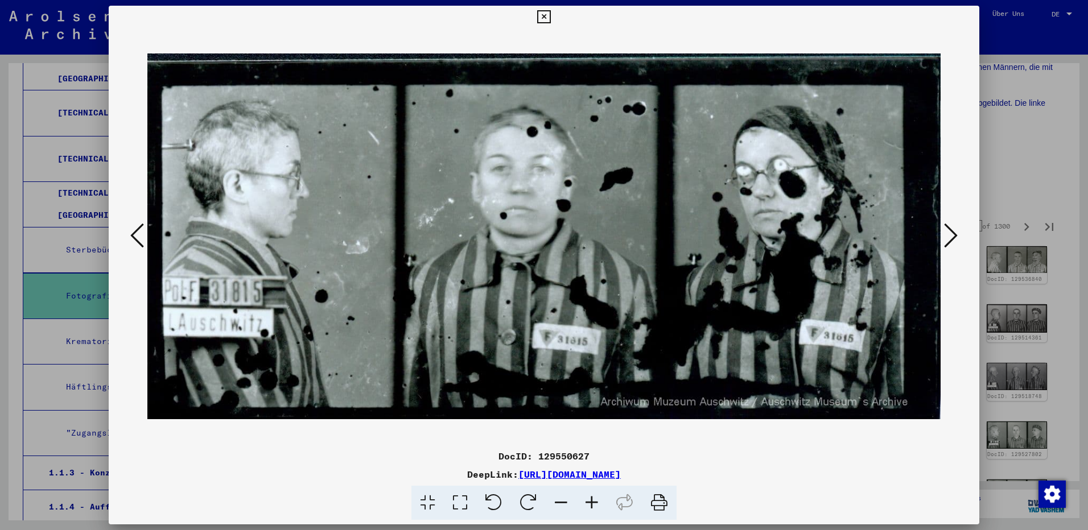
click at [949, 238] on icon at bounding box center [951, 235] width 14 height 27
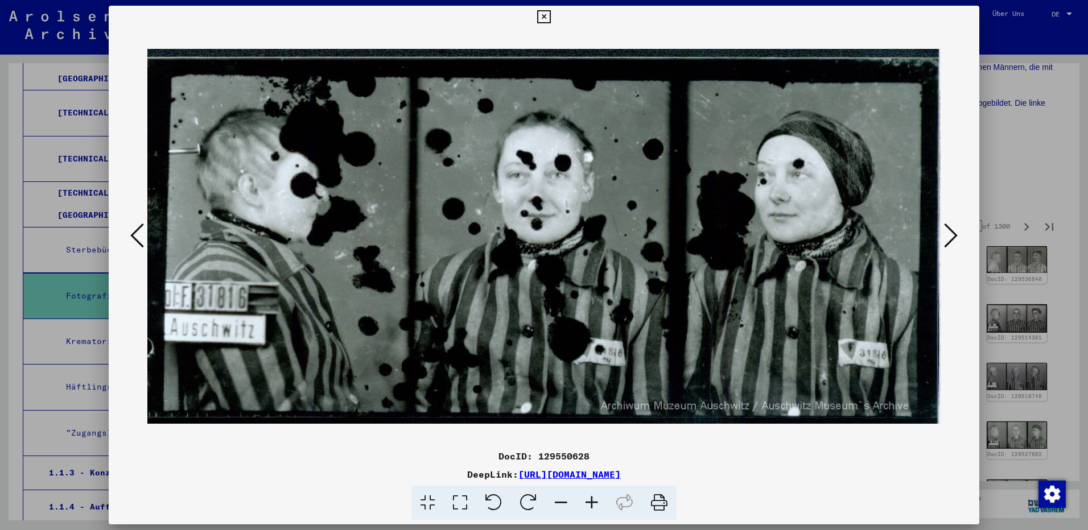
click at [949, 238] on icon at bounding box center [951, 235] width 14 height 27
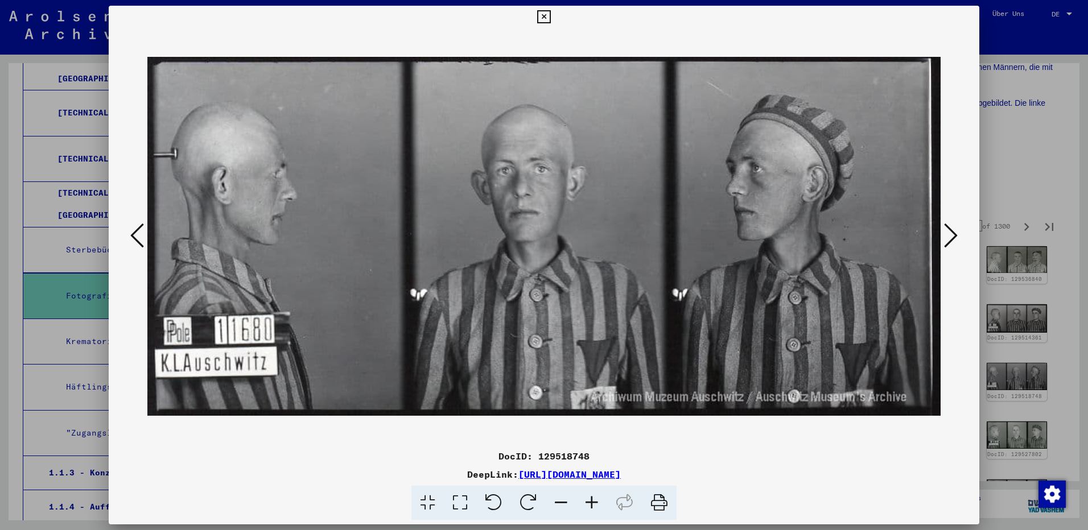
click at [949, 238] on icon at bounding box center [951, 235] width 14 height 27
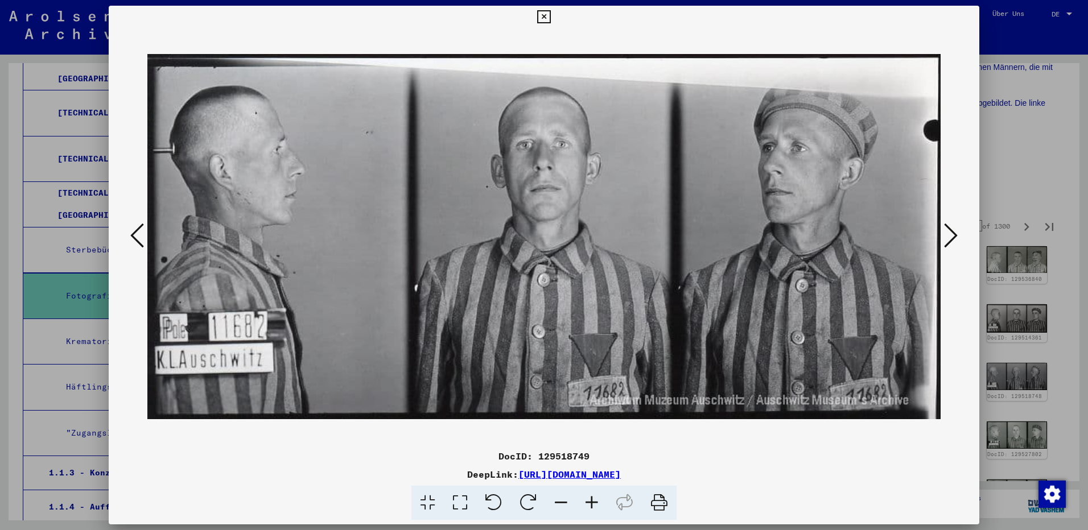
click at [949, 238] on icon at bounding box center [951, 235] width 14 height 27
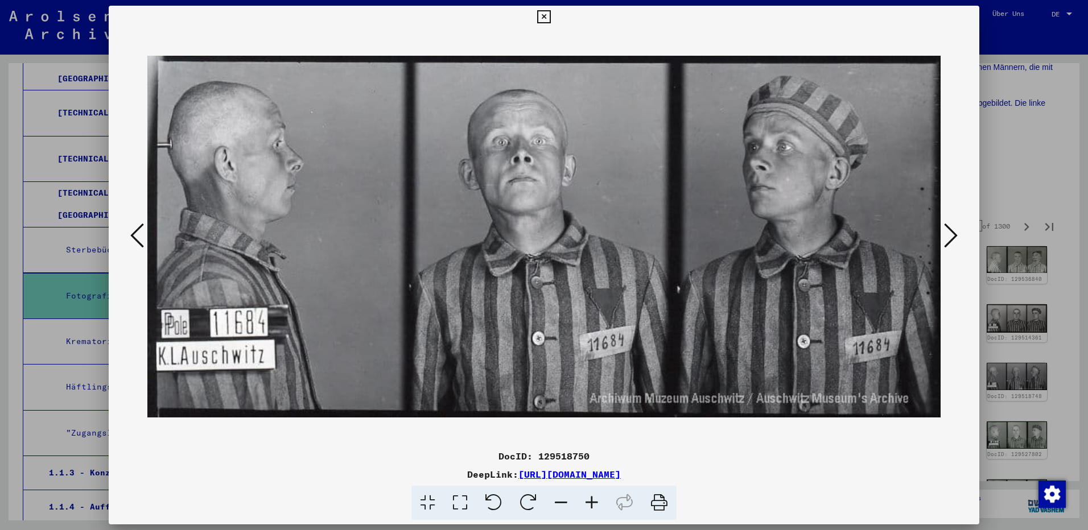
click at [949, 238] on icon at bounding box center [951, 235] width 14 height 27
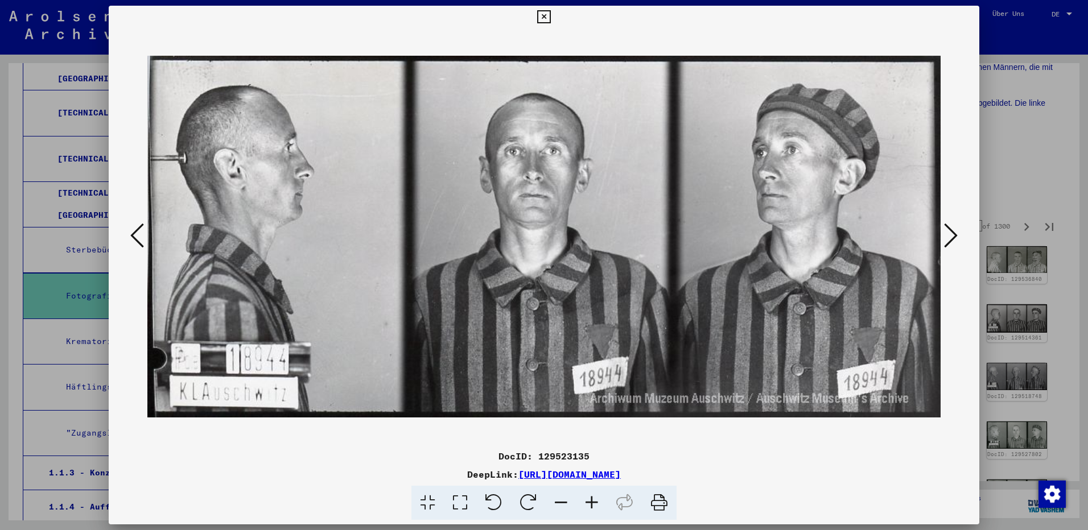
click at [949, 238] on icon at bounding box center [951, 235] width 14 height 27
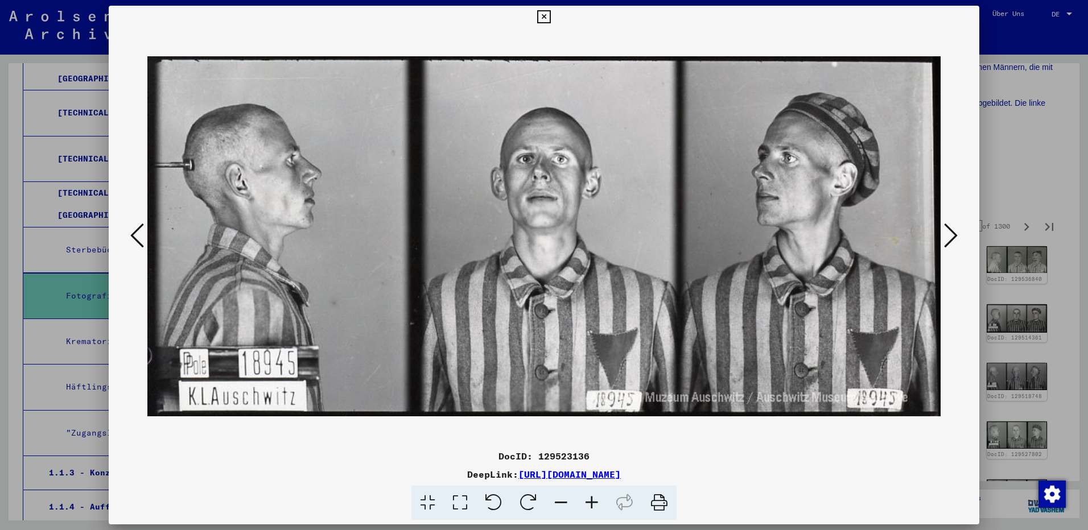
click at [949, 238] on icon at bounding box center [951, 235] width 14 height 27
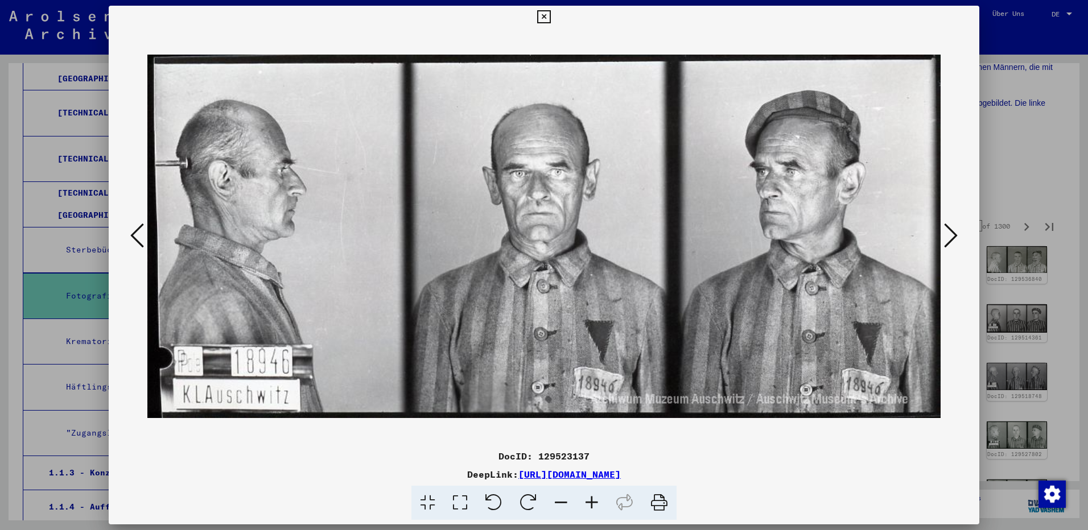
click at [949, 238] on icon at bounding box center [951, 235] width 14 height 27
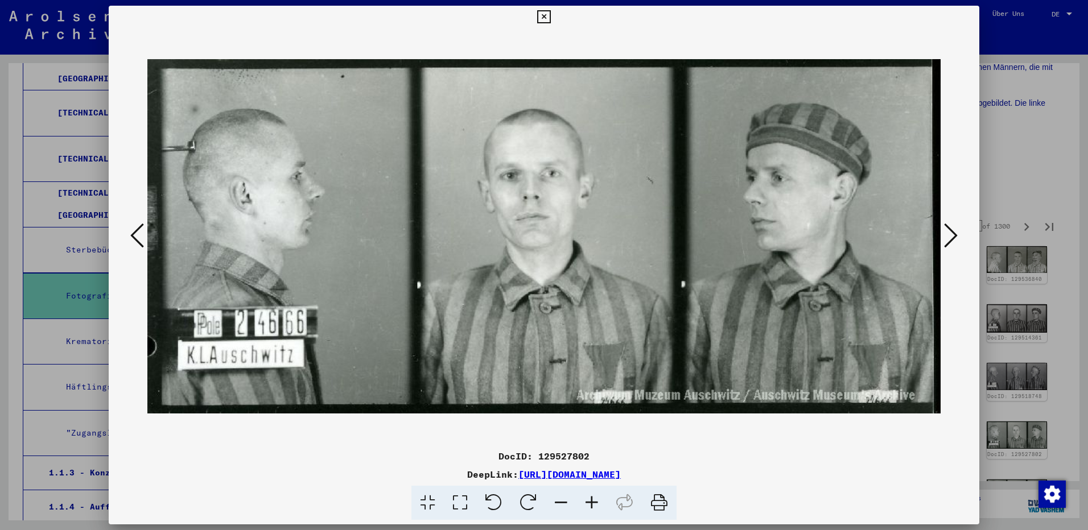
click at [949, 238] on icon at bounding box center [951, 235] width 14 height 27
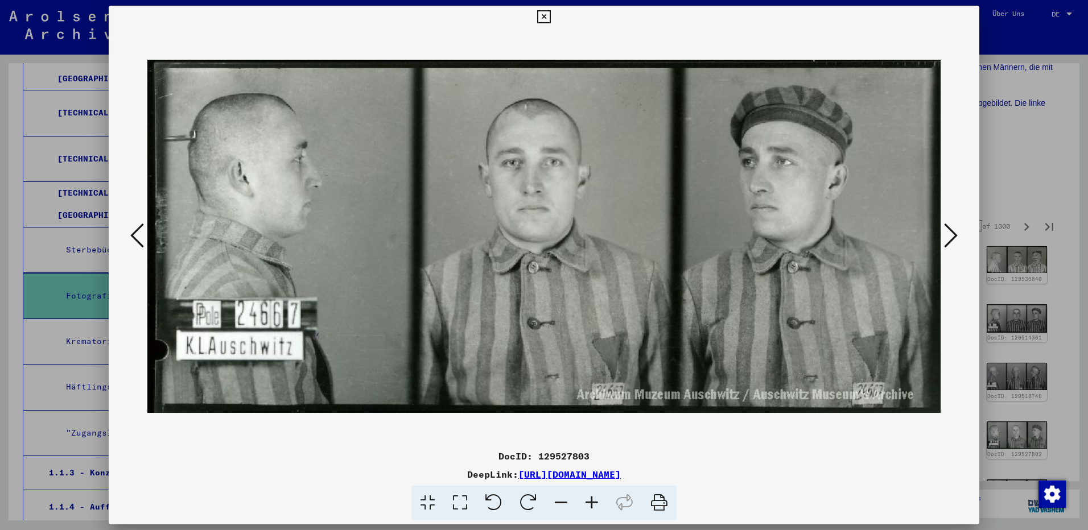
click at [949, 238] on icon at bounding box center [951, 235] width 14 height 27
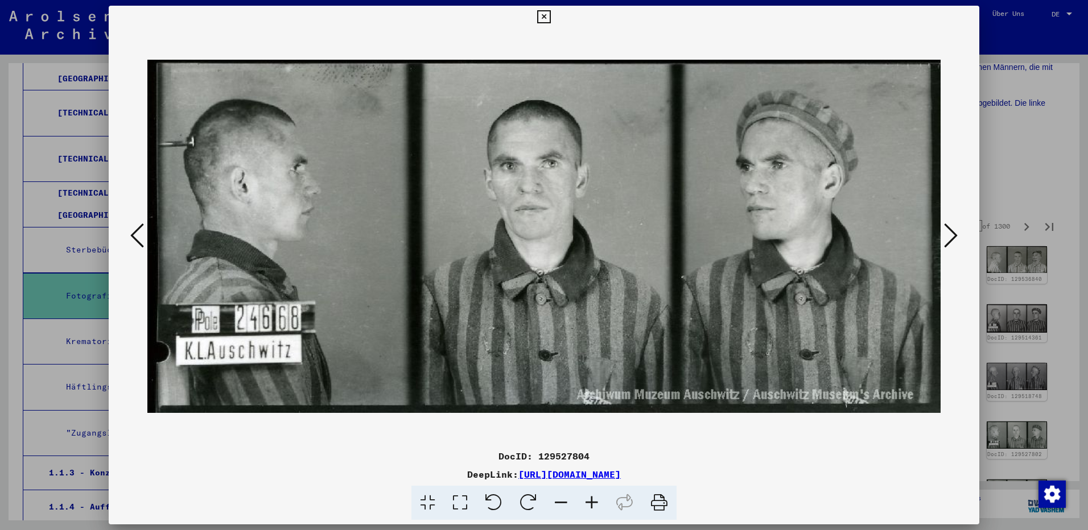
click at [949, 238] on icon at bounding box center [951, 235] width 14 height 27
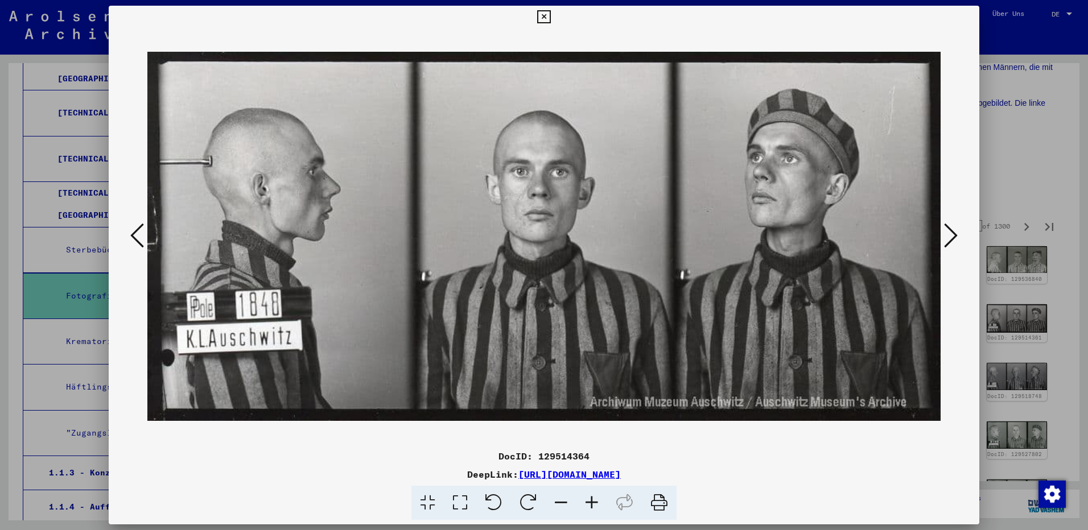
click at [949, 238] on icon at bounding box center [951, 235] width 14 height 27
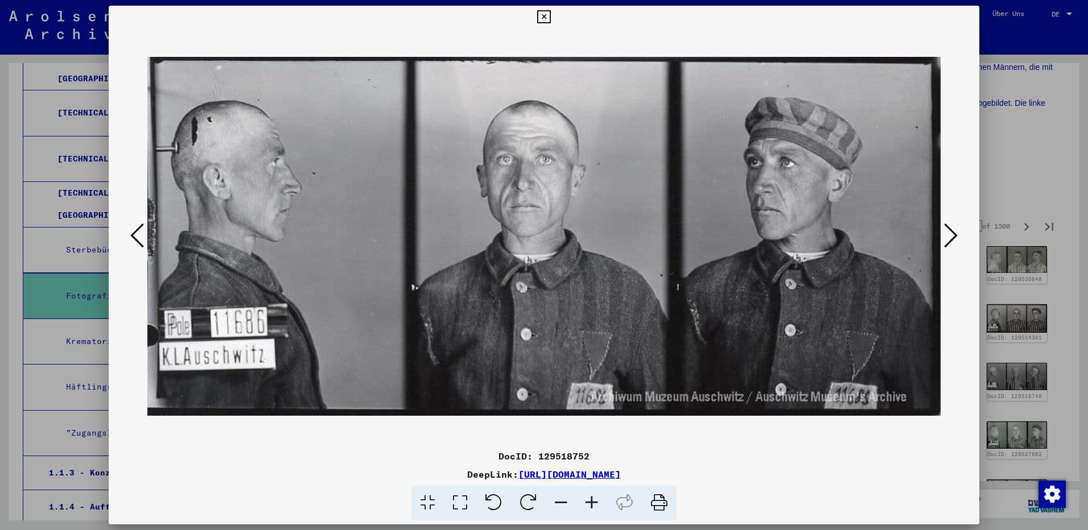
click at [949, 238] on icon at bounding box center [951, 235] width 14 height 27
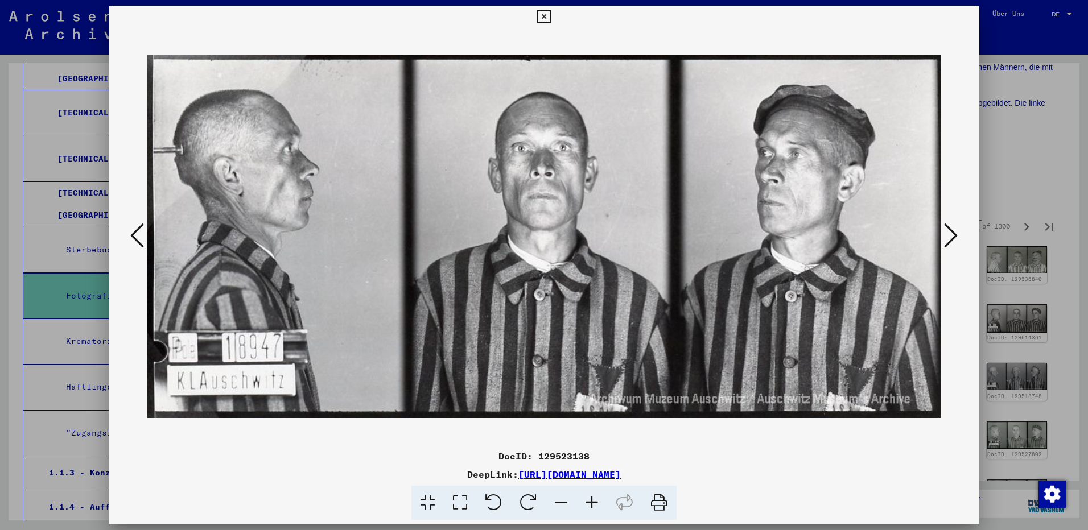
click at [949, 238] on icon at bounding box center [951, 235] width 14 height 27
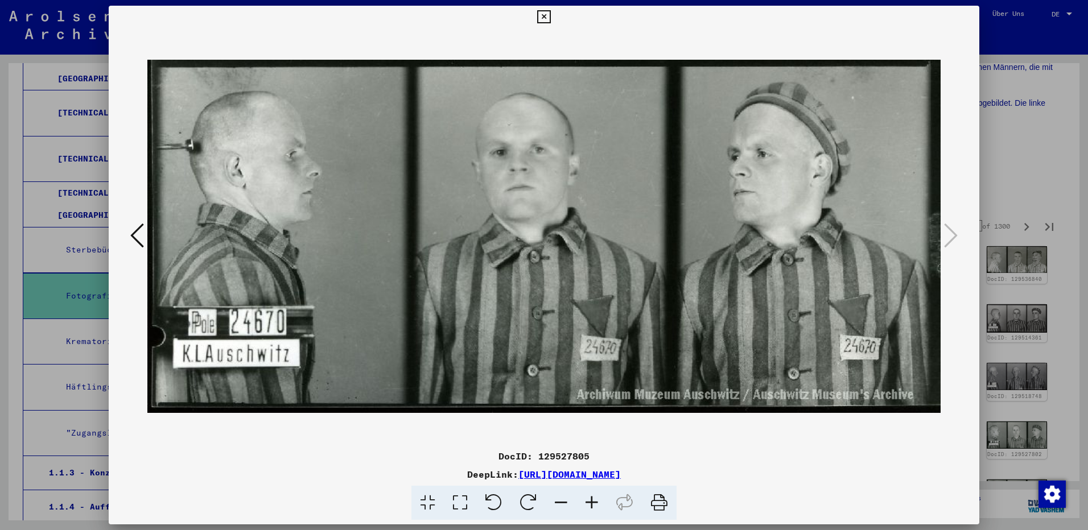
click at [543, 14] on icon at bounding box center [543, 17] width 13 height 14
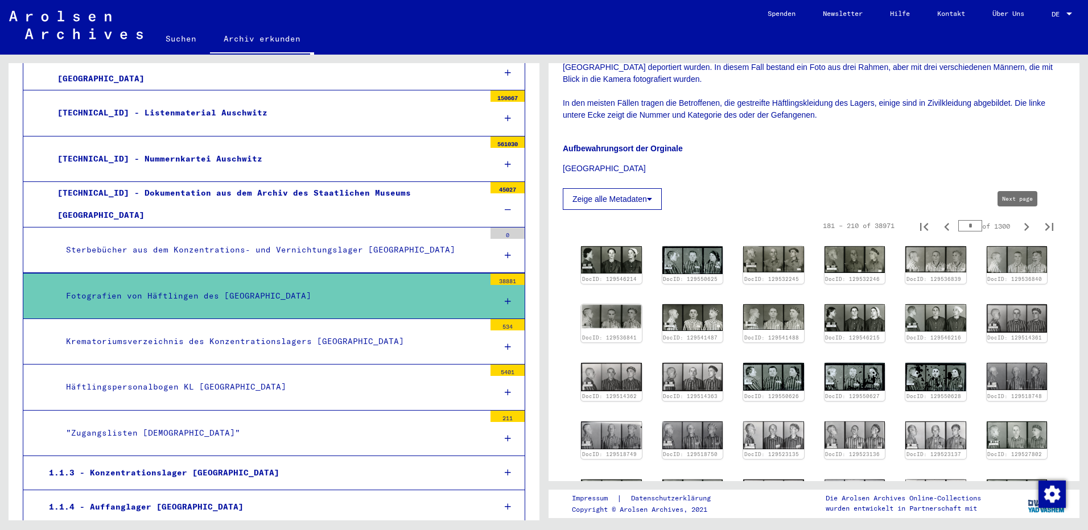
click at [1019, 225] on icon "Next page" at bounding box center [1027, 227] width 16 height 16
type input "*"
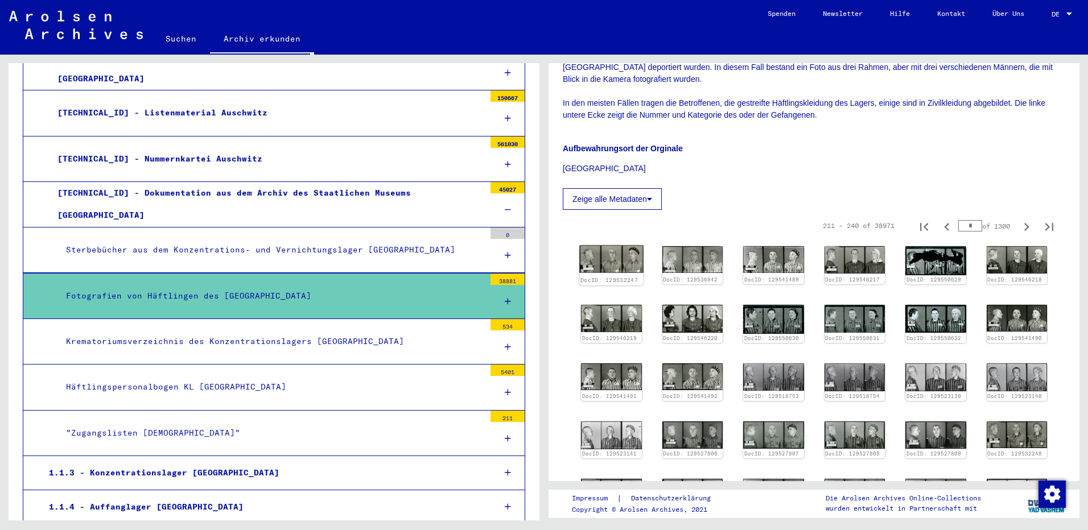
click at [619, 256] on img at bounding box center [611, 259] width 64 height 27
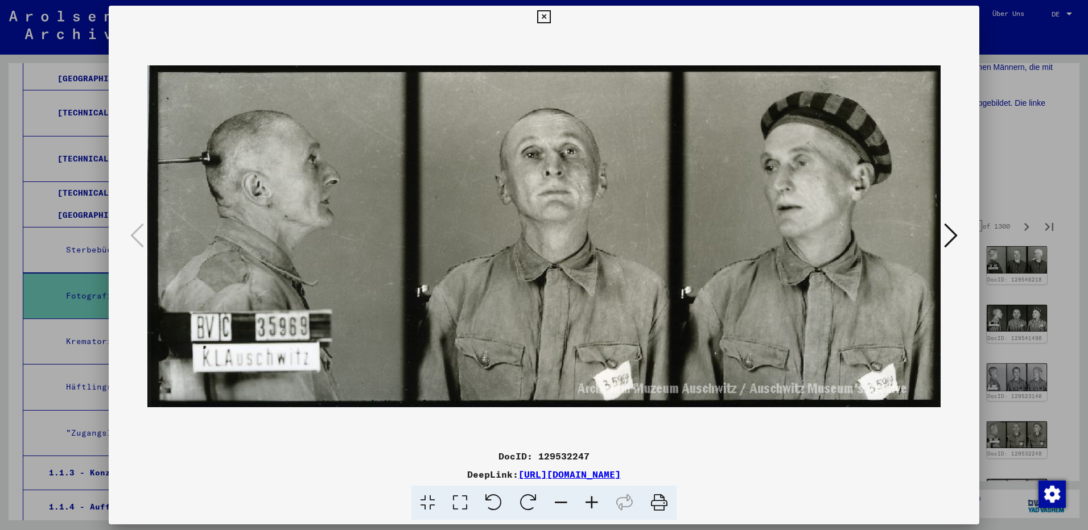
click at [950, 244] on icon at bounding box center [951, 235] width 14 height 27
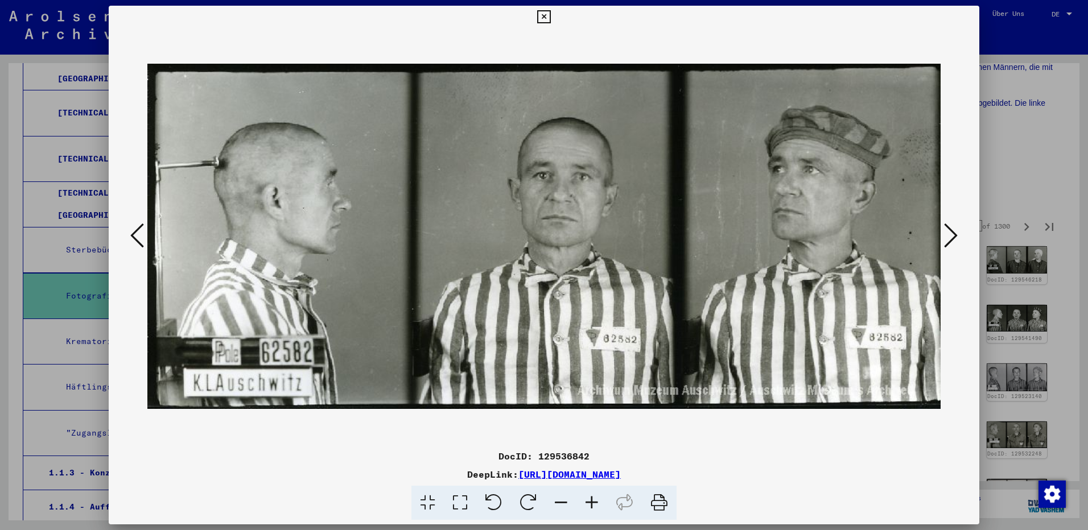
click at [950, 244] on icon at bounding box center [951, 235] width 14 height 27
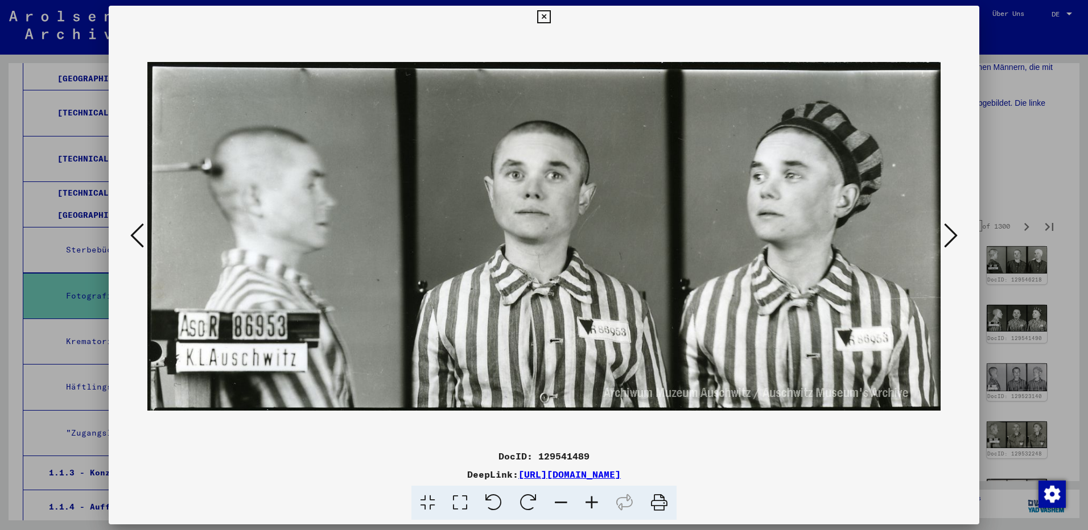
click at [950, 244] on icon at bounding box center [951, 235] width 14 height 27
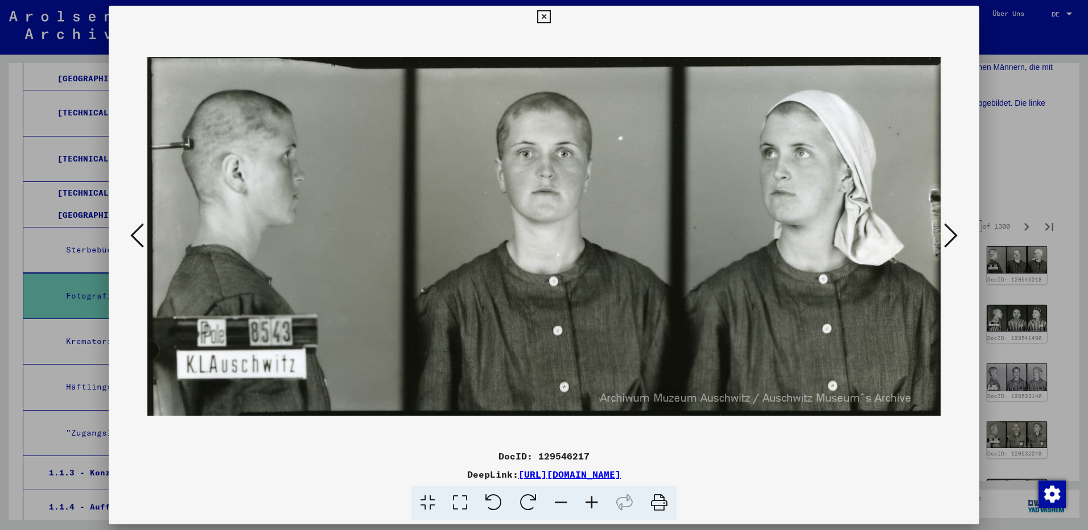
click at [950, 244] on icon at bounding box center [951, 235] width 14 height 27
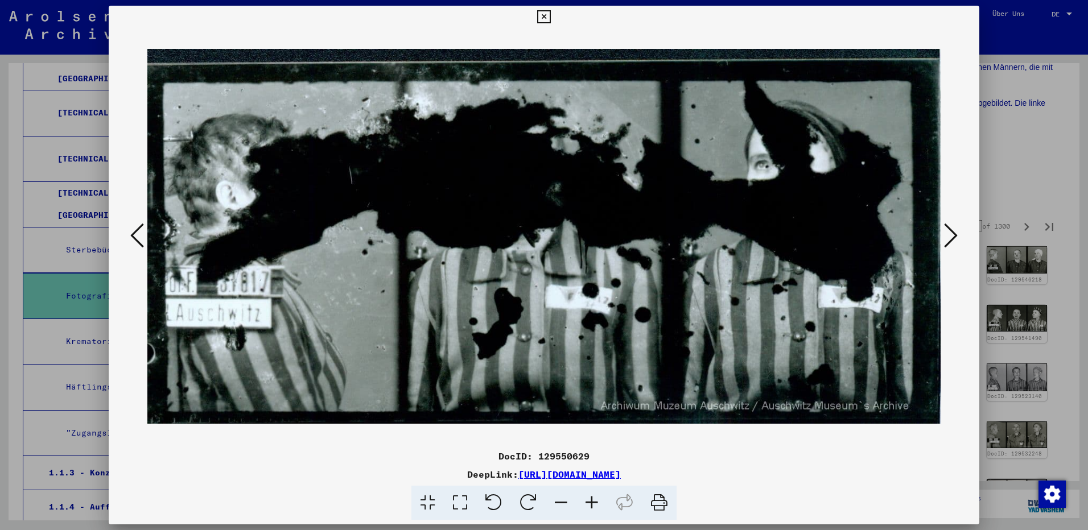
click at [950, 244] on icon at bounding box center [951, 235] width 14 height 27
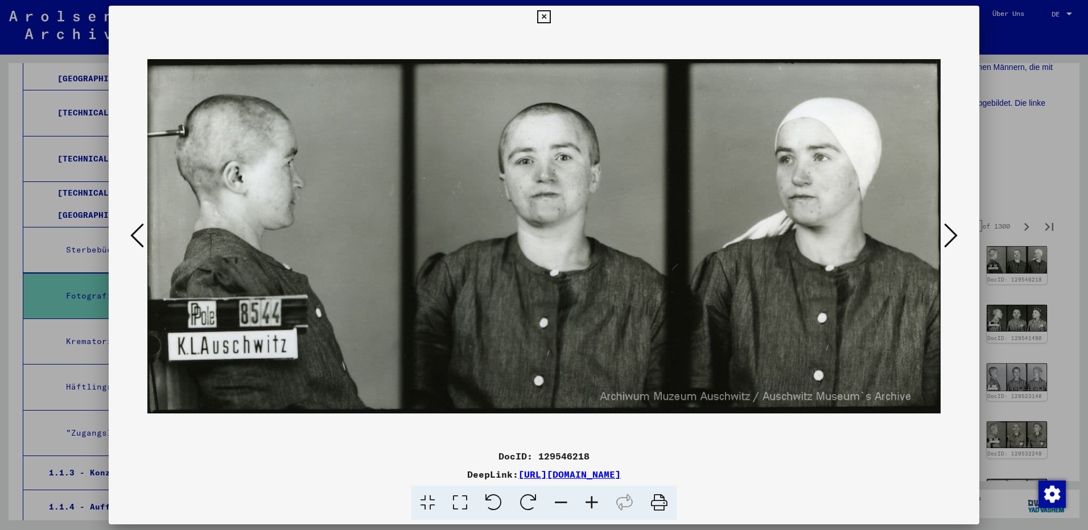
click at [950, 244] on icon at bounding box center [951, 235] width 14 height 27
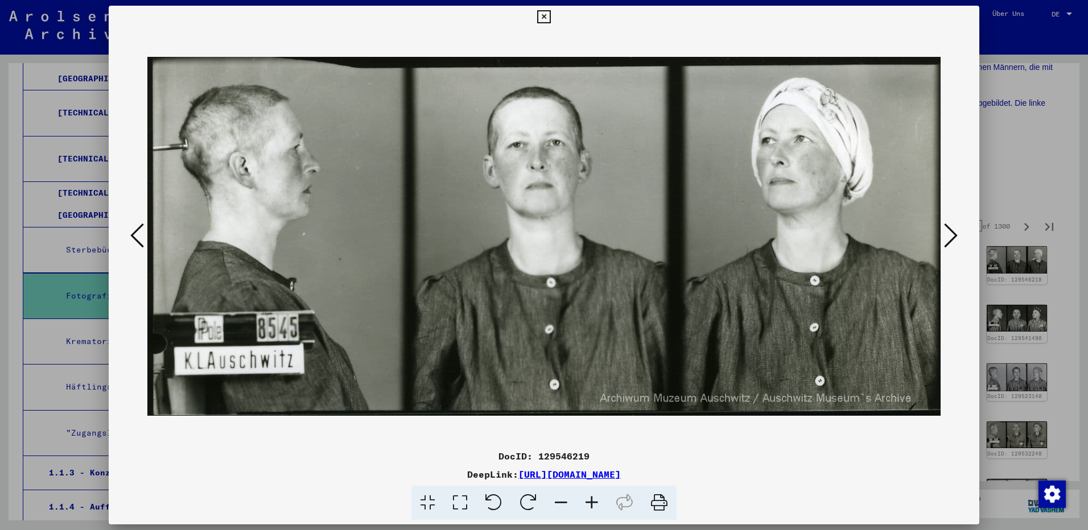
click at [950, 244] on icon at bounding box center [951, 235] width 14 height 27
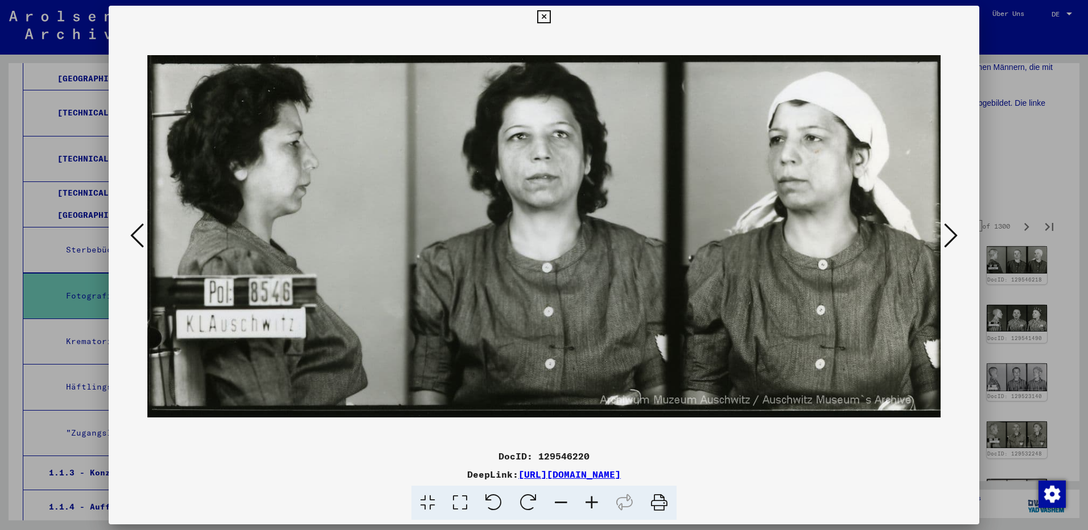
click at [950, 244] on icon at bounding box center [951, 235] width 14 height 27
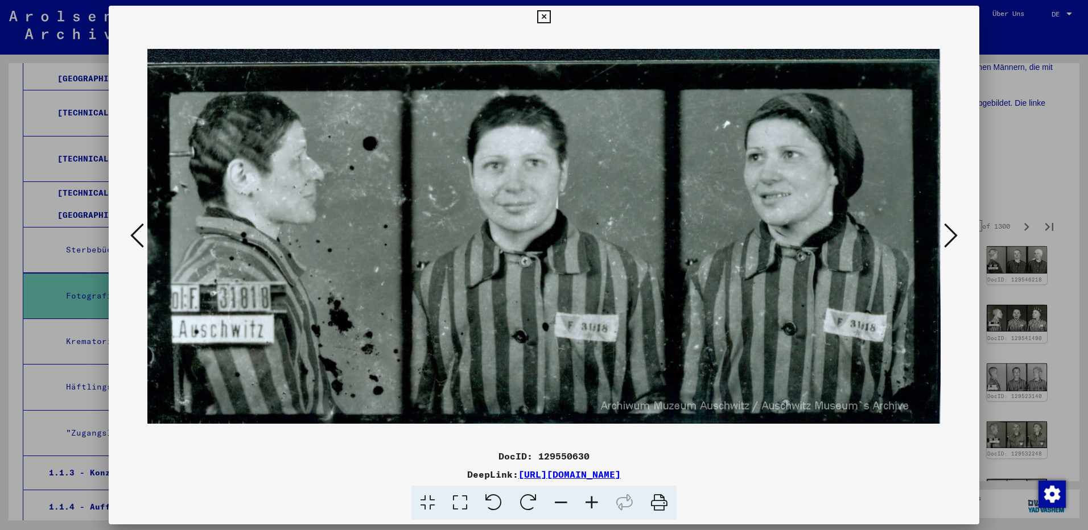
click at [950, 244] on icon at bounding box center [951, 235] width 14 height 27
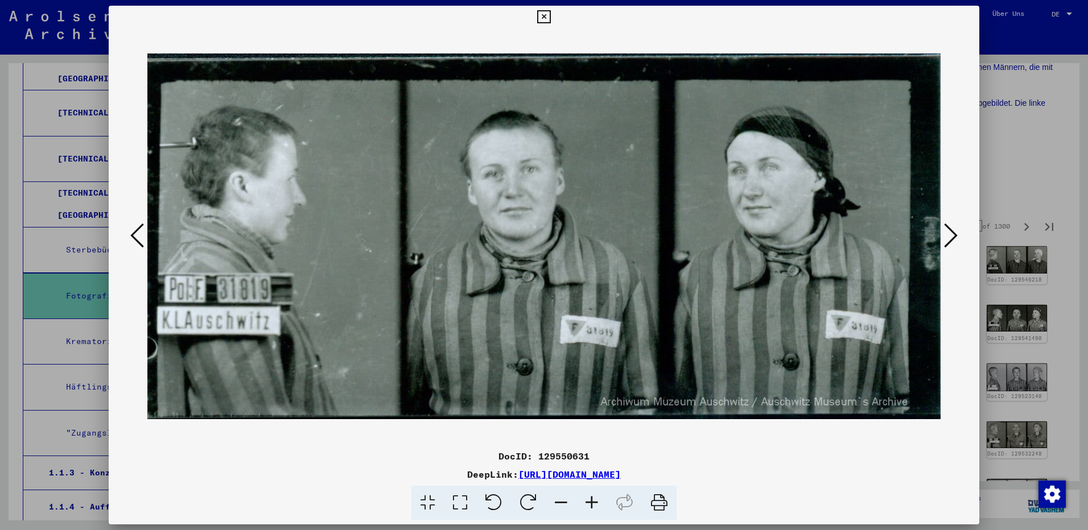
click at [950, 244] on icon at bounding box center [951, 235] width 14 height 27
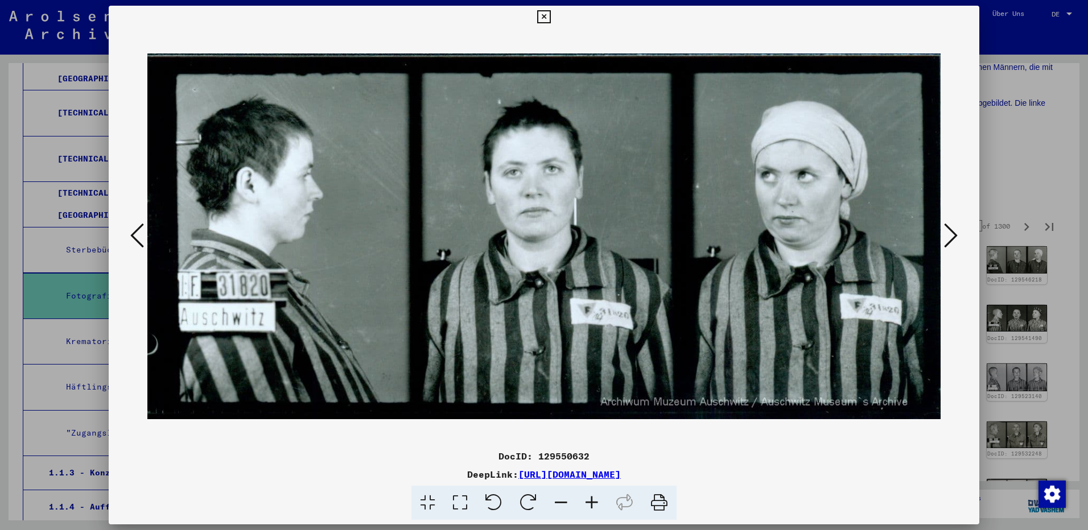
click at [950, 244] on icon at bounding box center [951, 235] width 14 height 27
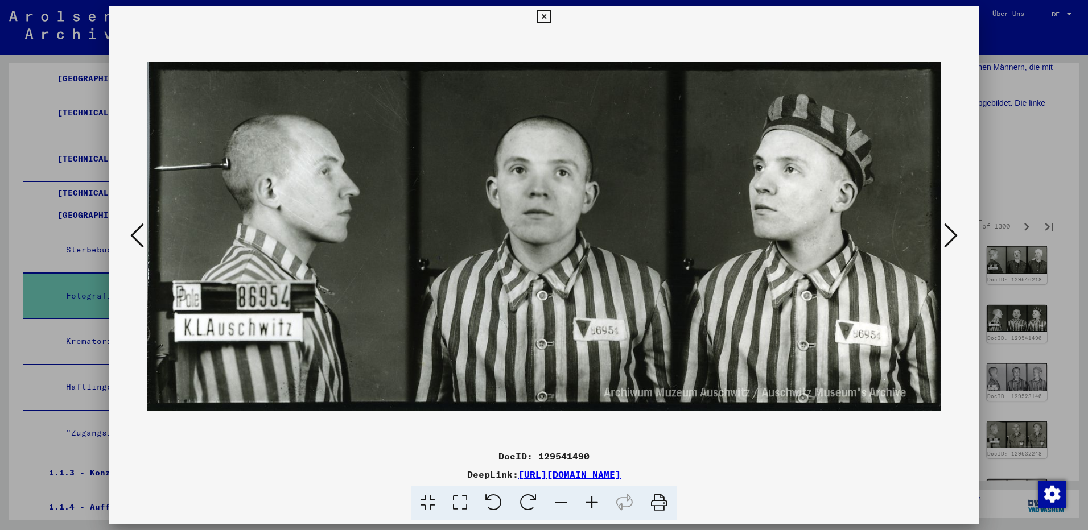
click at [950, 244] on icon at bounding box center [951, 235] width 14 height 27
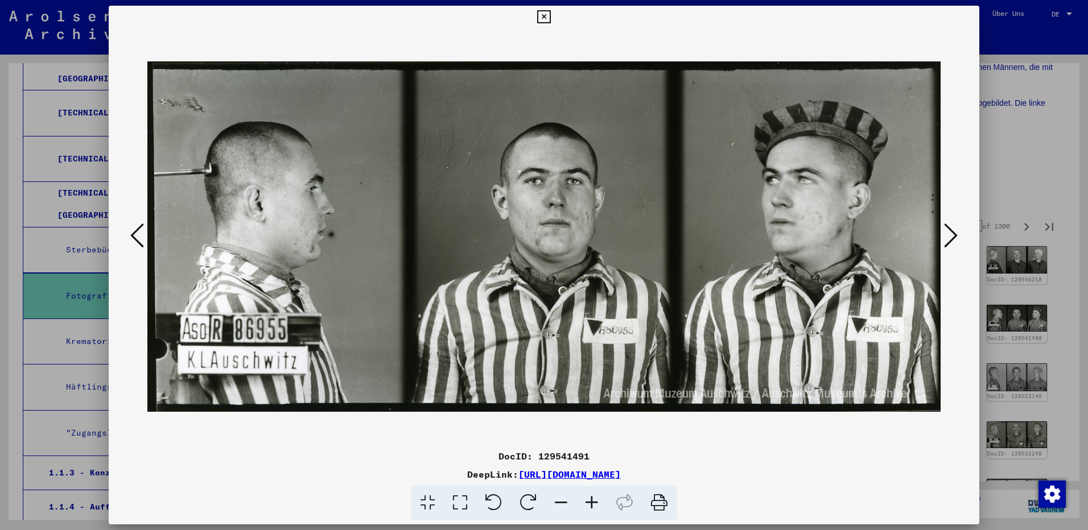
click at [950, 244] on icon at bounding box center [951, 235] width 14 height 27
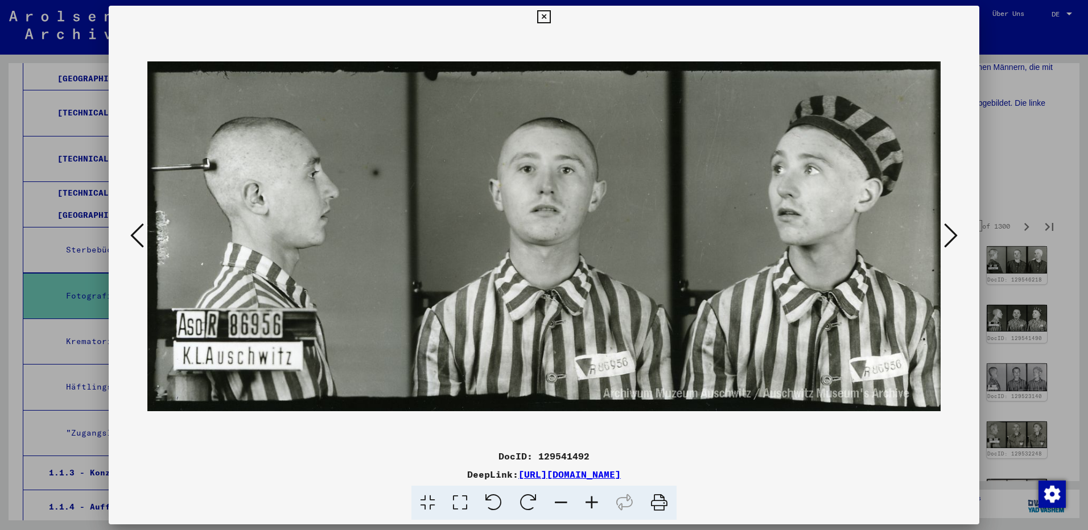
click at [950, 244] on icon at bounding box center [951, 235] width 14 height 27
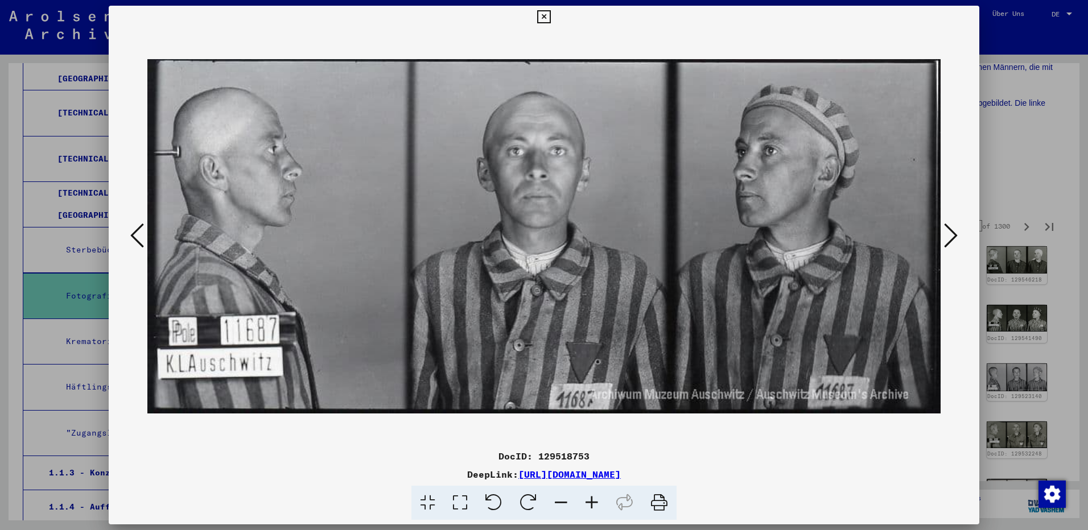
click at [950, 244] on icon at bounding box center [951, 235] width 14 height 27
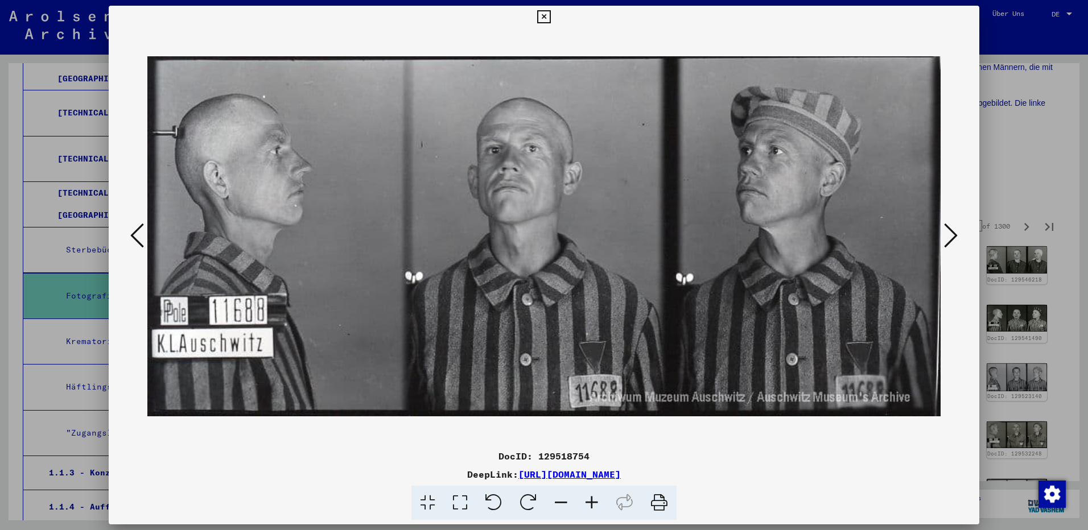
click at [950, 244] on icon at bounding box center [951, 235] width 14 height 27
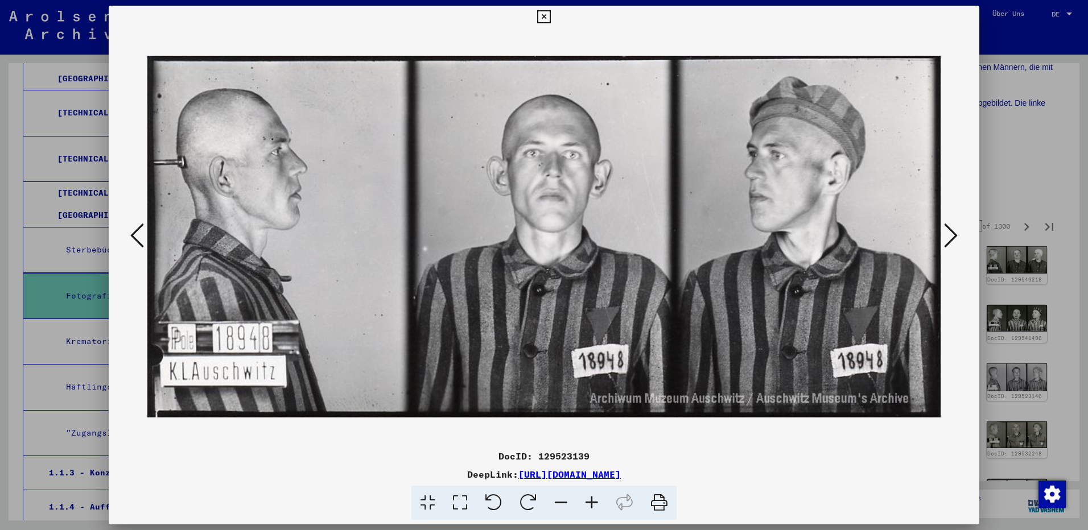
click at [950, 244] on icon at bounding box center [951, 235] width 14 height 27
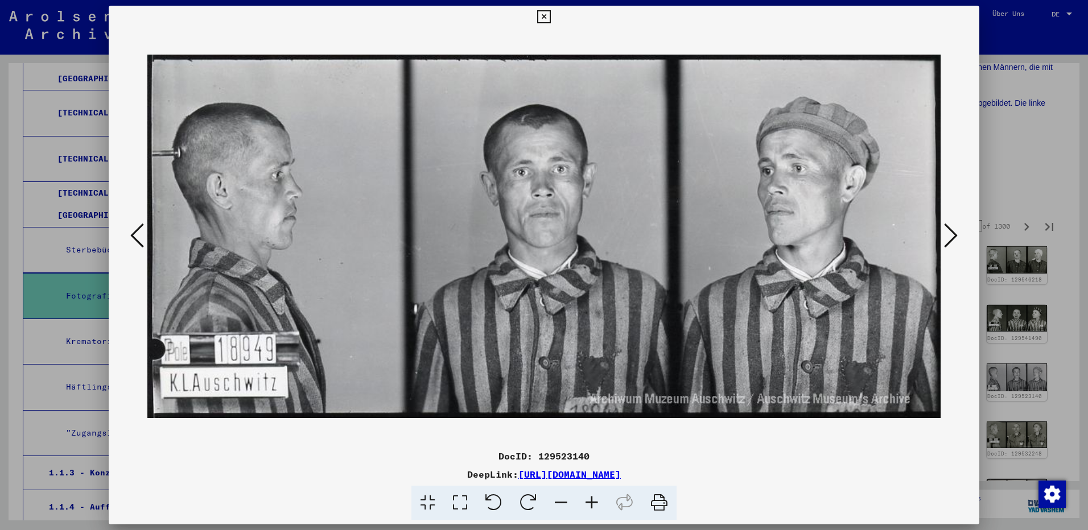
click at [950, 244] on icon at bounding box center [951, 235] width 14 height 27
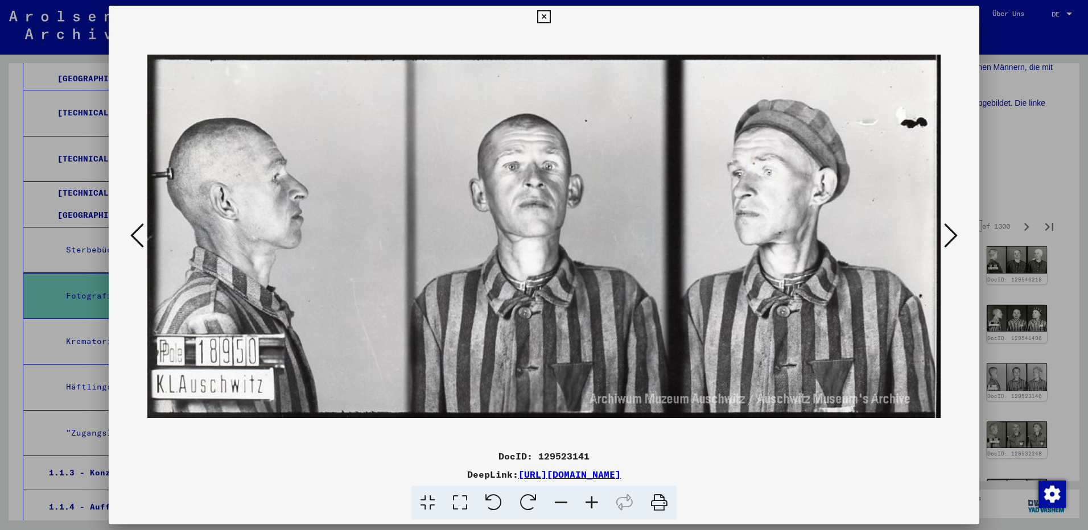
click at [950, 244] on icon at bounding box center [951, 235] width 14 height 27
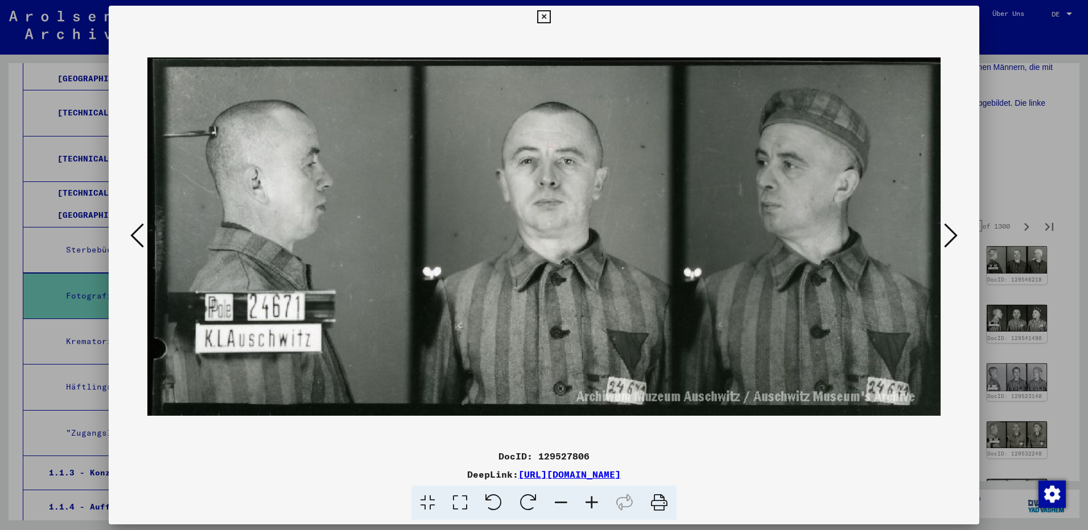
click at [950, 244] on icon at bounding box center [951, 235] width 14 height 27
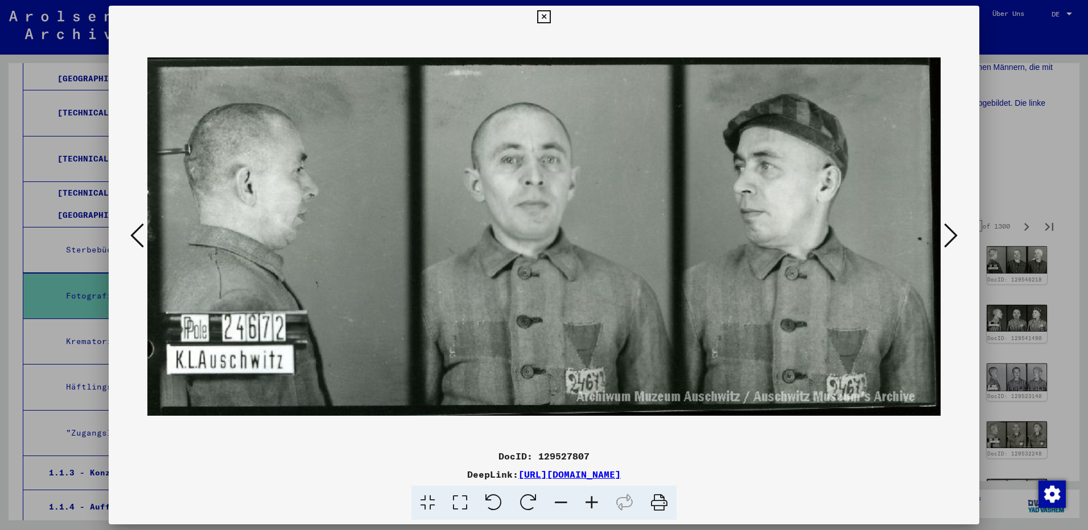
click at [950, 244] on icon at bounding box center [951, 235] width 14 height 27
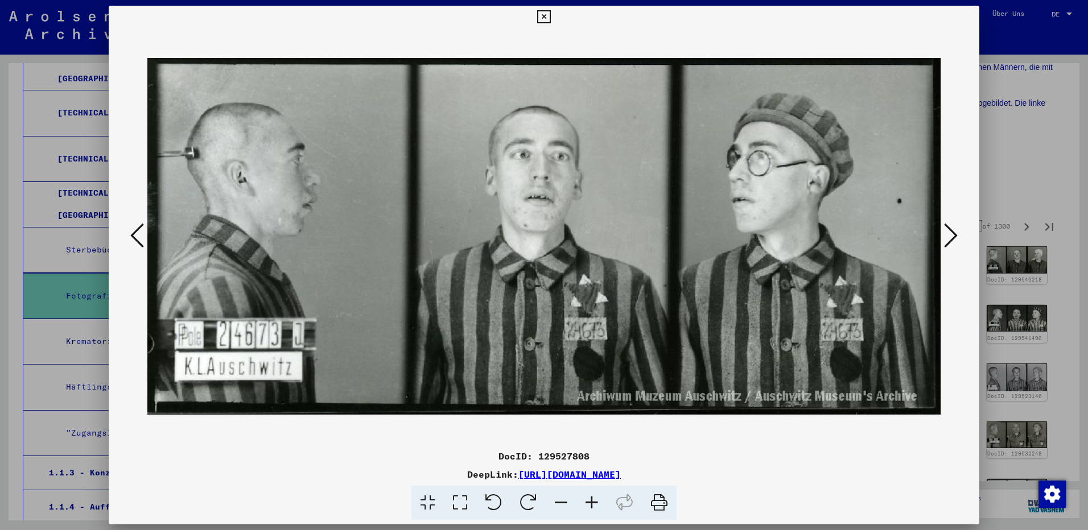
click at [950, 244] on icon at bounding box center [951, 235] width 14 height 27
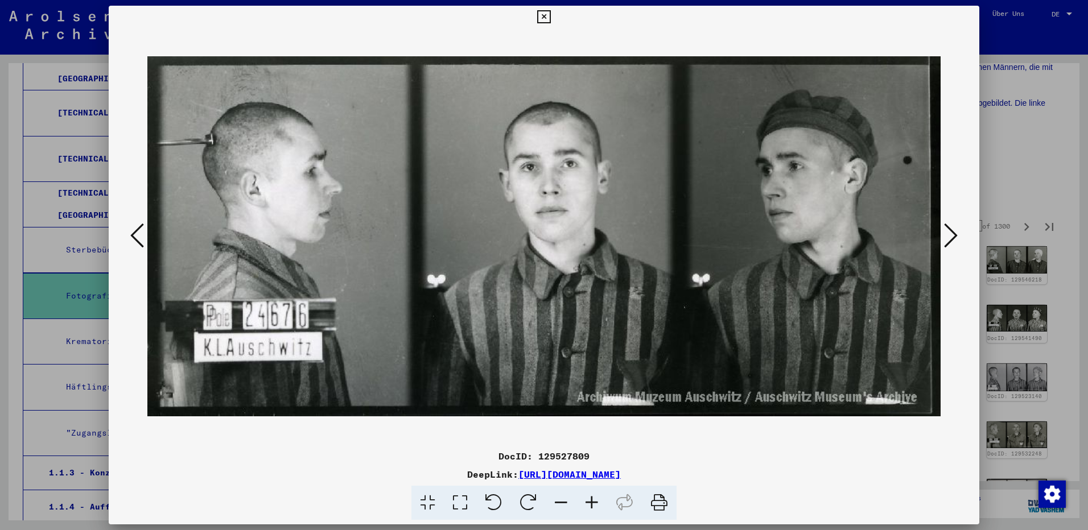
click at [950, 244] on icon at bounding box center [951, 235] width 14 height 27
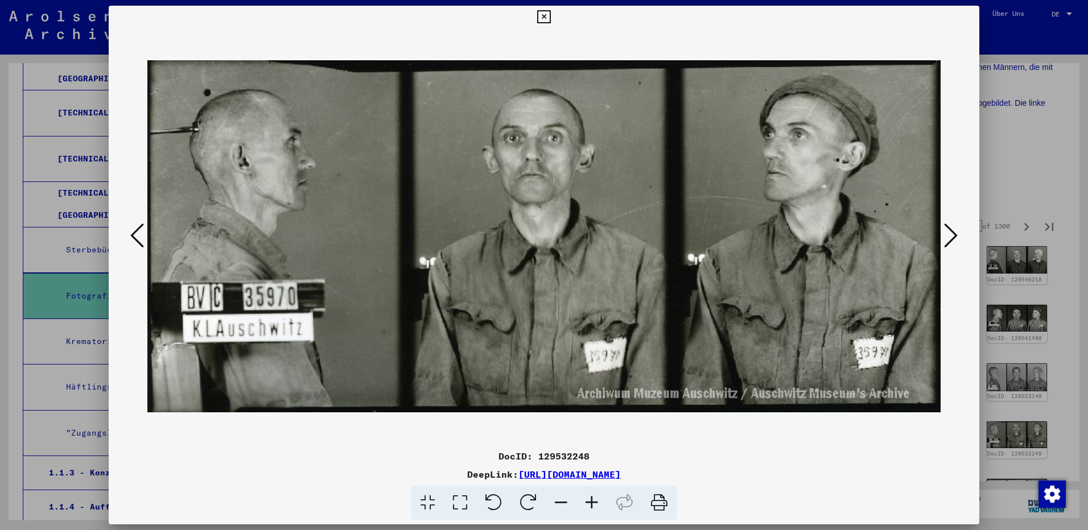
click at [950, 244] on icon at bounding box center [951, 235] width 14 height 27
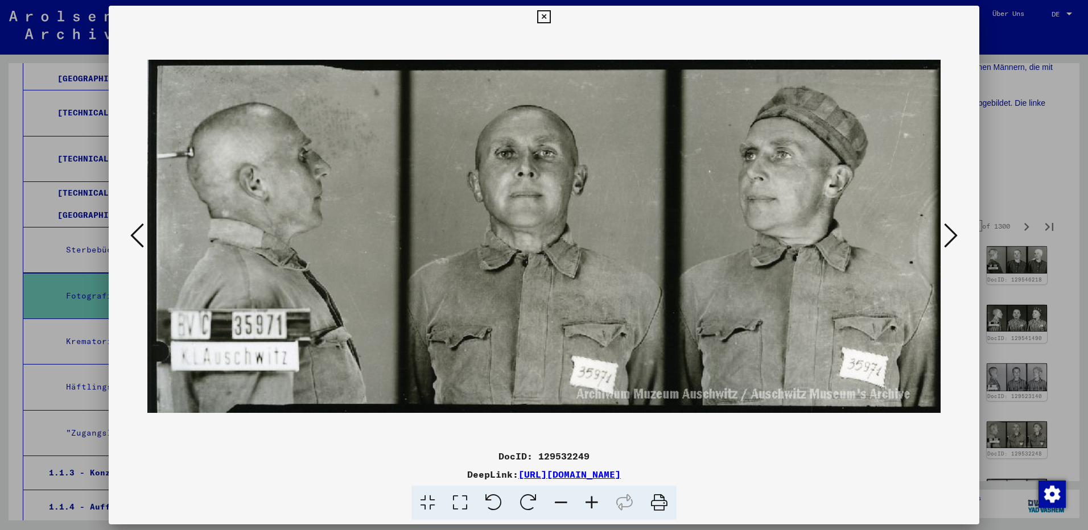
click at [950, 244] on icon at bounding box center [951, 235] width 14 height 27
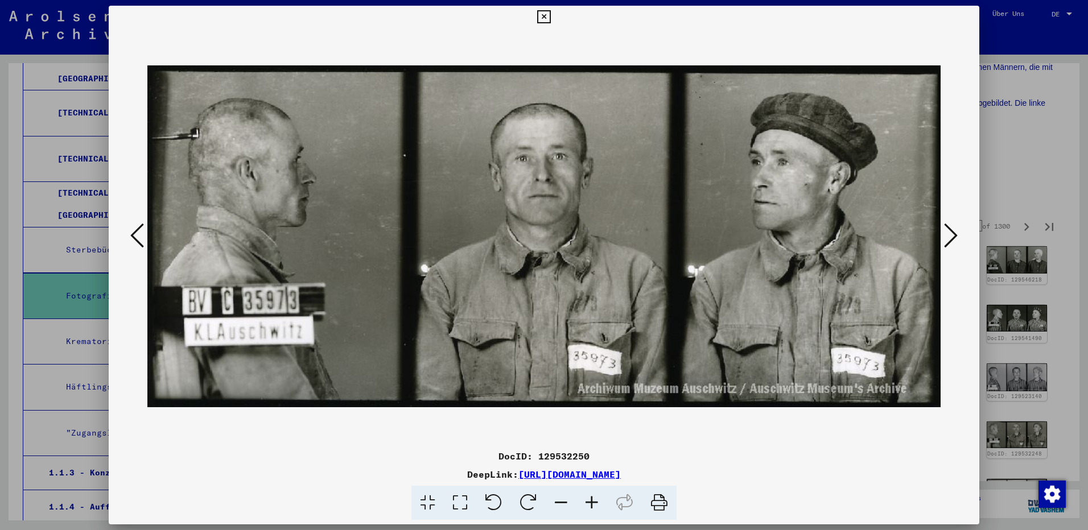
click at [950, 244] on icon at bounding box center [951, 235] width 14 height 27
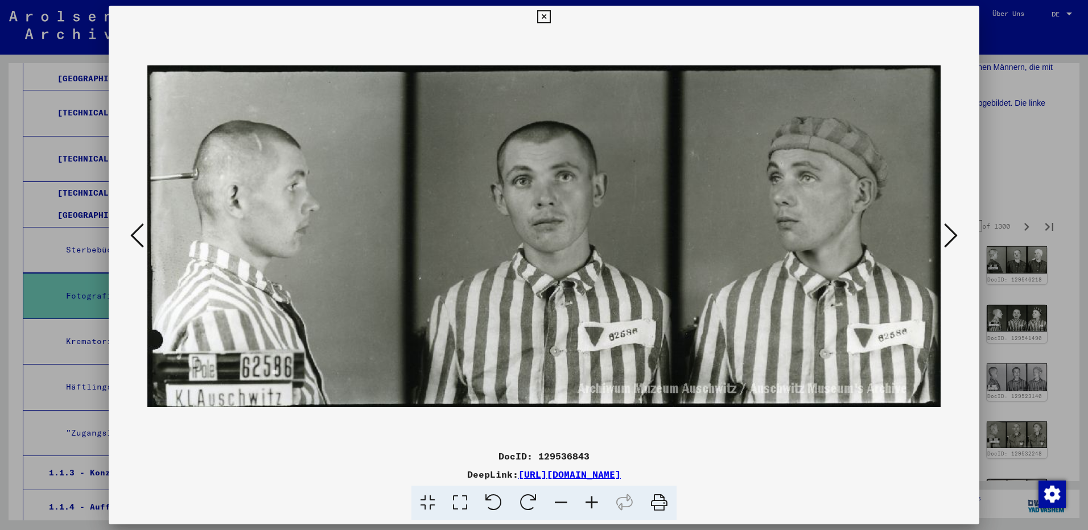
click at [950, 244] on icon at bounding box center [951, 235] width 14 height 27
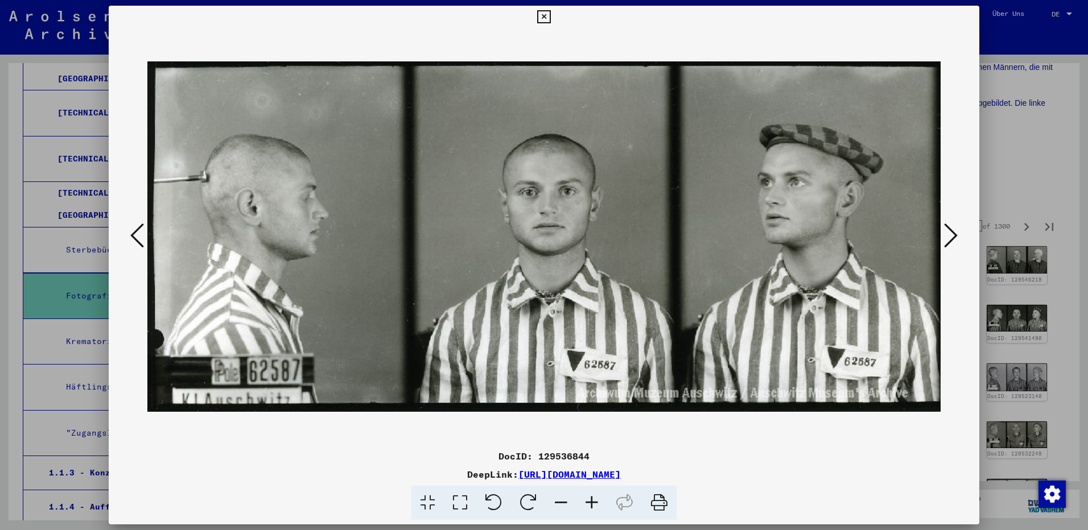
click at [950, 244] on icon at bounding box center [951, 235] width 14 height 27
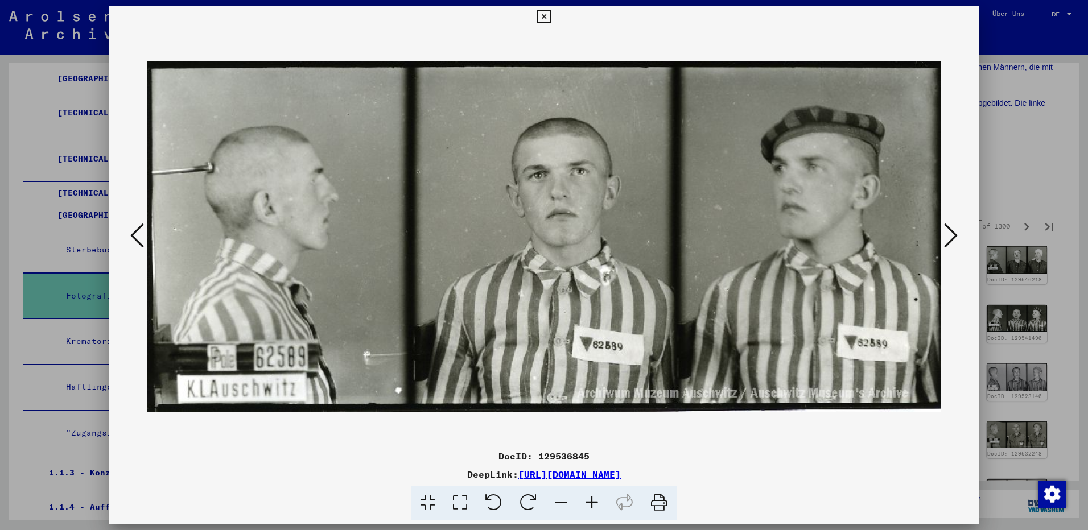
click at [950, 244] on icon at bounding box center [951, 235] width 14 height 27
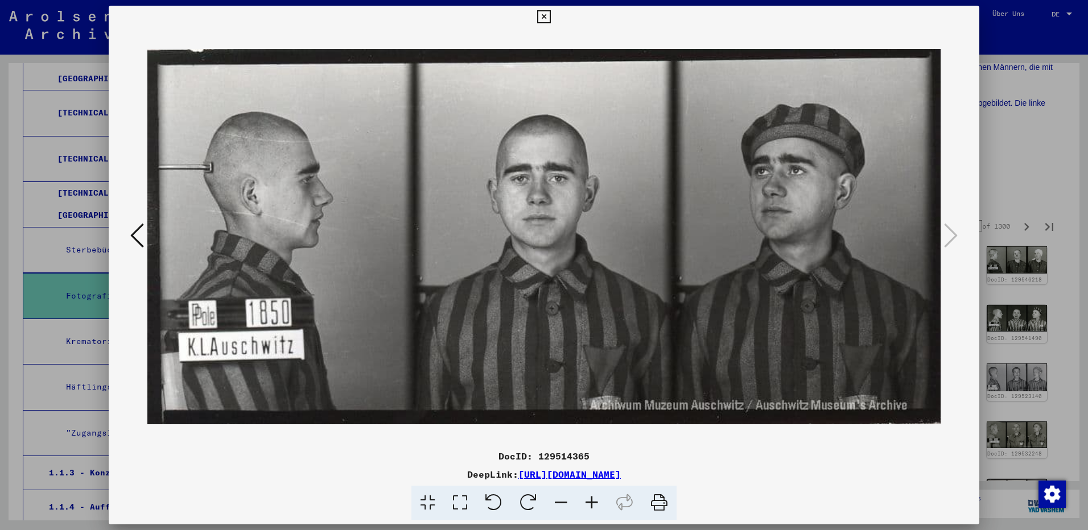
click at [546, 14] on icon at bounding box center [543, 17] width 13 height 14
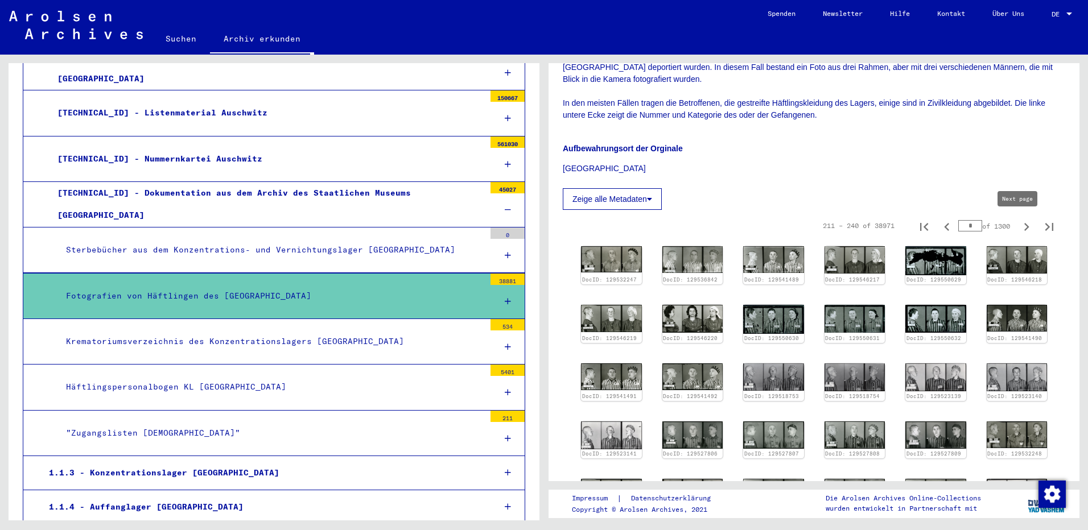
click at [1024, 225] on icon "Next page" at bounding box center [1026, 227] width 5 height 8
type input "*"
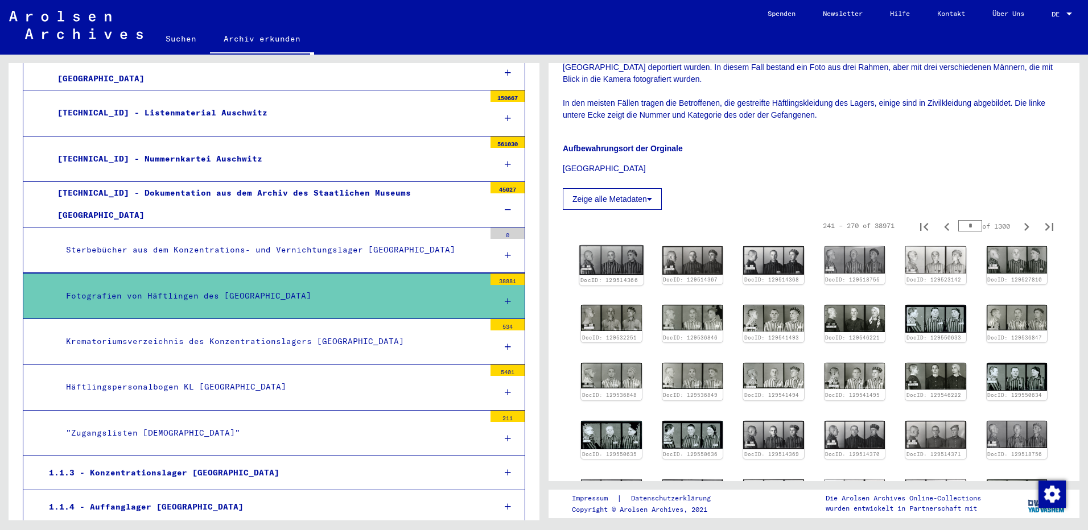
click at [609, 252] on img at bounding box center [611, 261] width 64 height 30
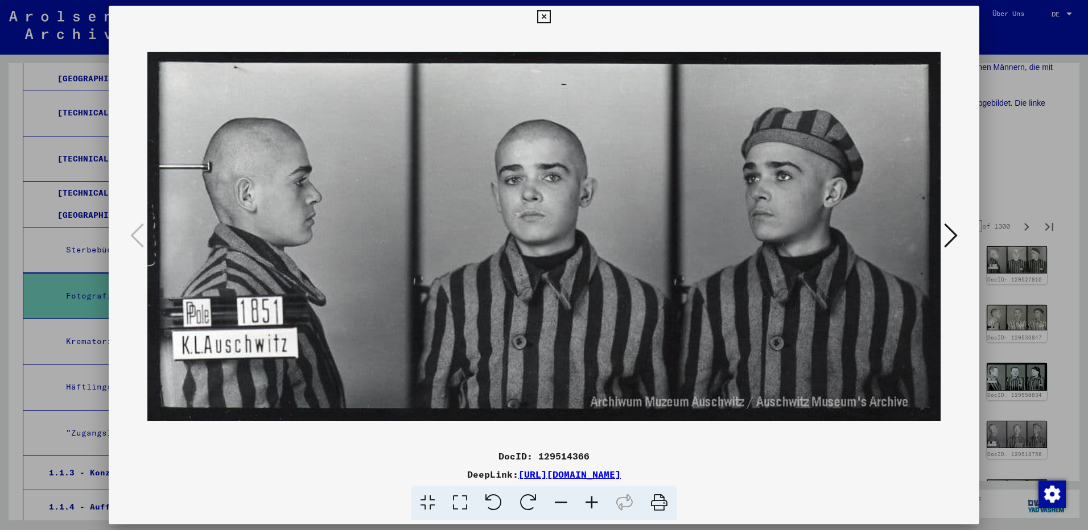
click at [950, 238] on icon at bounding box center [951, 235] width 14 height 27
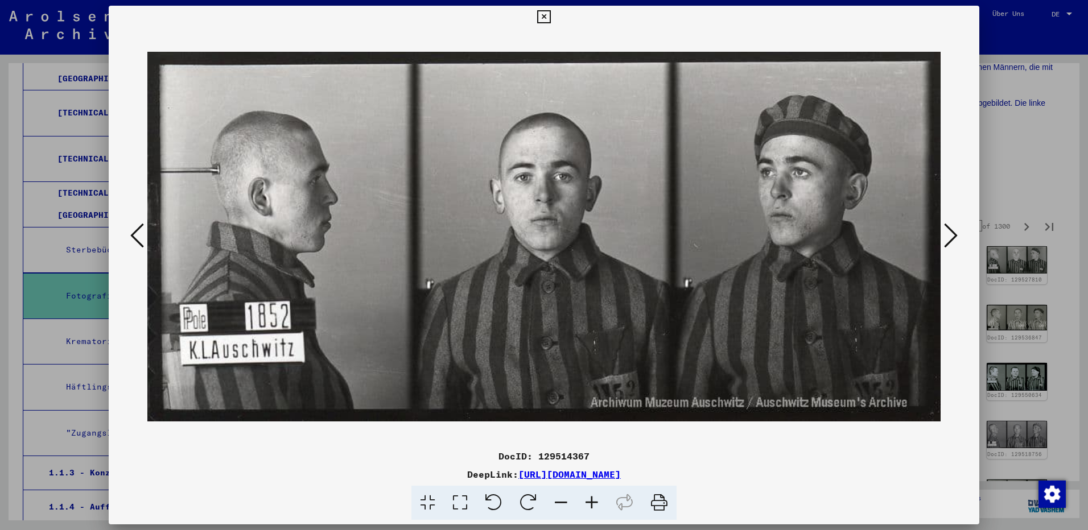
click at [950, 238] on icon at bounding box center [951, 235] width 14 height 27
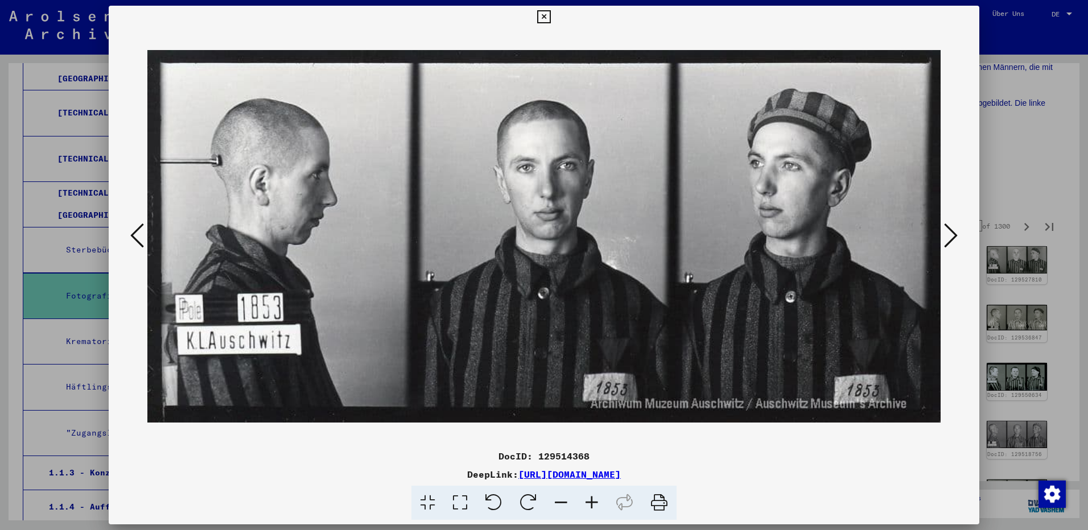
click at [950, 238] on icon at bounding box center [951, 235] width 14 height 27
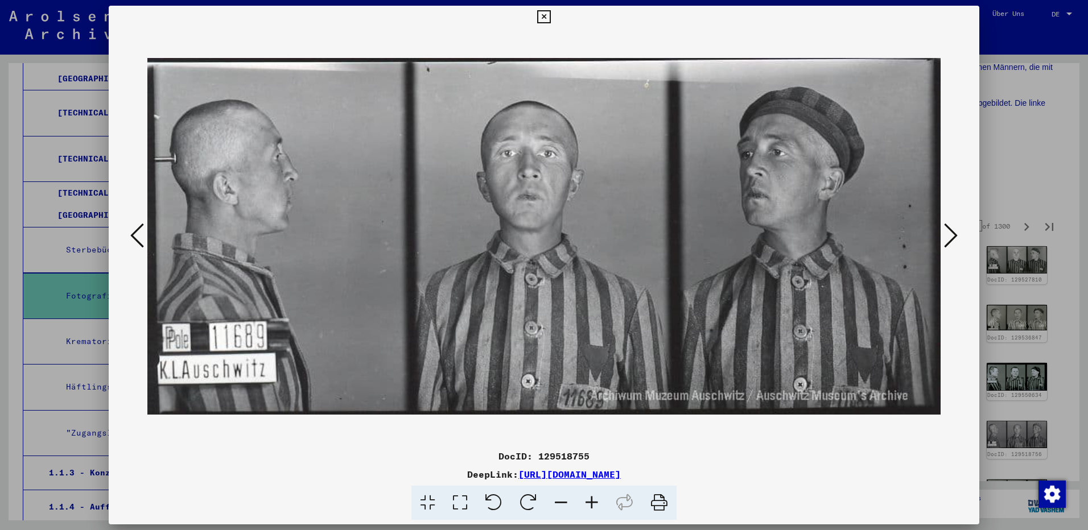
click at [950, 238] on icon at bounding box center [951, 235] width 14 height 27
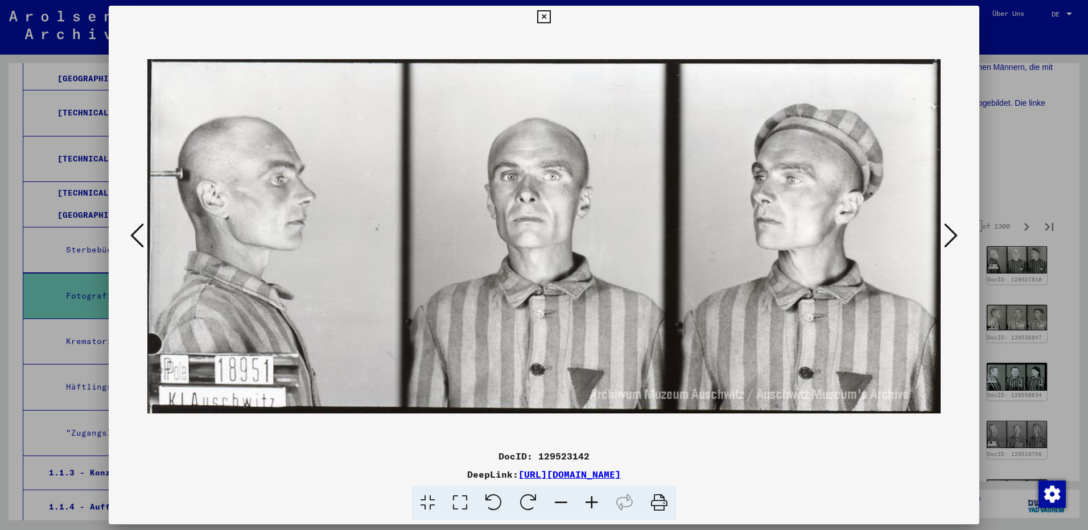
click at [950, 238] on icon at bounding box center [951, 235] width 14 height 27
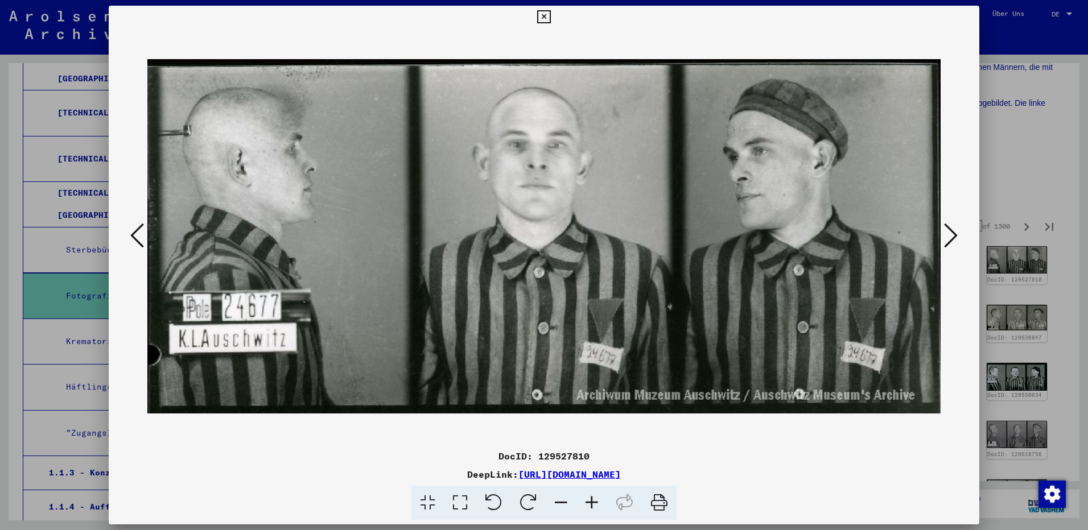
click at [950, 238] on icon at bounding box center [951, 235] width 14 height 27
